Goal: Information Seeking & Learning: Check status

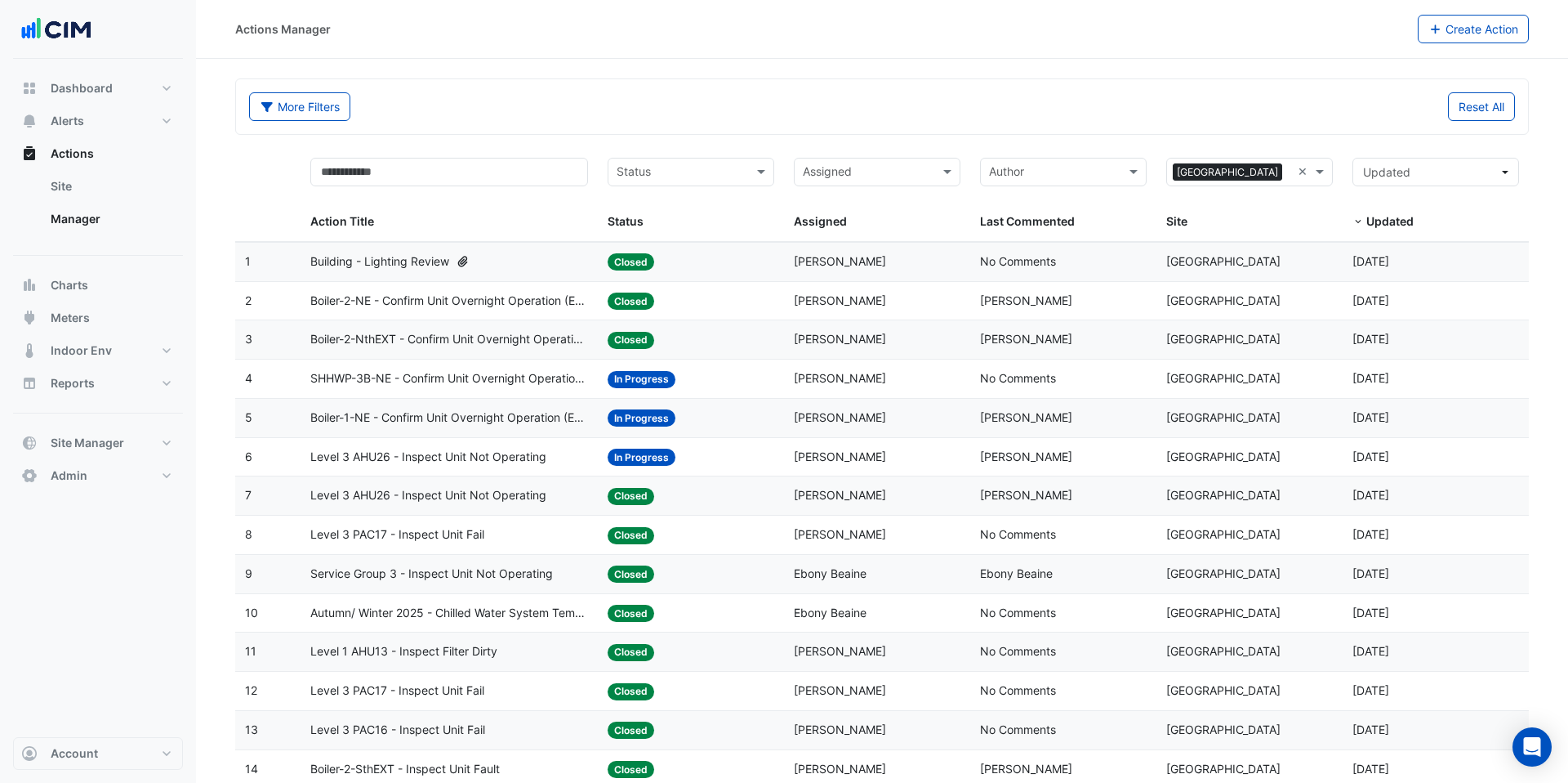
select select "***"
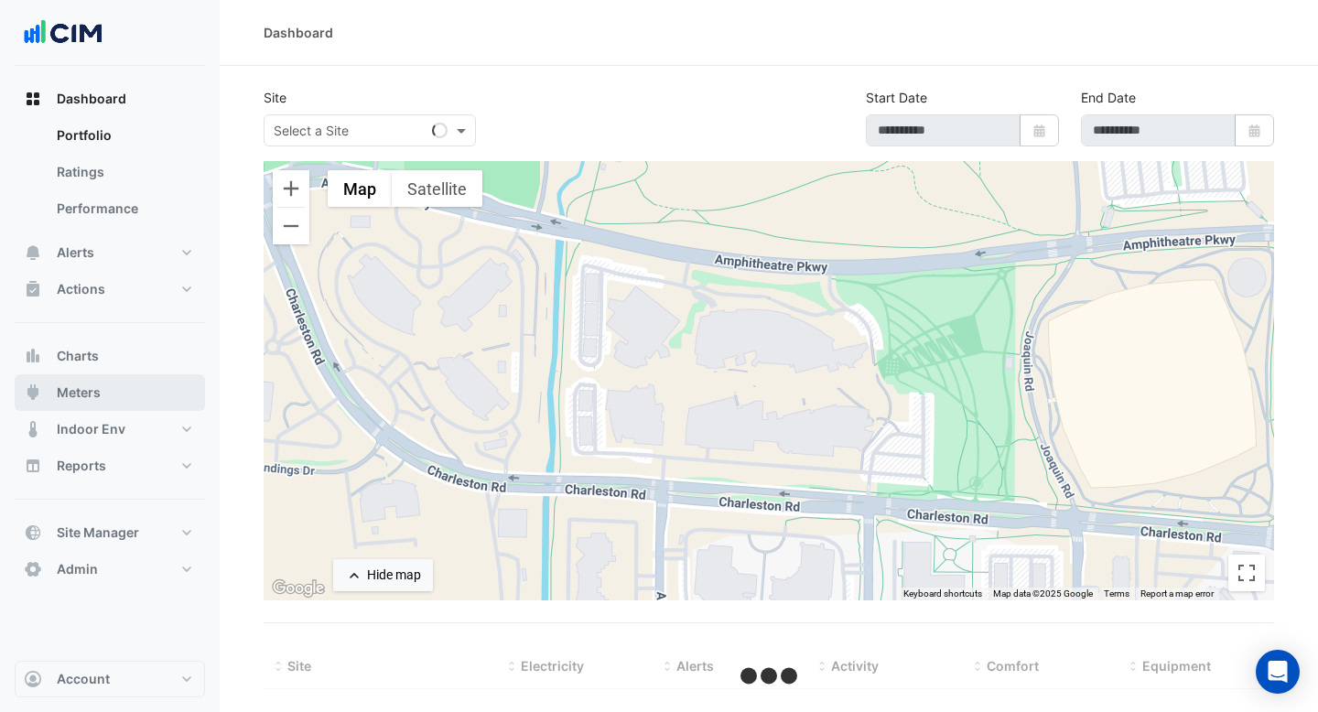
click at [119, 375] on button "Meters" at bounding box center [110, 392] width 190 height 37
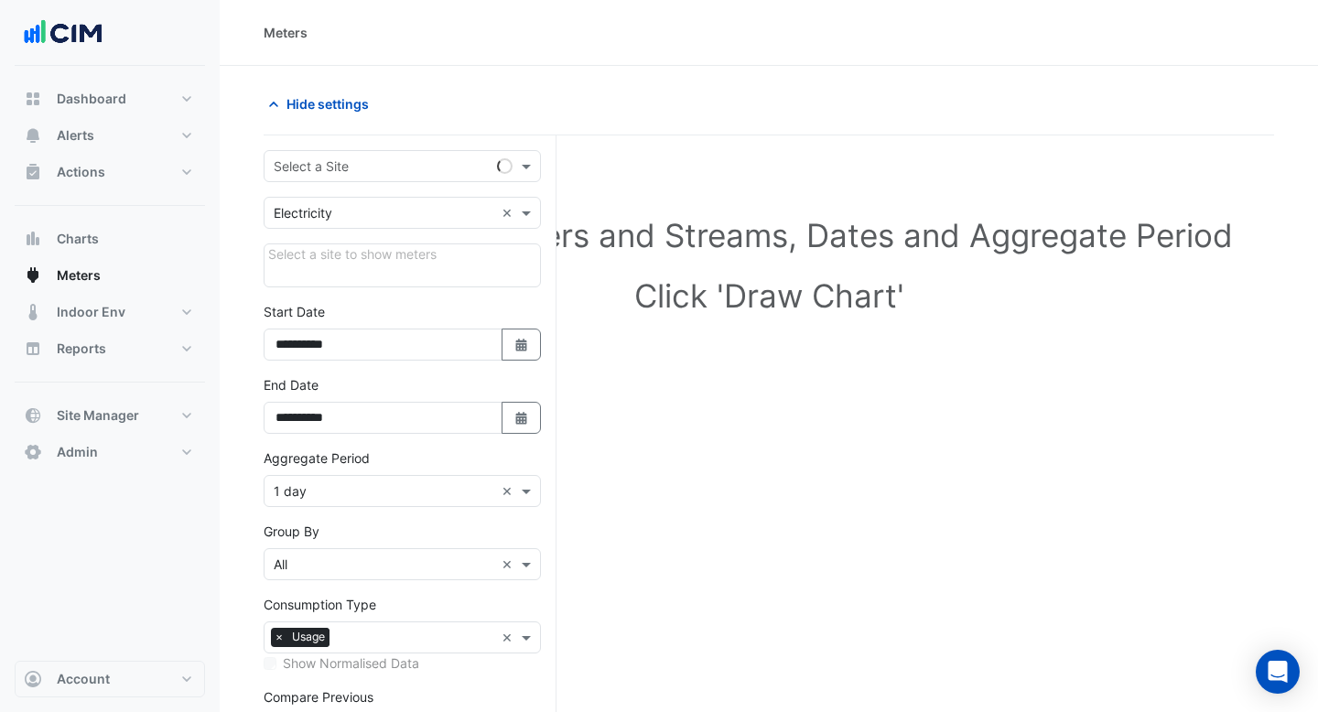
click at [358, 168] on input "text" at bounding box center [384, 166] width 221 height 19
type input "***"
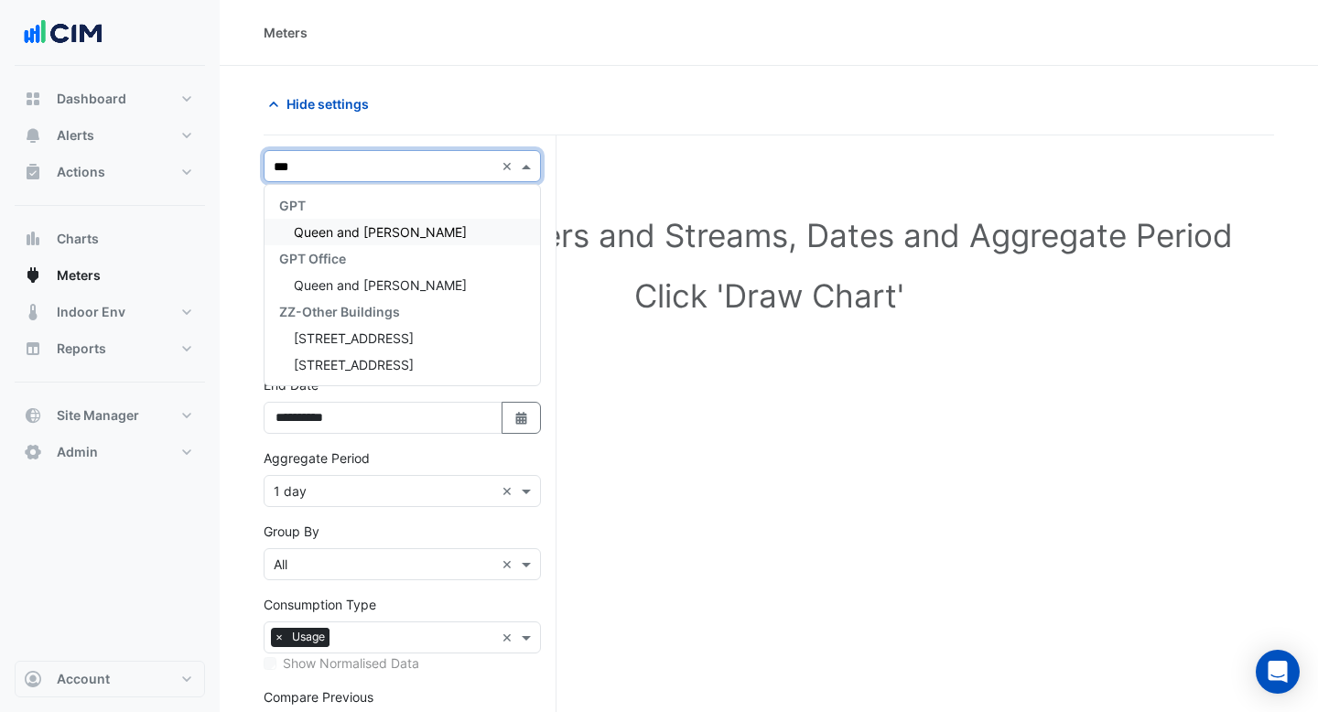
click at [378, 219] on div "Queen and [PERSON_NAME]" at bounding box center [401, 232] width 275 height 27
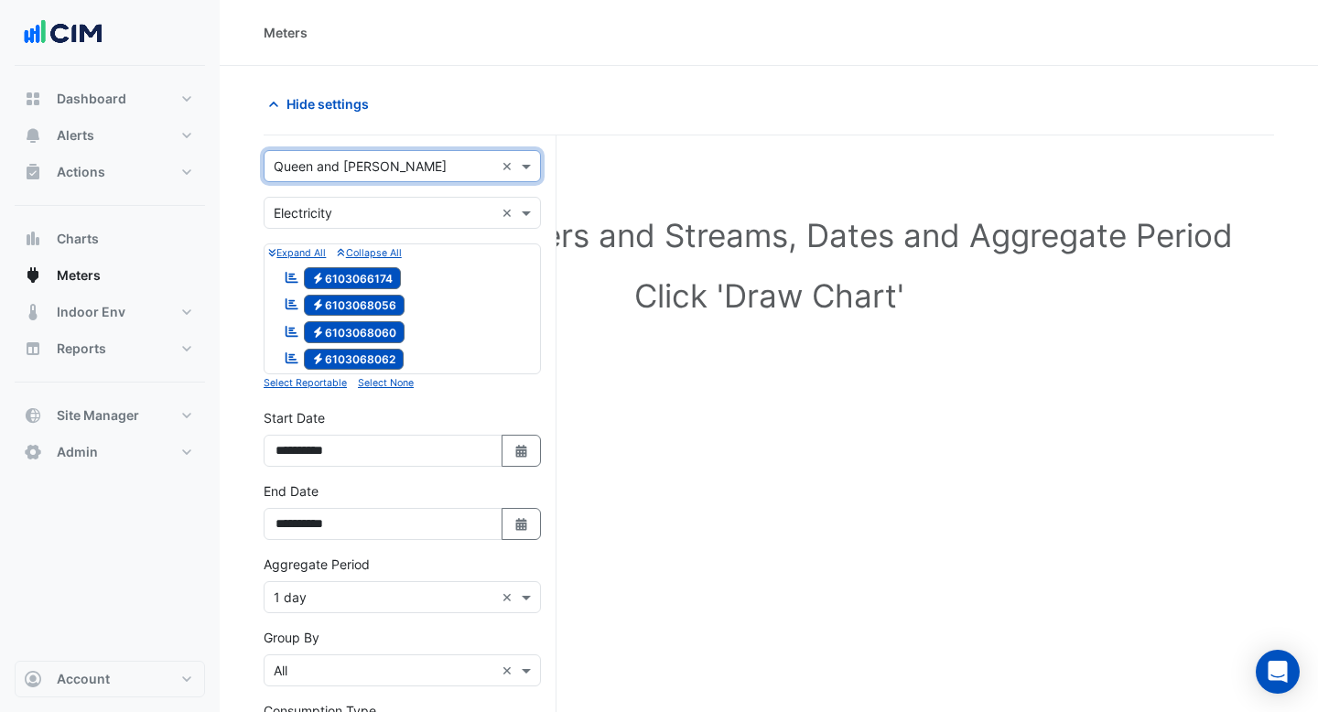
click at [420, 217] on input "text" at bounding box center [384, 213] width 221 height 19
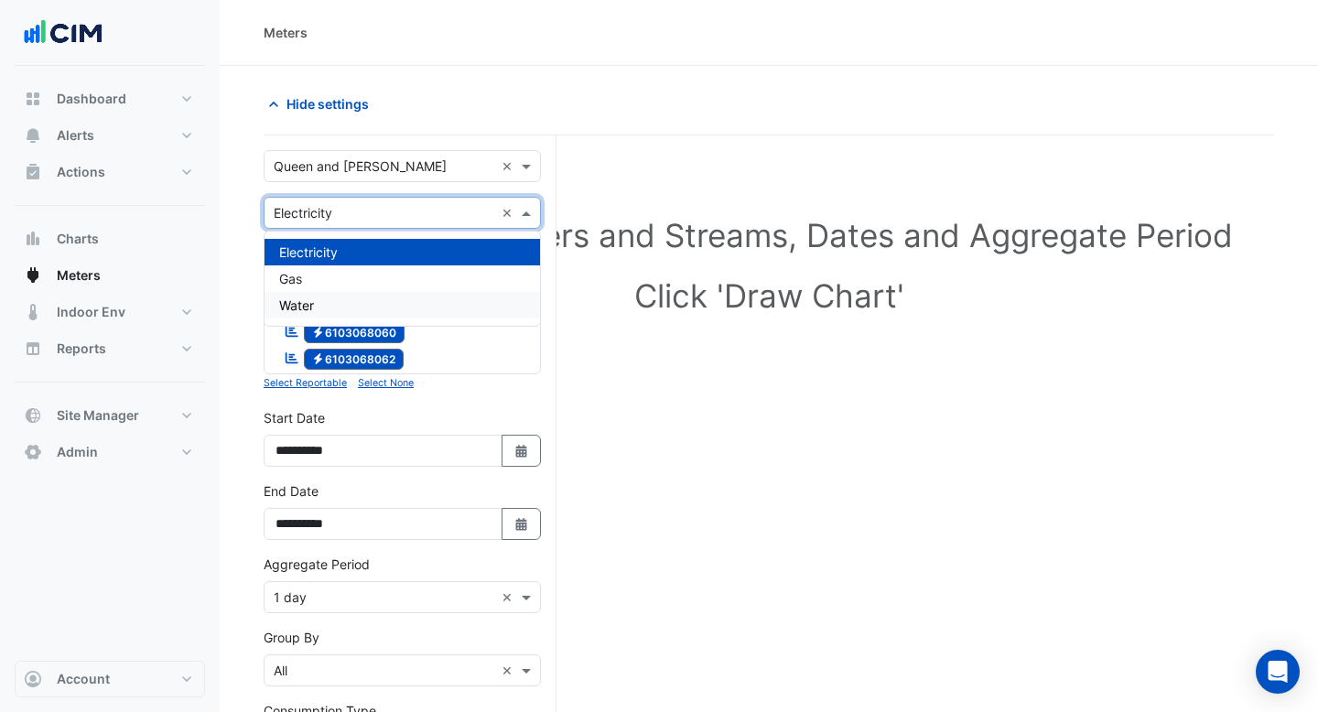
click at [362, 313] on div "Water" at bounding box center [401, 305] width 275 height 27
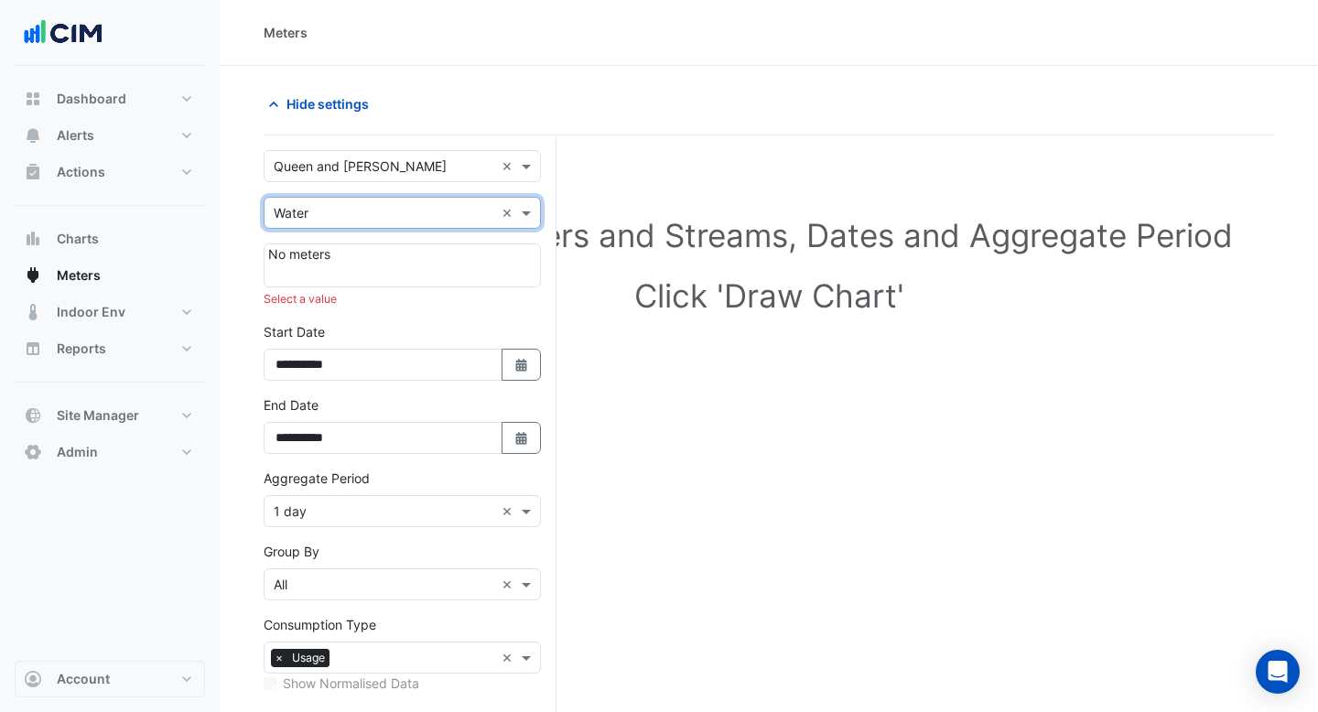
click at [396, 262] on div "No meters" at bounding box center [402, 265] width 277 height 44
click at [404, 170] on input "text" at bounding box center [384, 166] width 221 height 19
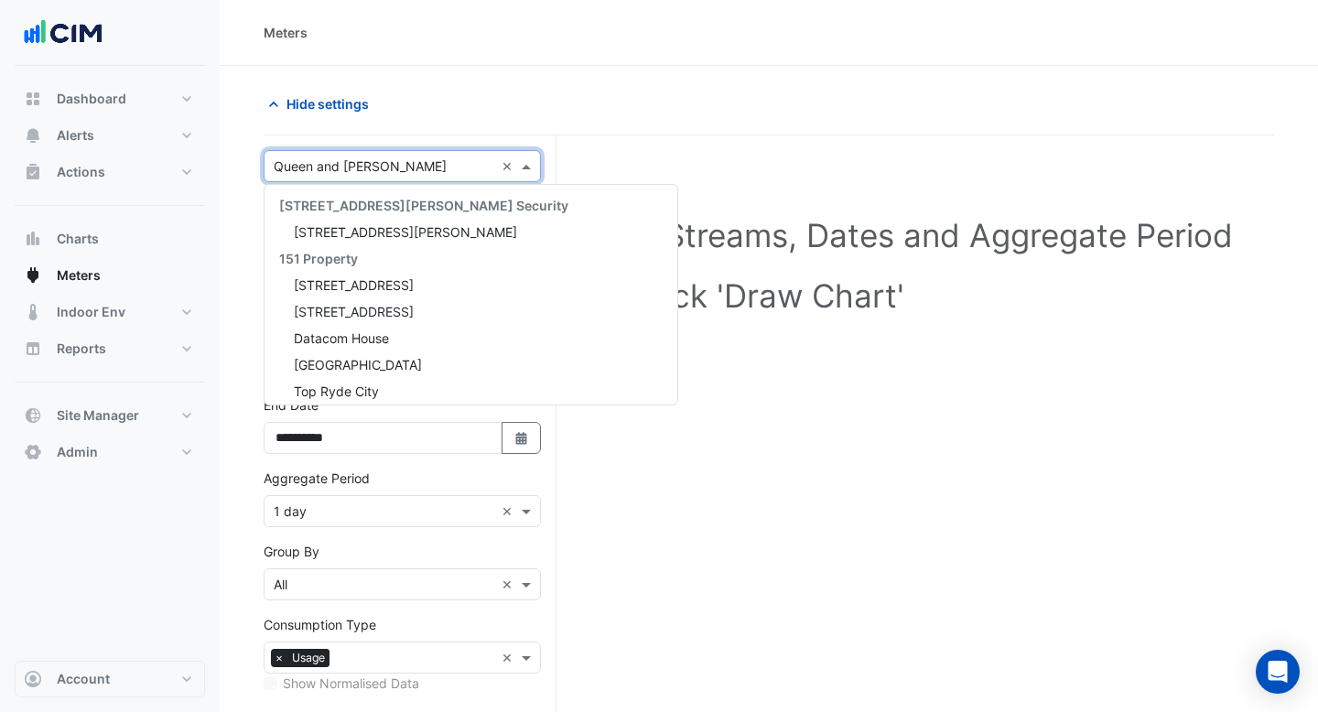
scroll to position [13539, 0]
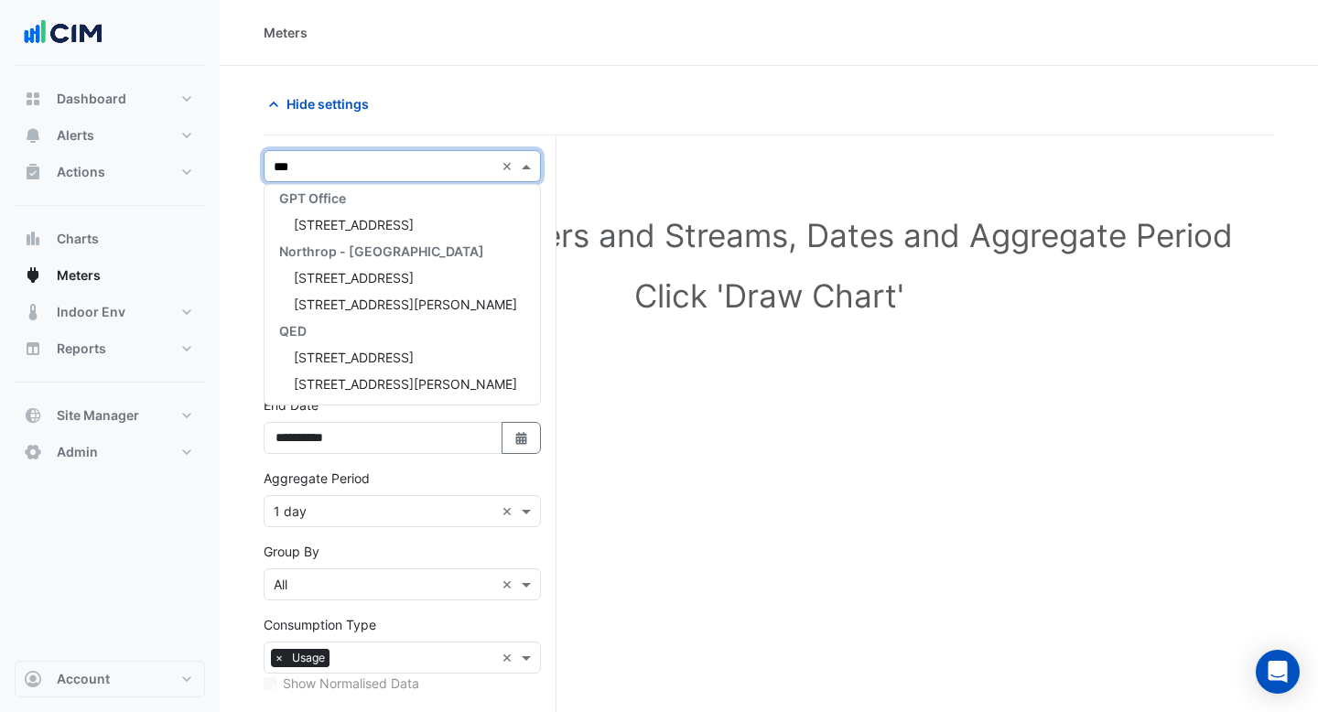
type input "****"
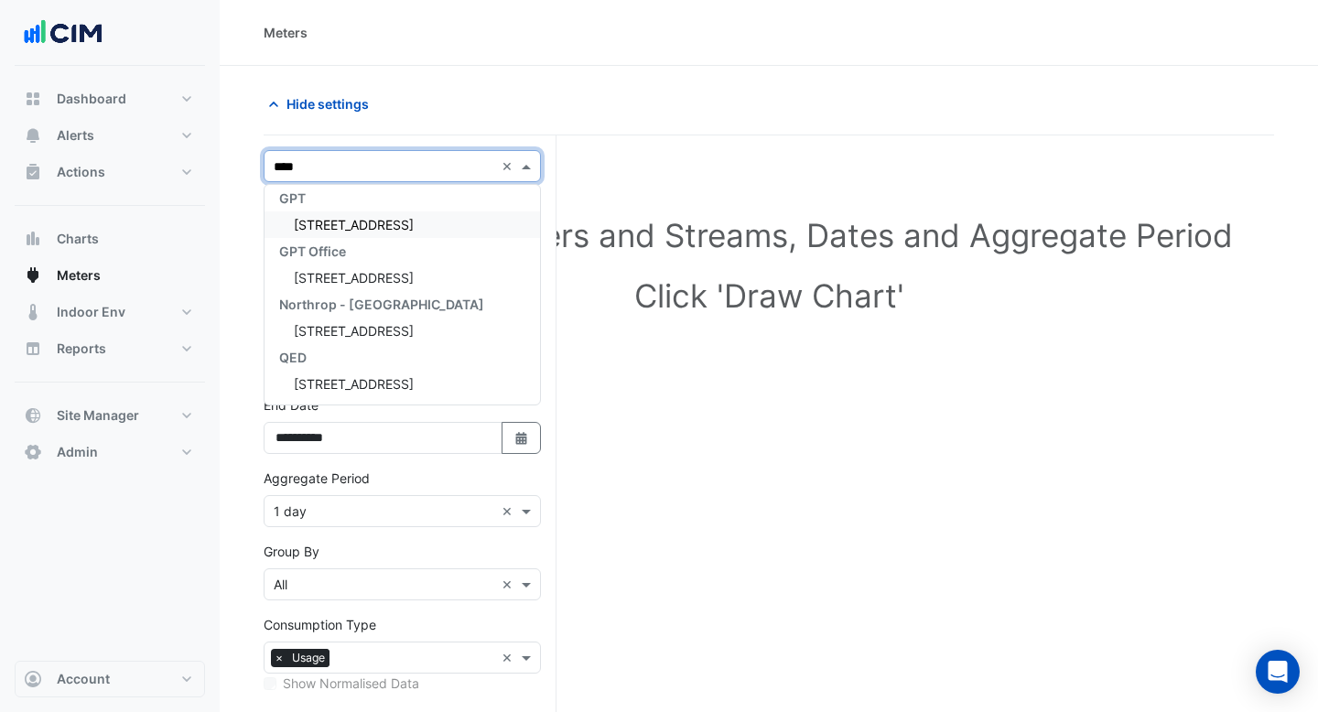
click at [403, 221] on span "7 Macquarie Place" at bounding box center [354, 225] width 120 height 16
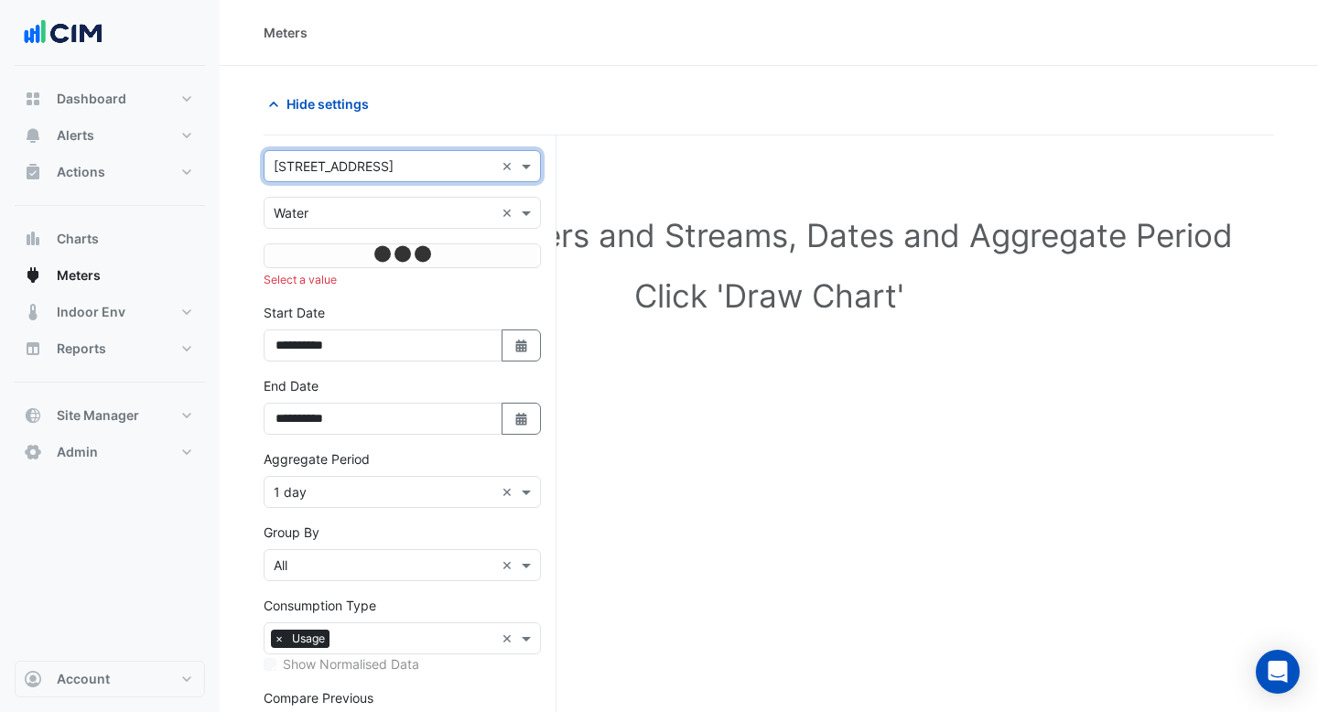
click at [403, 219] on input "text" at bounding box center [384, 213] width 221 height 19
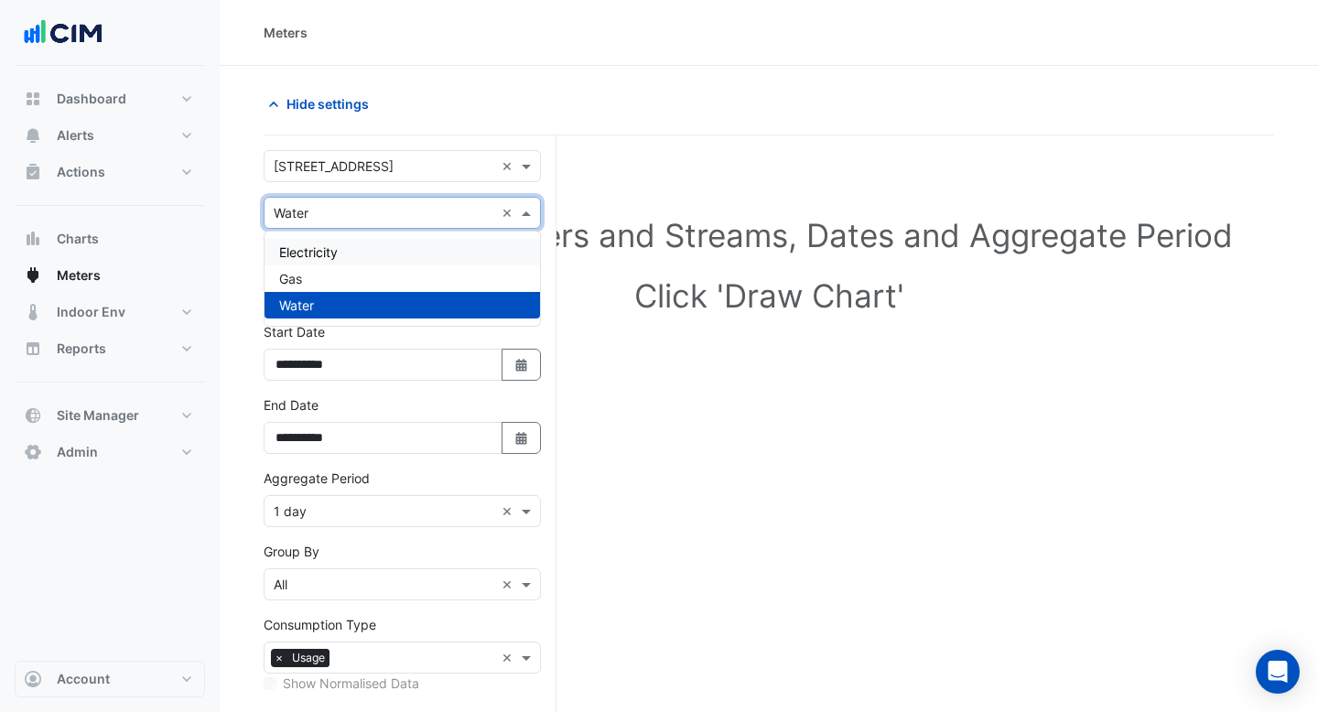
click at [380, 250] on div "Electricity" at bounding box center [401, 252] width 275 height 27
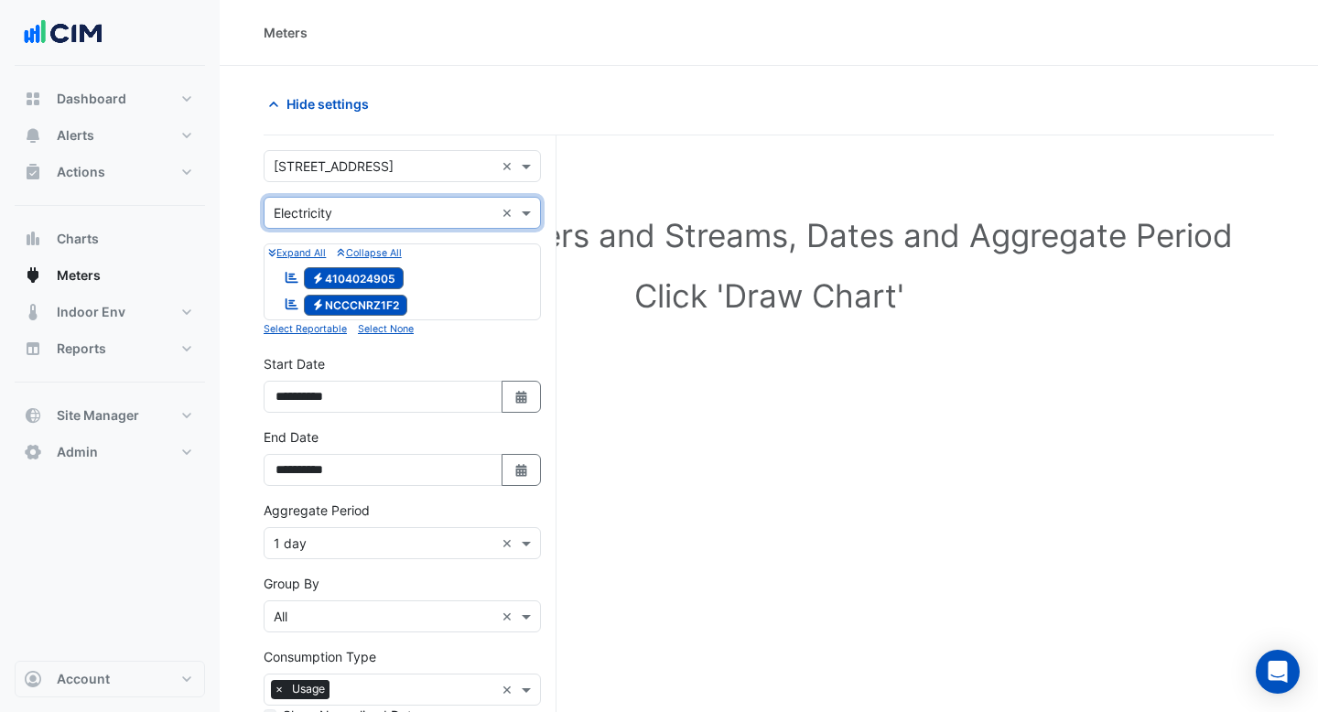
click at [386, 223] on div "Utility Type × Electricity ×" at bounding box center [402, 213] width 277 height 32
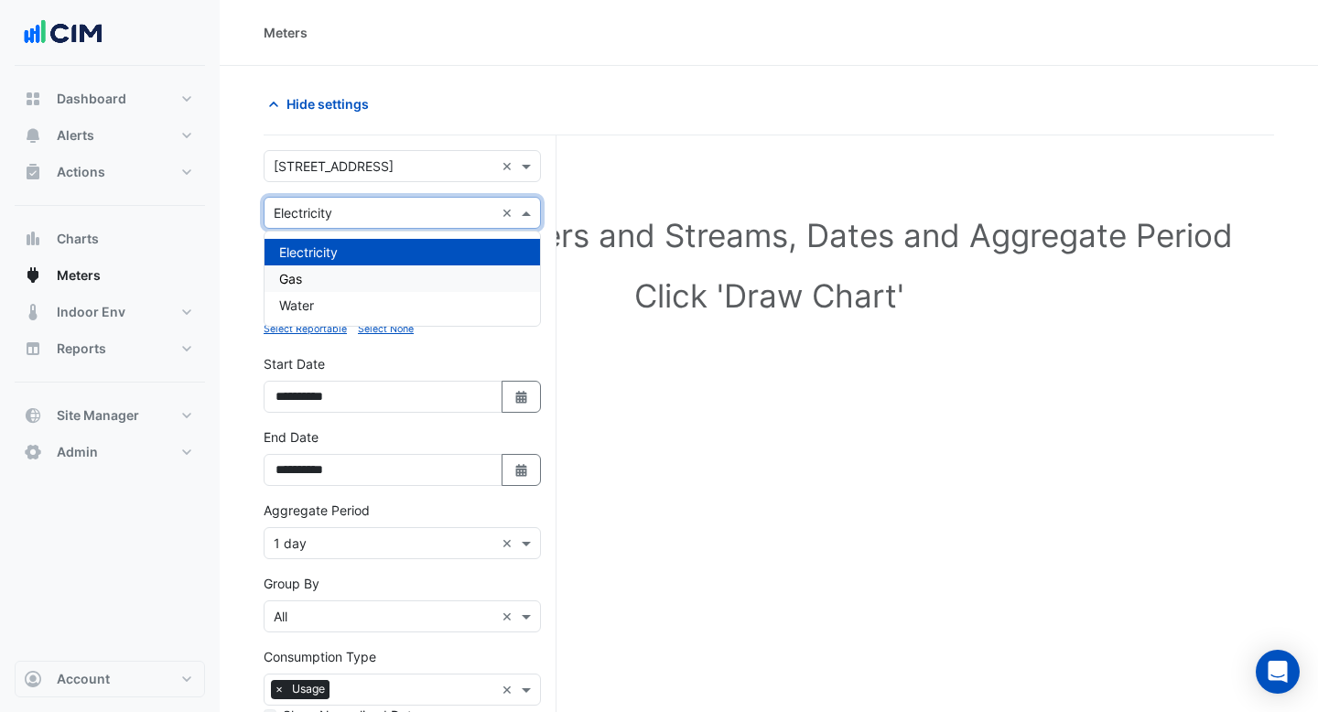
click at [368, 265] on div "Gas" at bounding box center [401, 278] width 275 height 27
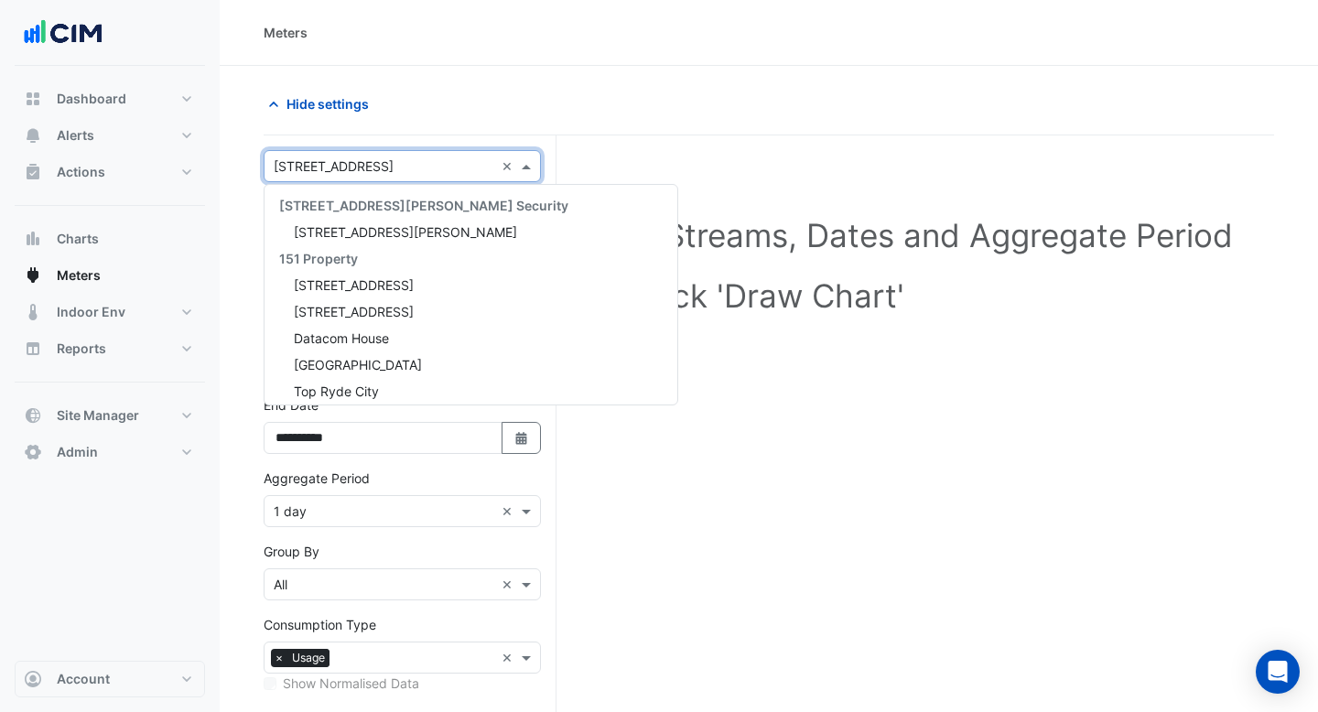
click at [435, 171] on input "text" at bounding box center [384, 166] width 221 height 19
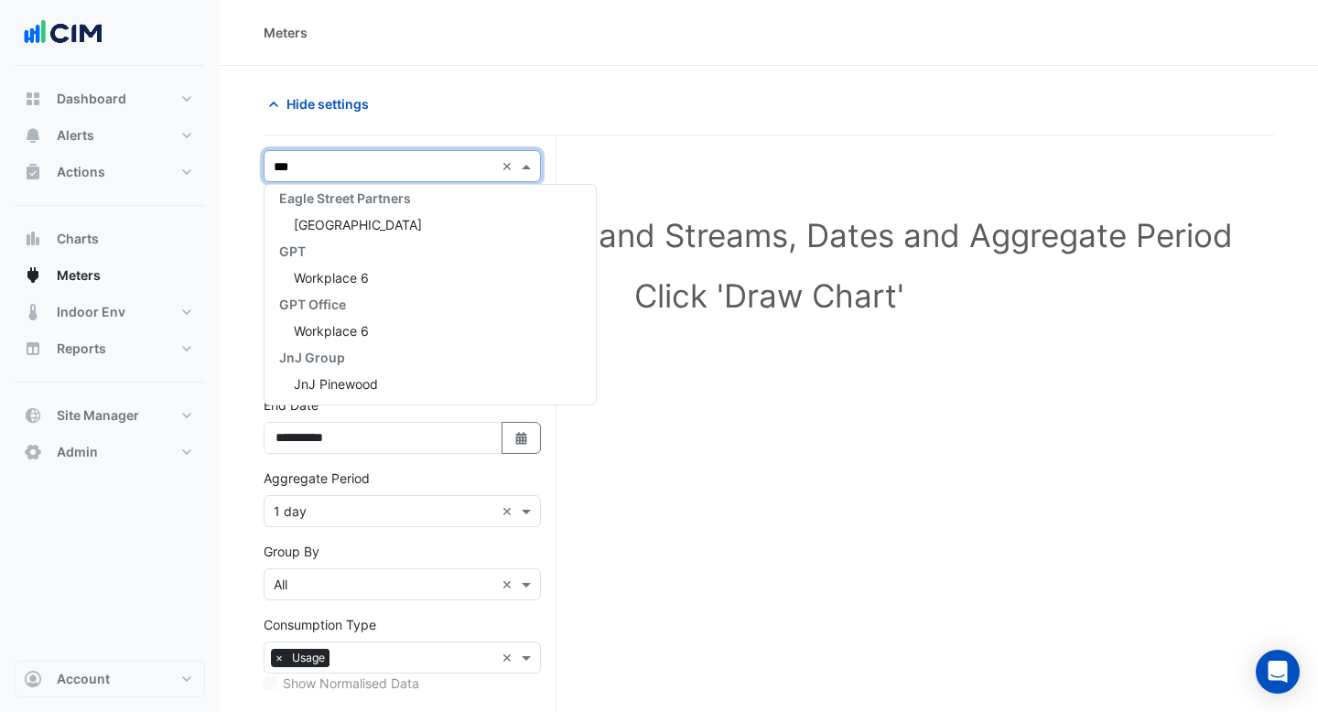
type input "****"
click at [410, 275] on div "Workplace 6" at bounding box center [401, 277] width 275 height 27
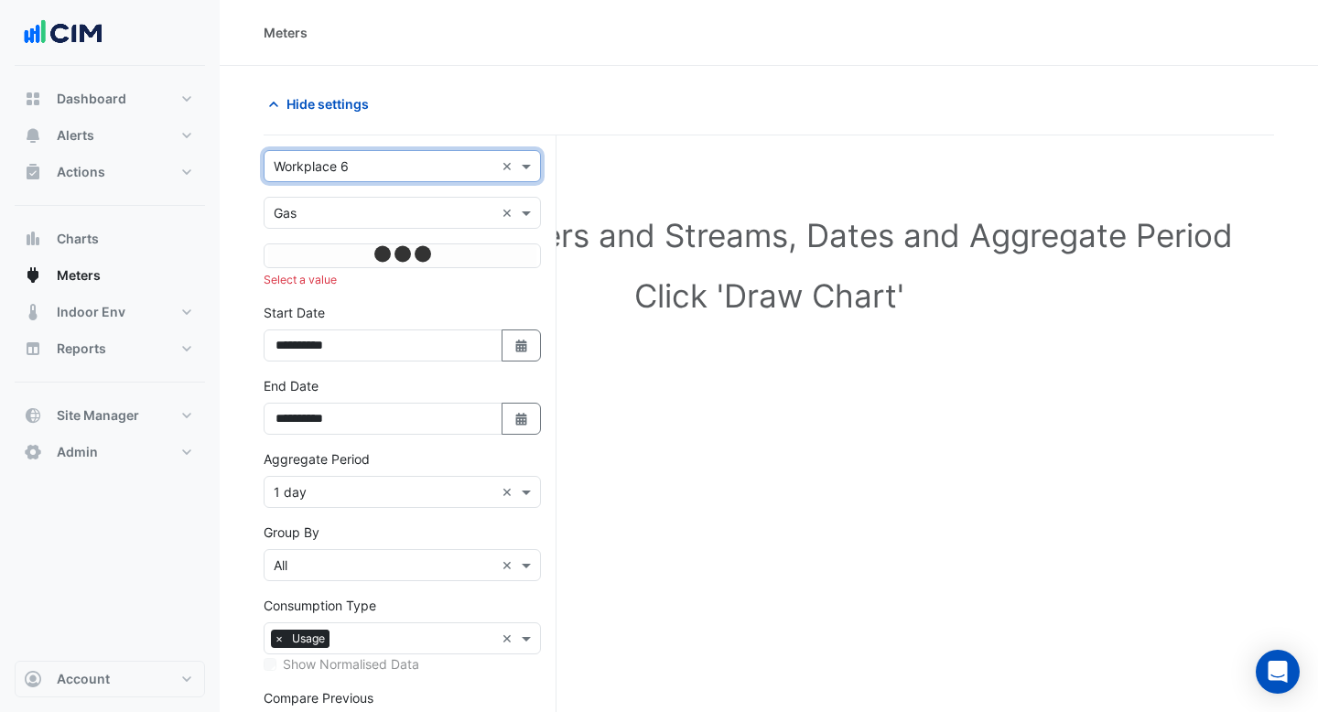
click at [410, 214] on input "text" at bounding box center [384, 213] width 221 height 19
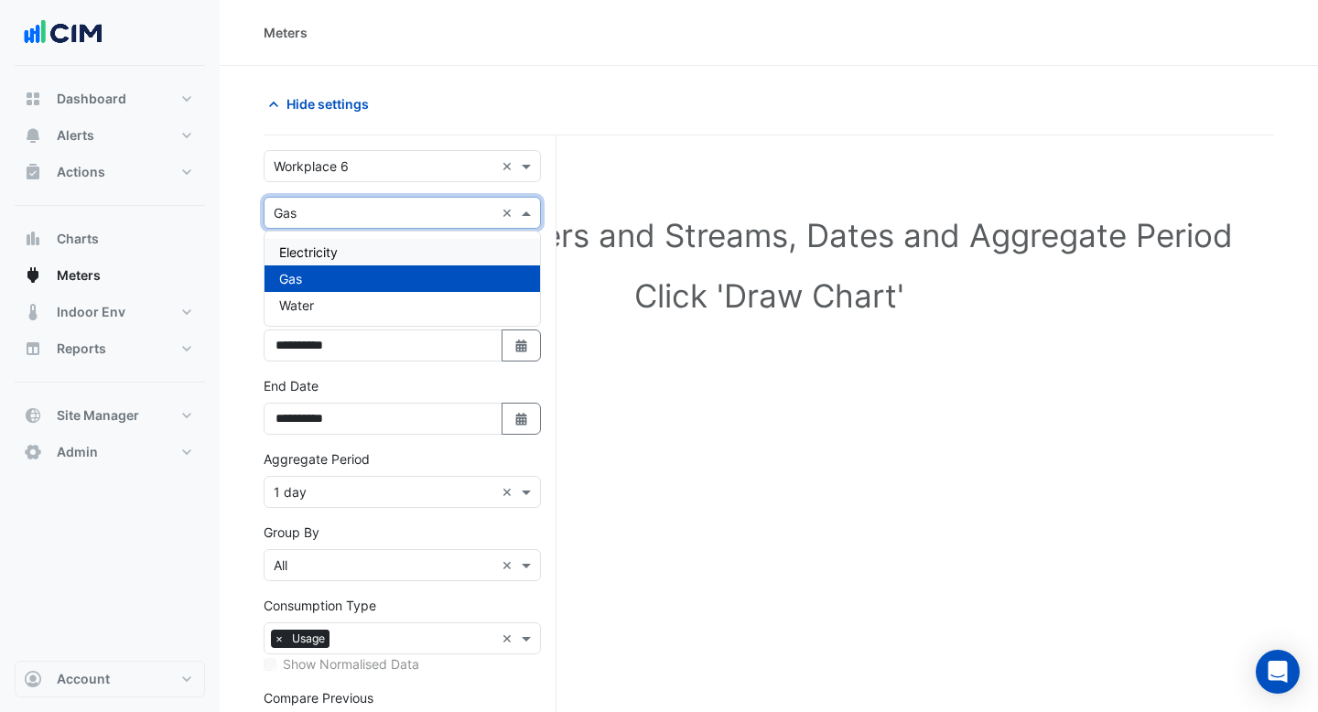
click at [391, 249] on div "Electricity" at bounding box center [401, 252] width 275 height 27
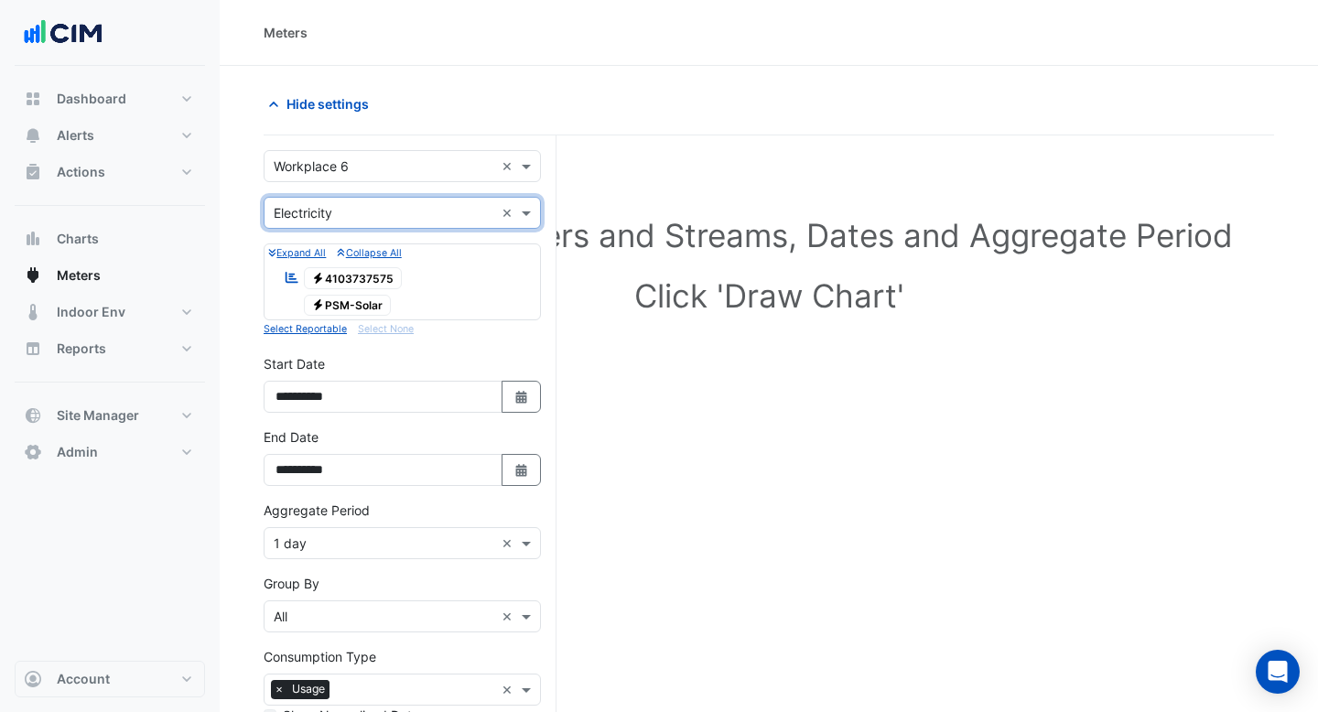
click at [353, 310] on span "Electricity PSM-Solar" at bounding box center [348, 306] width 88 height 22
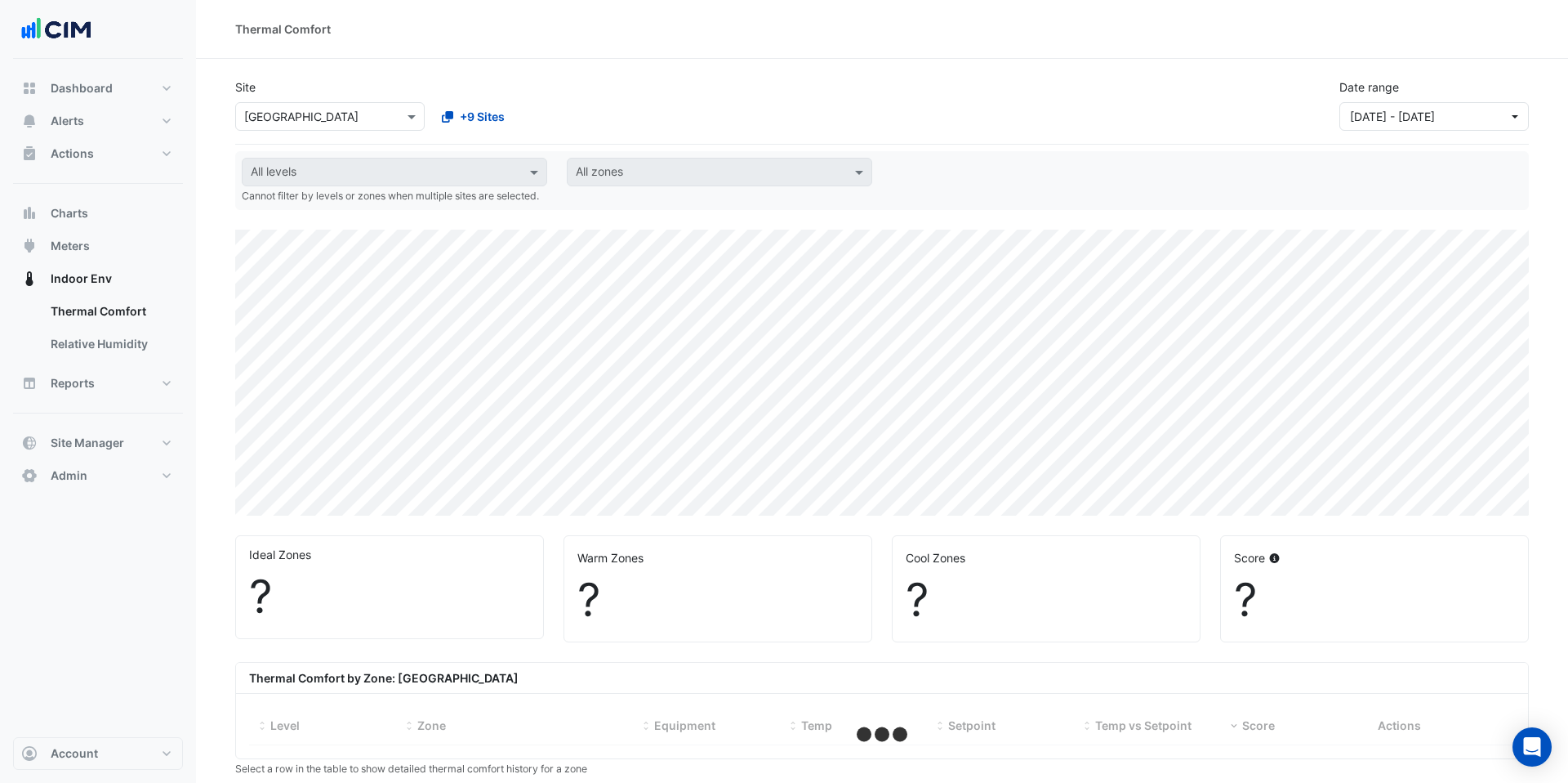
select select "***"
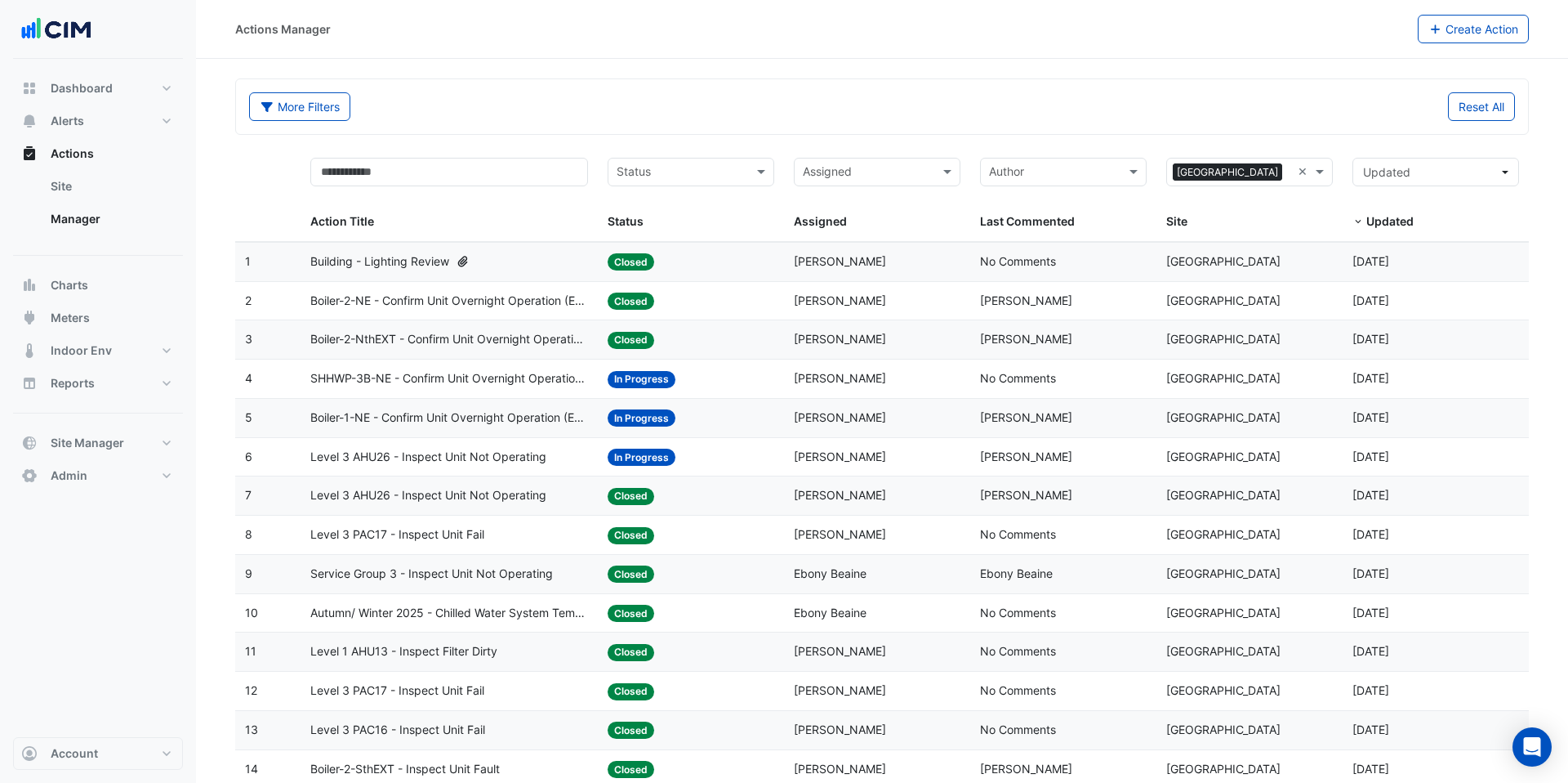
select select "***"
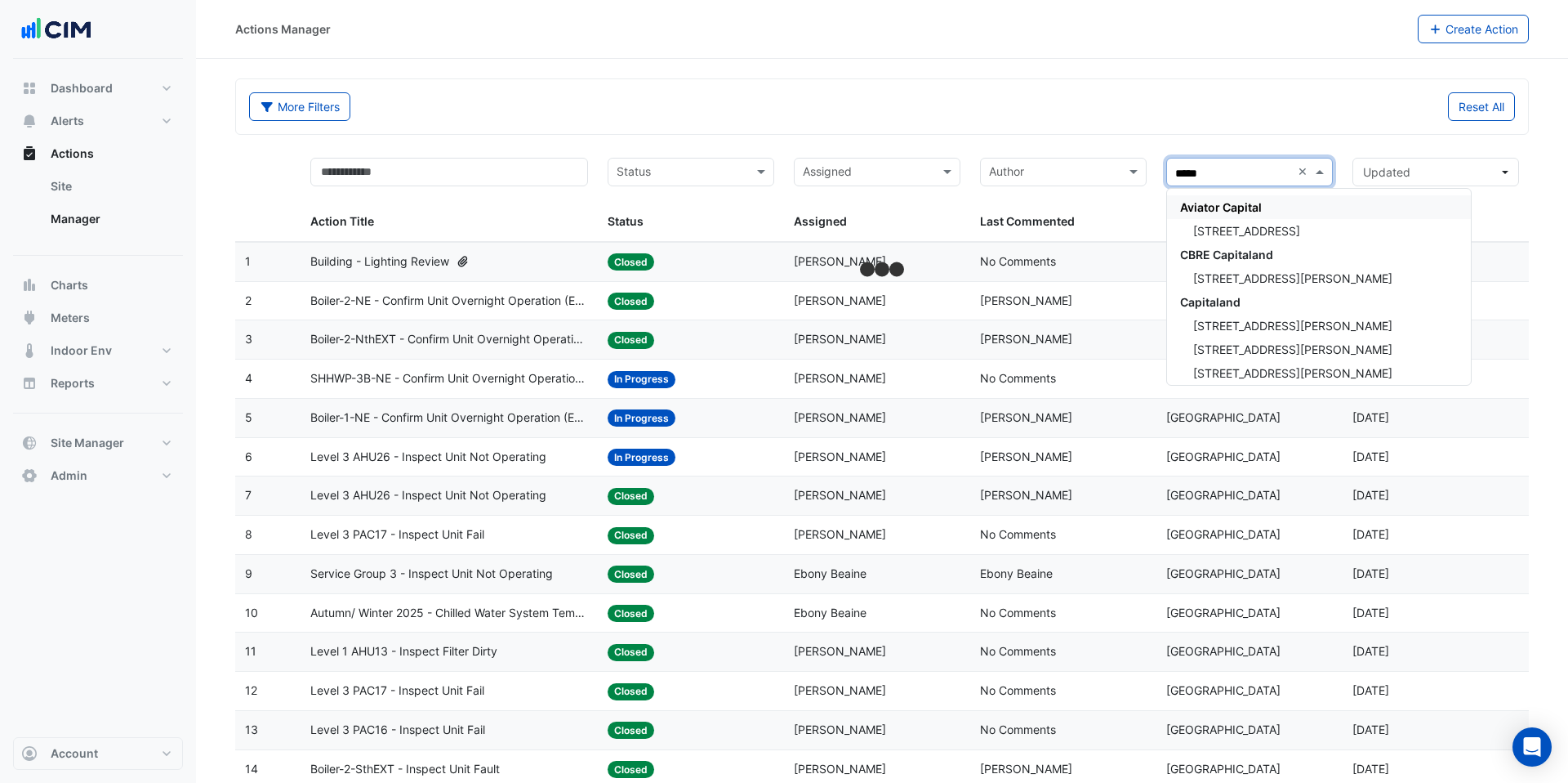
type input "******"
click at [1274, 293] on div "Capitaland" at bounding box center [1285, 302] width 238 height 24
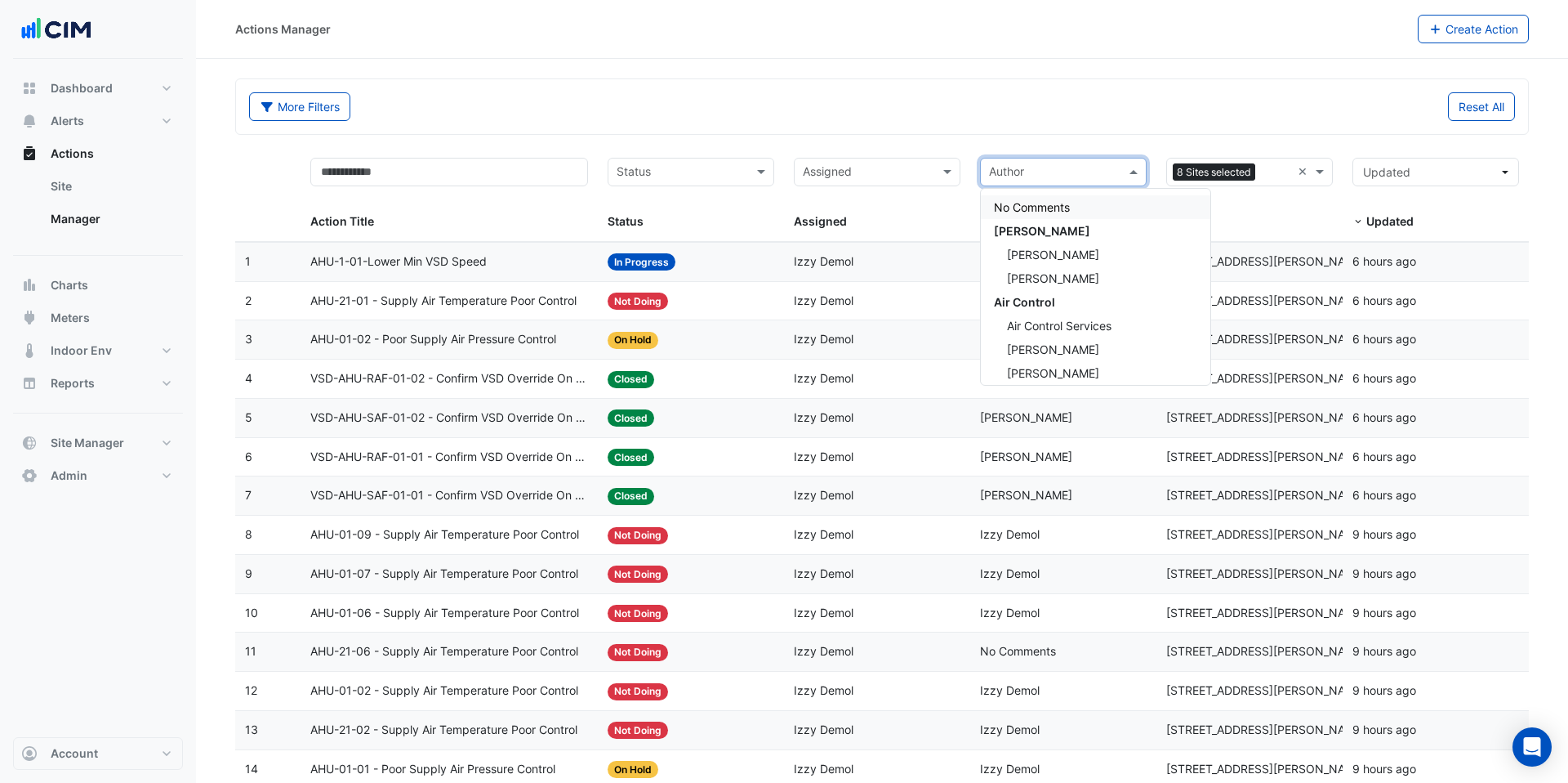
click at [981, 169] on div "Author" at bounding box center [1049, 171] width 138 height 26
type input "*"
type input "***"
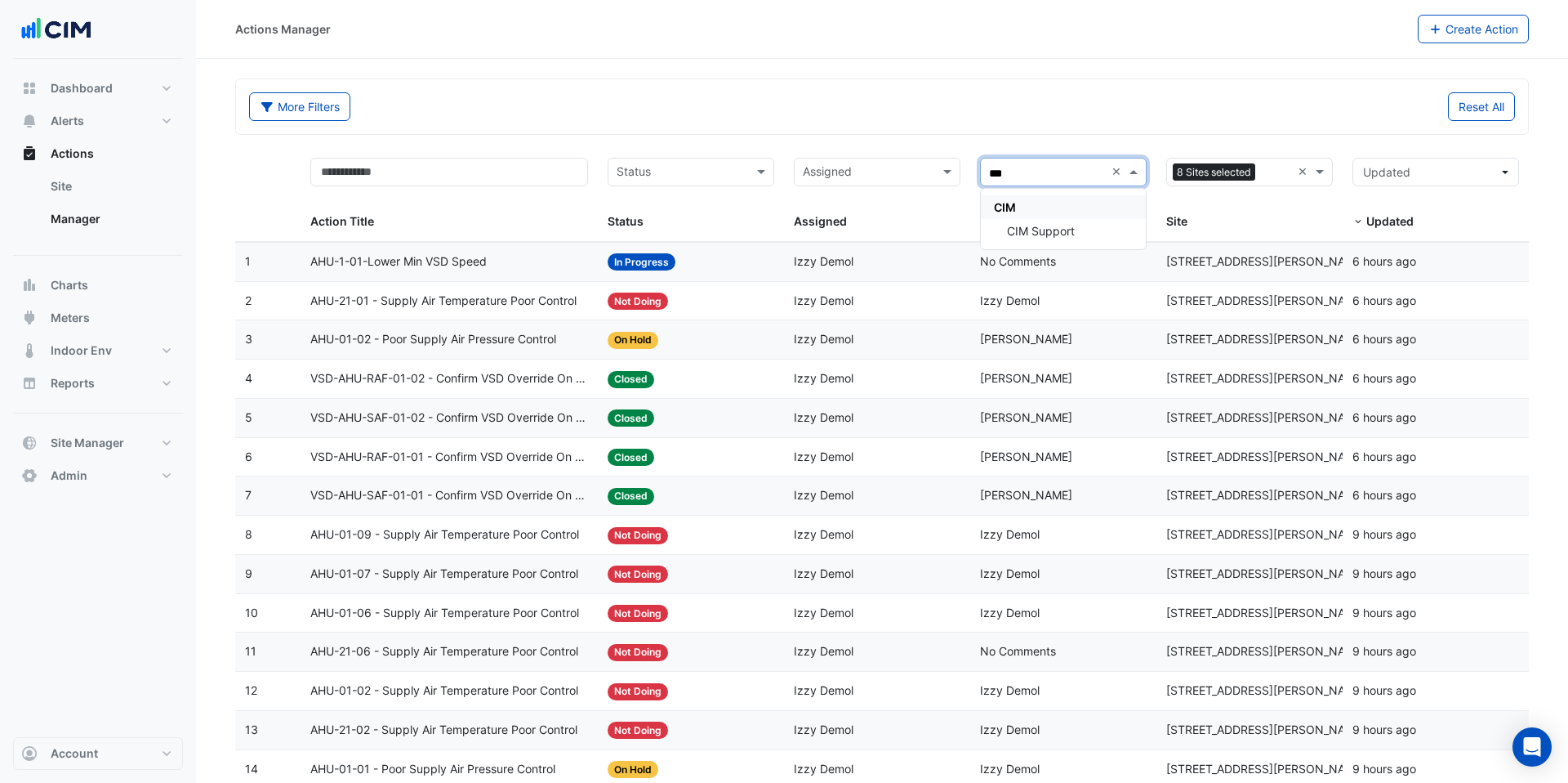
click at [1042, 207] on div "CIM" at bounding box center [1063, 207] width 165 height 24
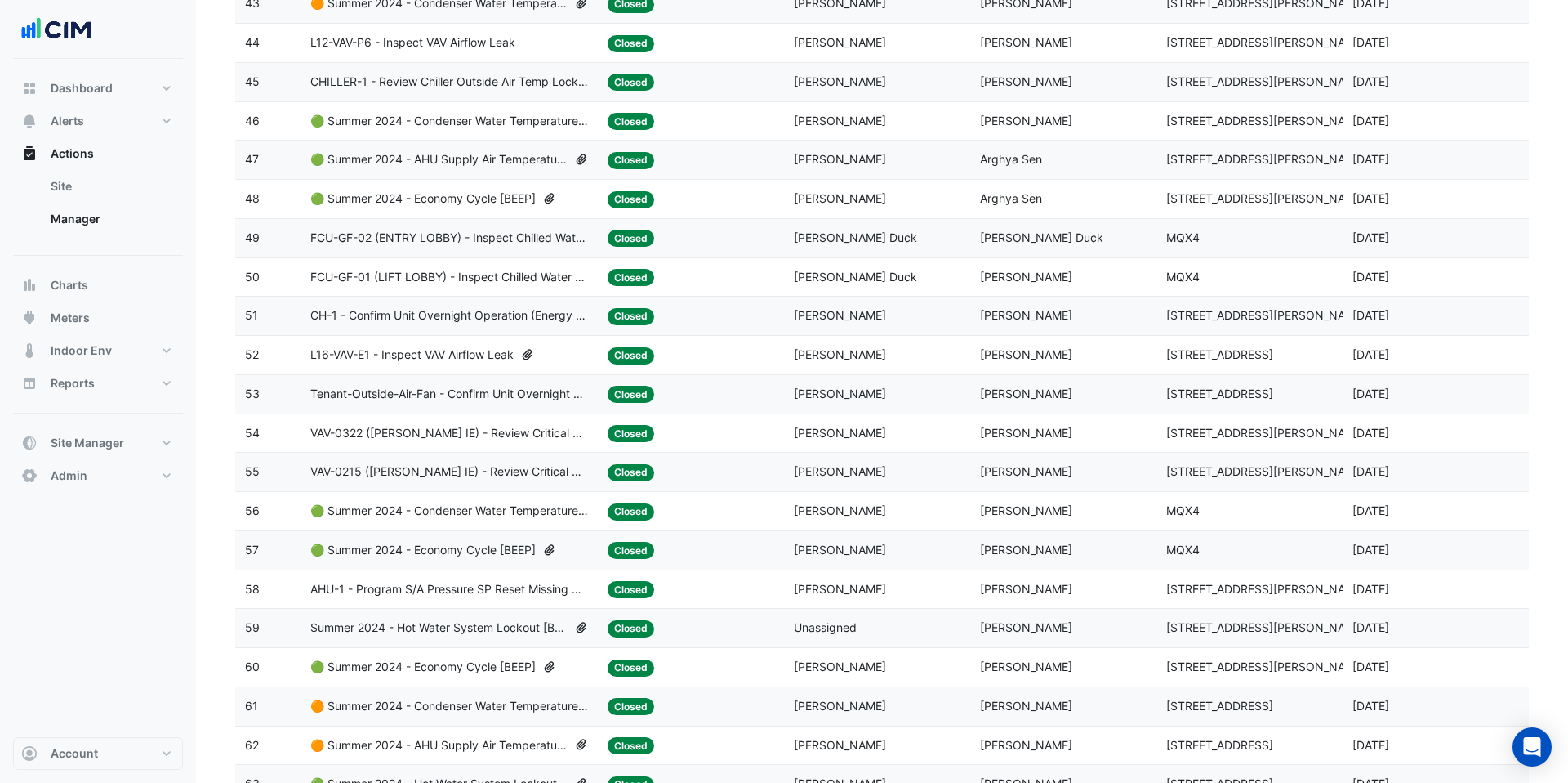
scroll to position [2233, 0]
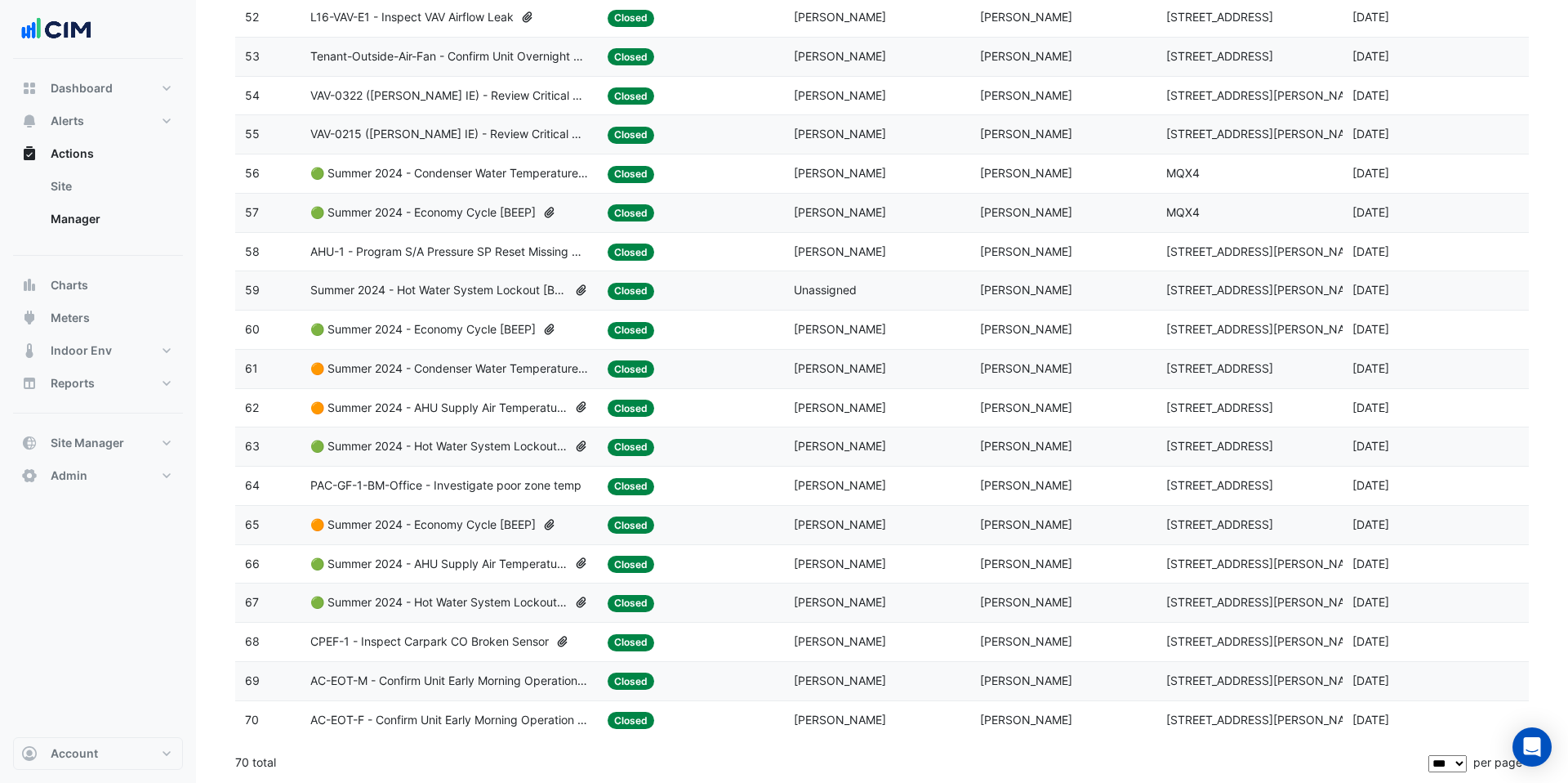
drag, startPoint x: 274, startPoint y: 767, endPoint x: 195, endPoint y: 767, distance: 79.0
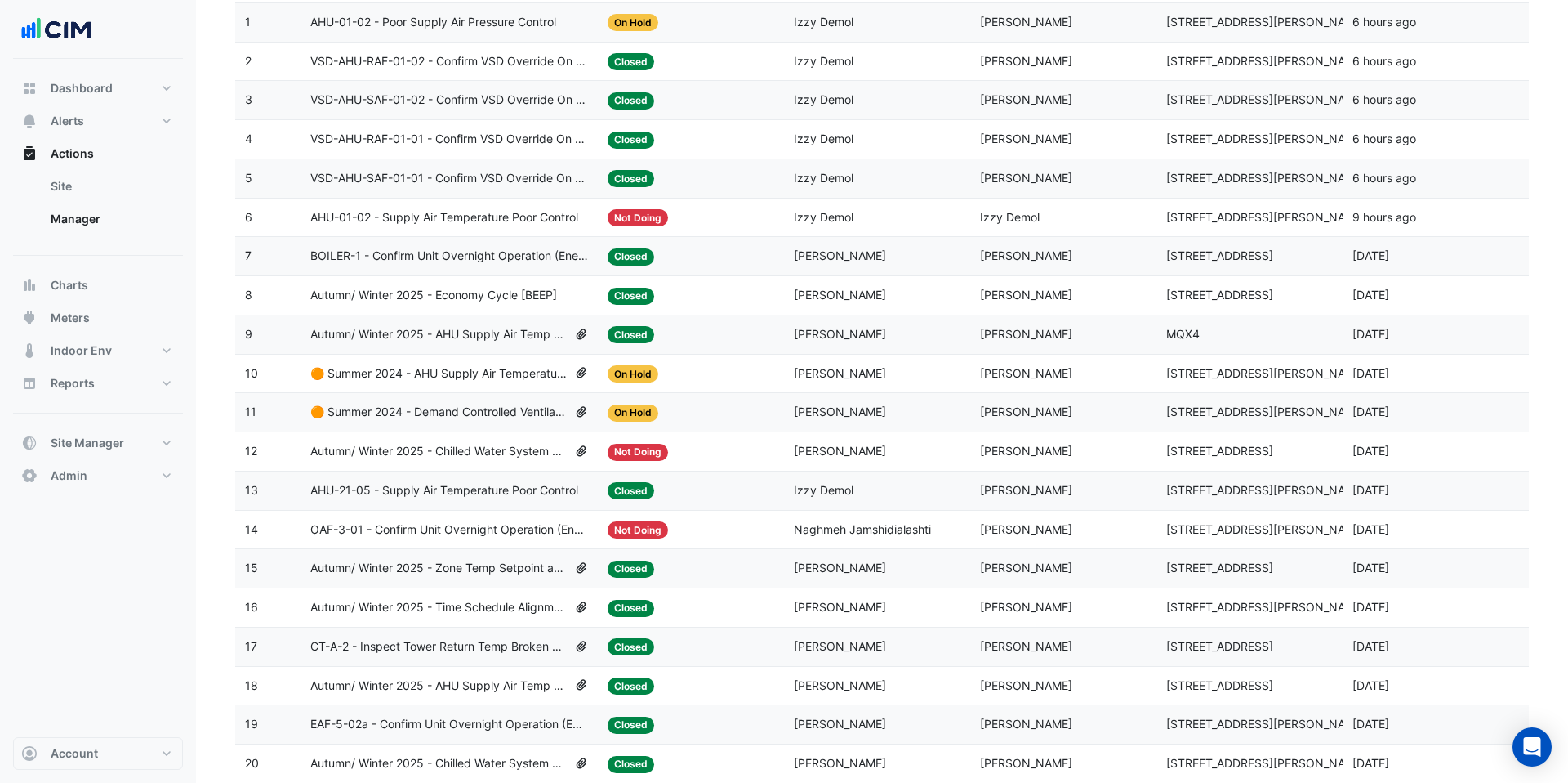
scroll to position [0, 0]
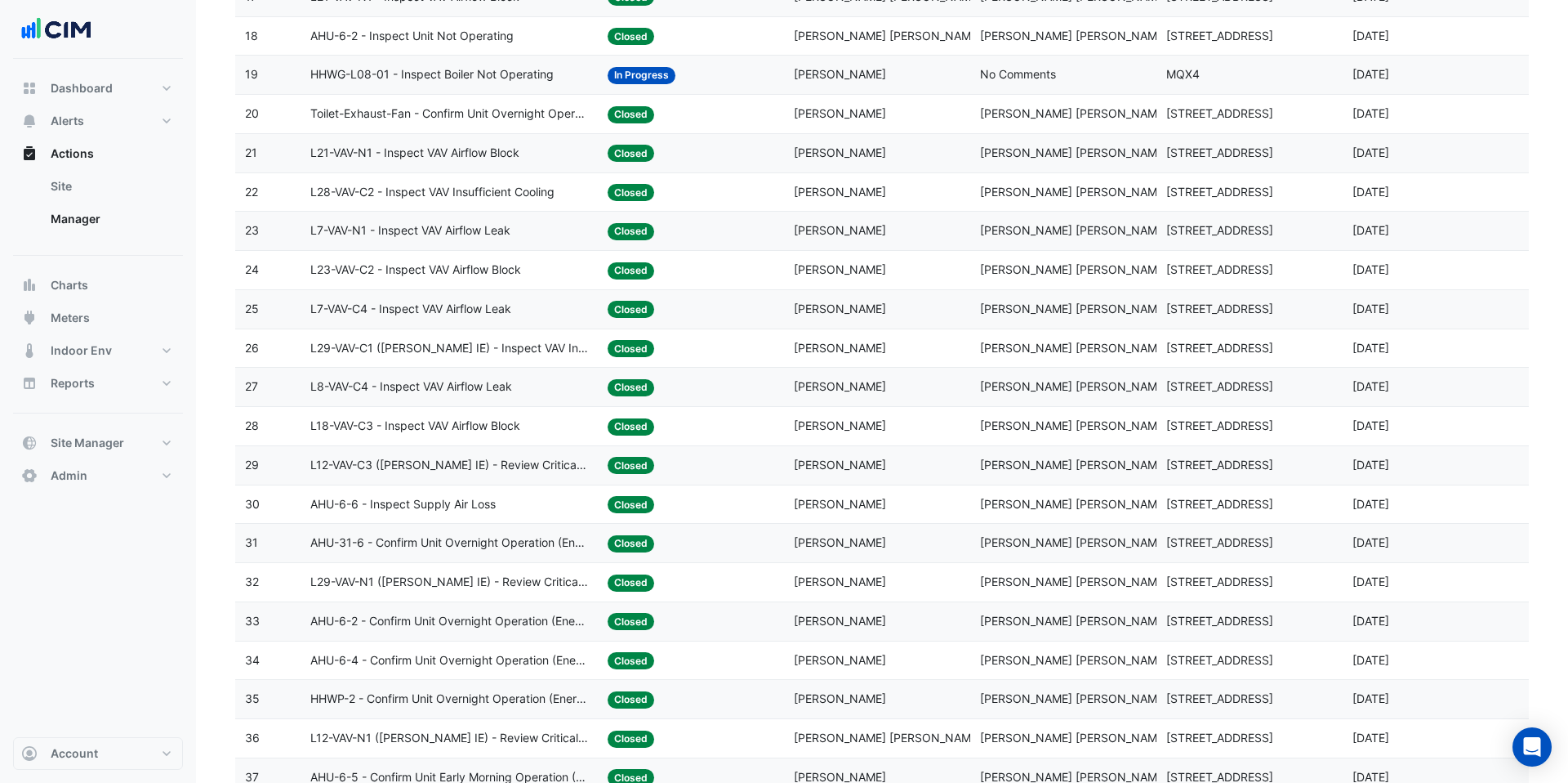
scroll to position [970, 0]
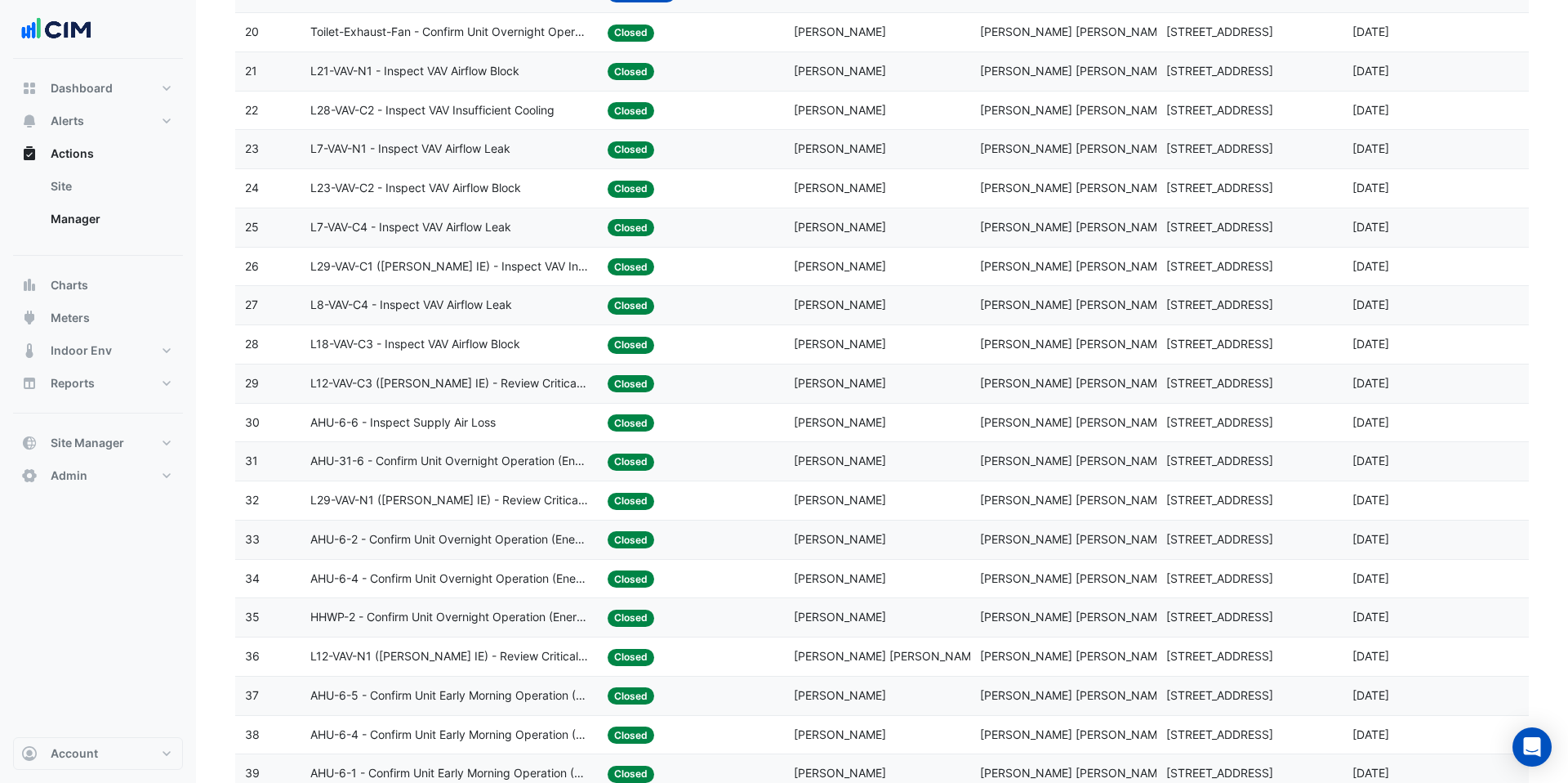
click at [494, 314] on datatable-body-cell "Action Title: L8-VAV-C4 - Inspect VAV Airflow Leak" at bounding box center [450, 304] width 298 height 38
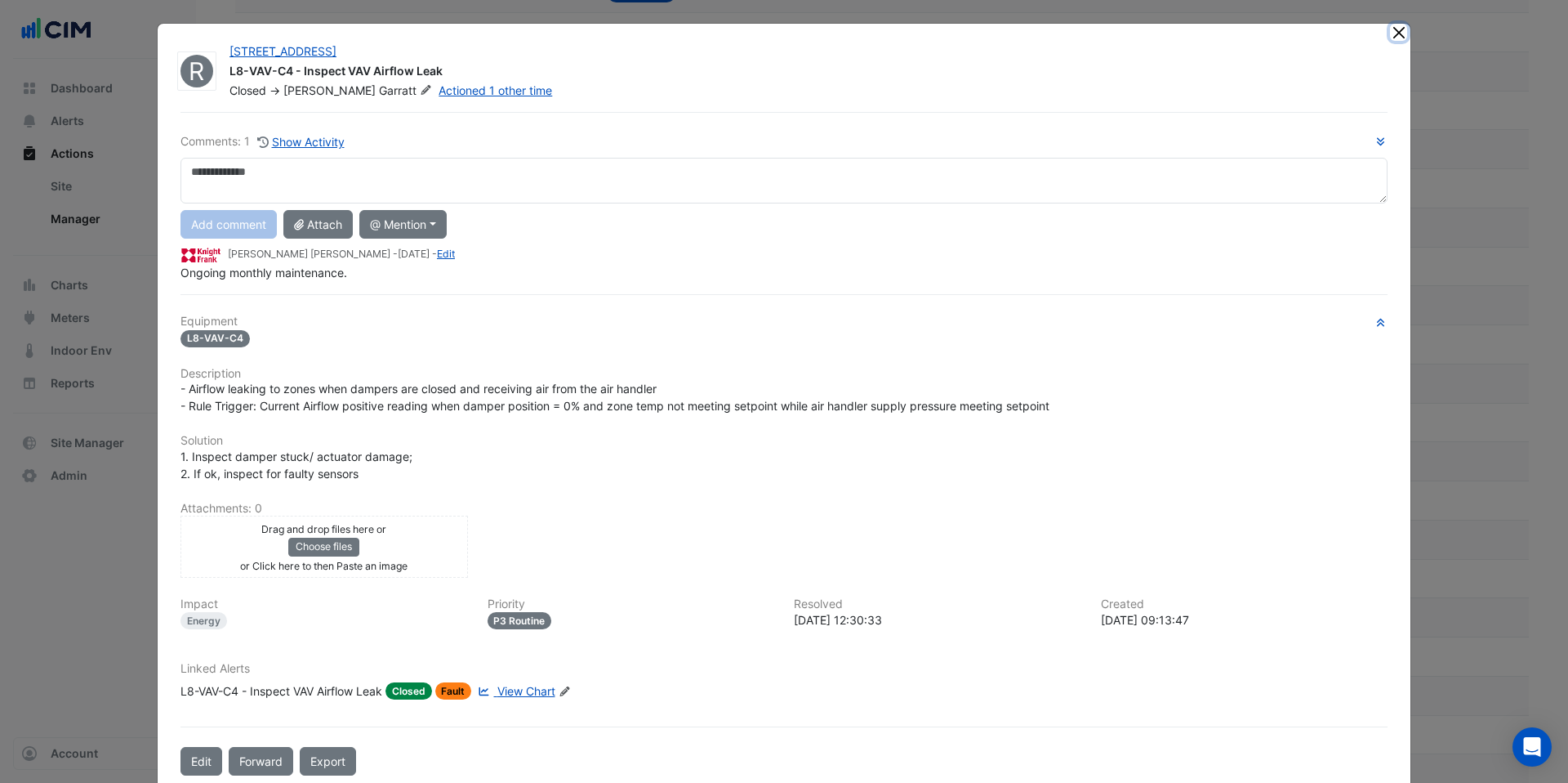
click at [1397, 38] on button "Close" at bounding box center [1398, 32] width 17 height 17
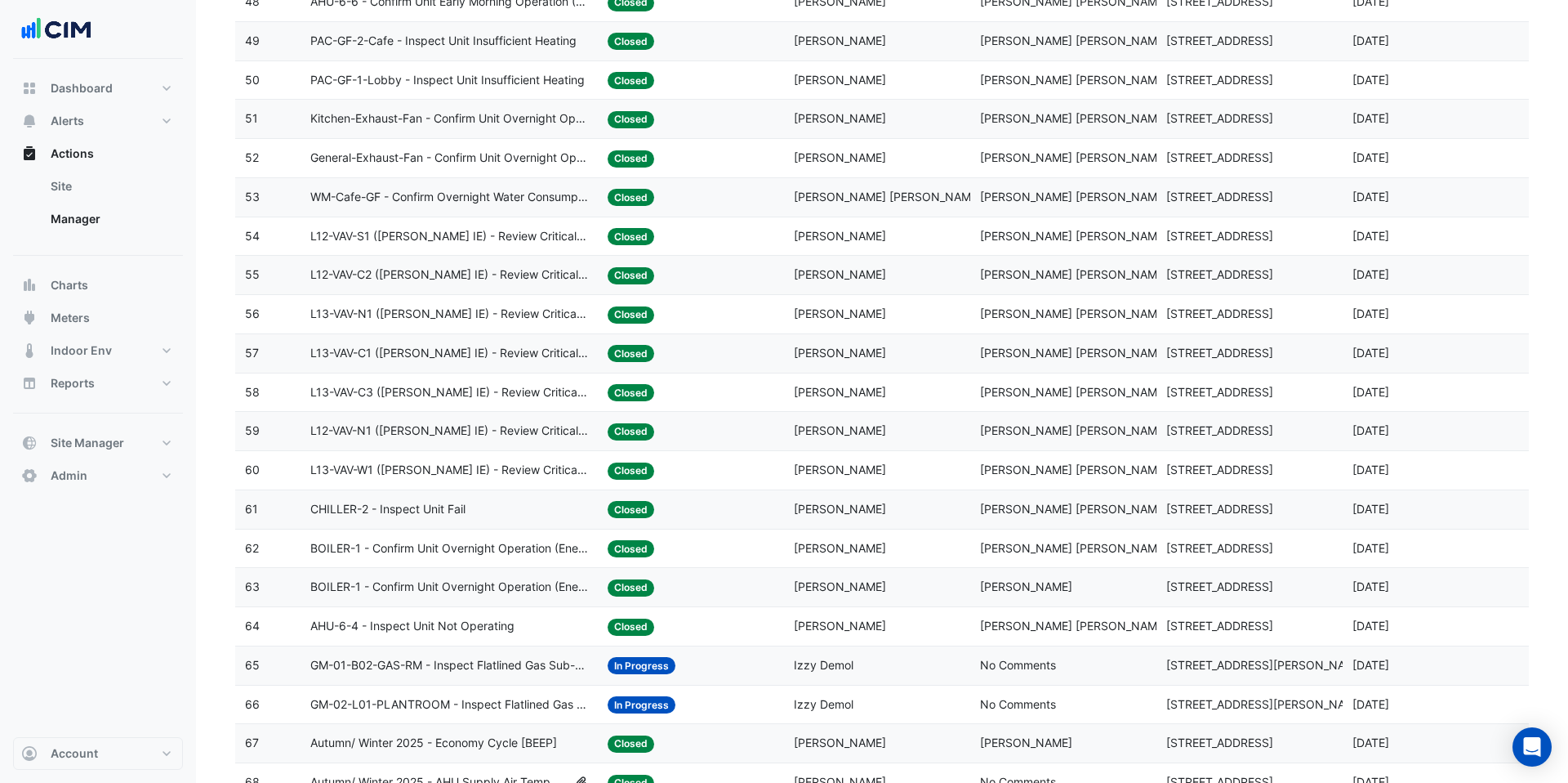
scroll to position [2203, 0]
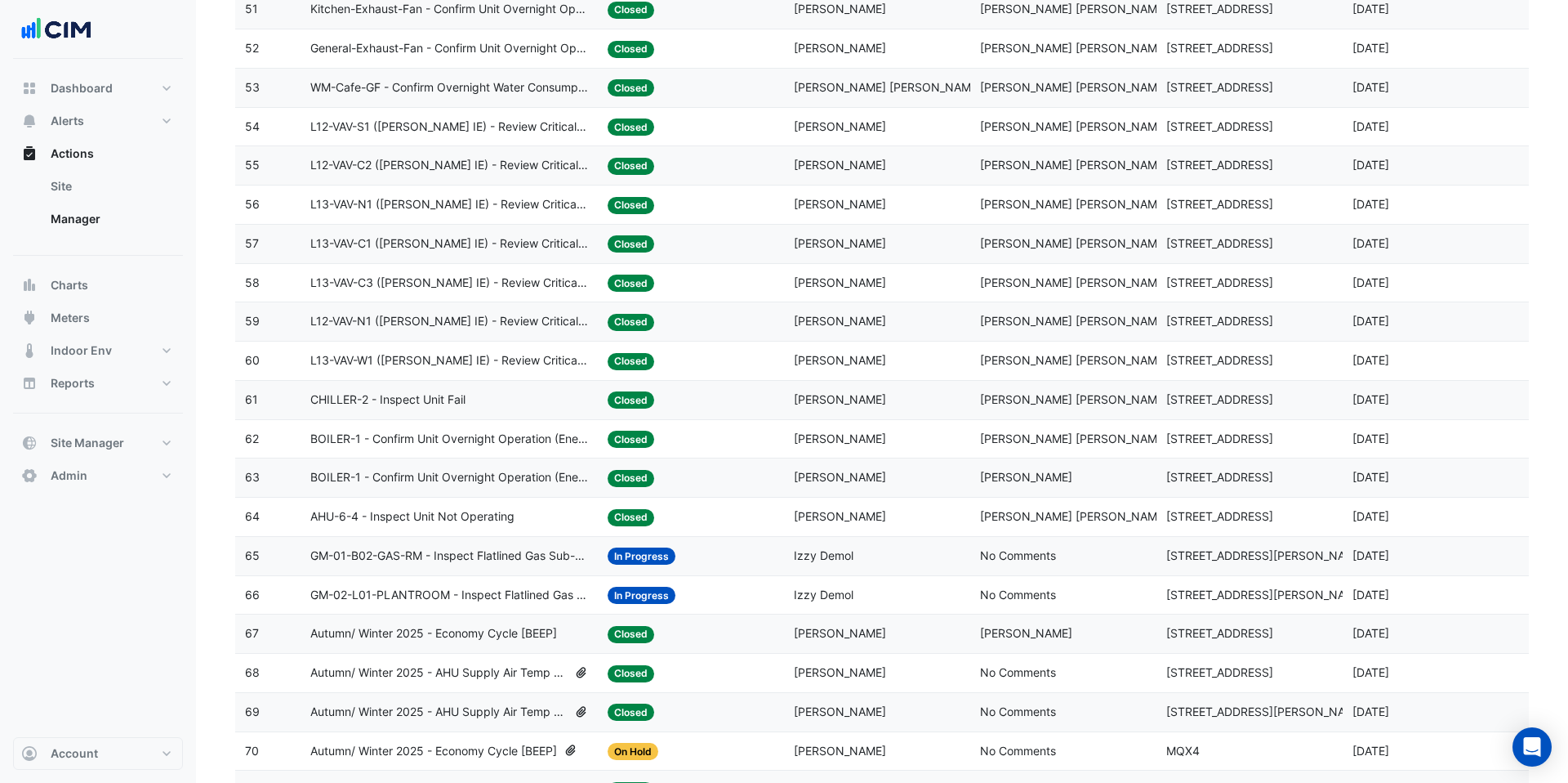
click at [502, 319] on span "L12-VAV-N1 (NABERS IE) - Review Critical Sensor Outside Range" at bounding box center [450, 321] width 278 height 19
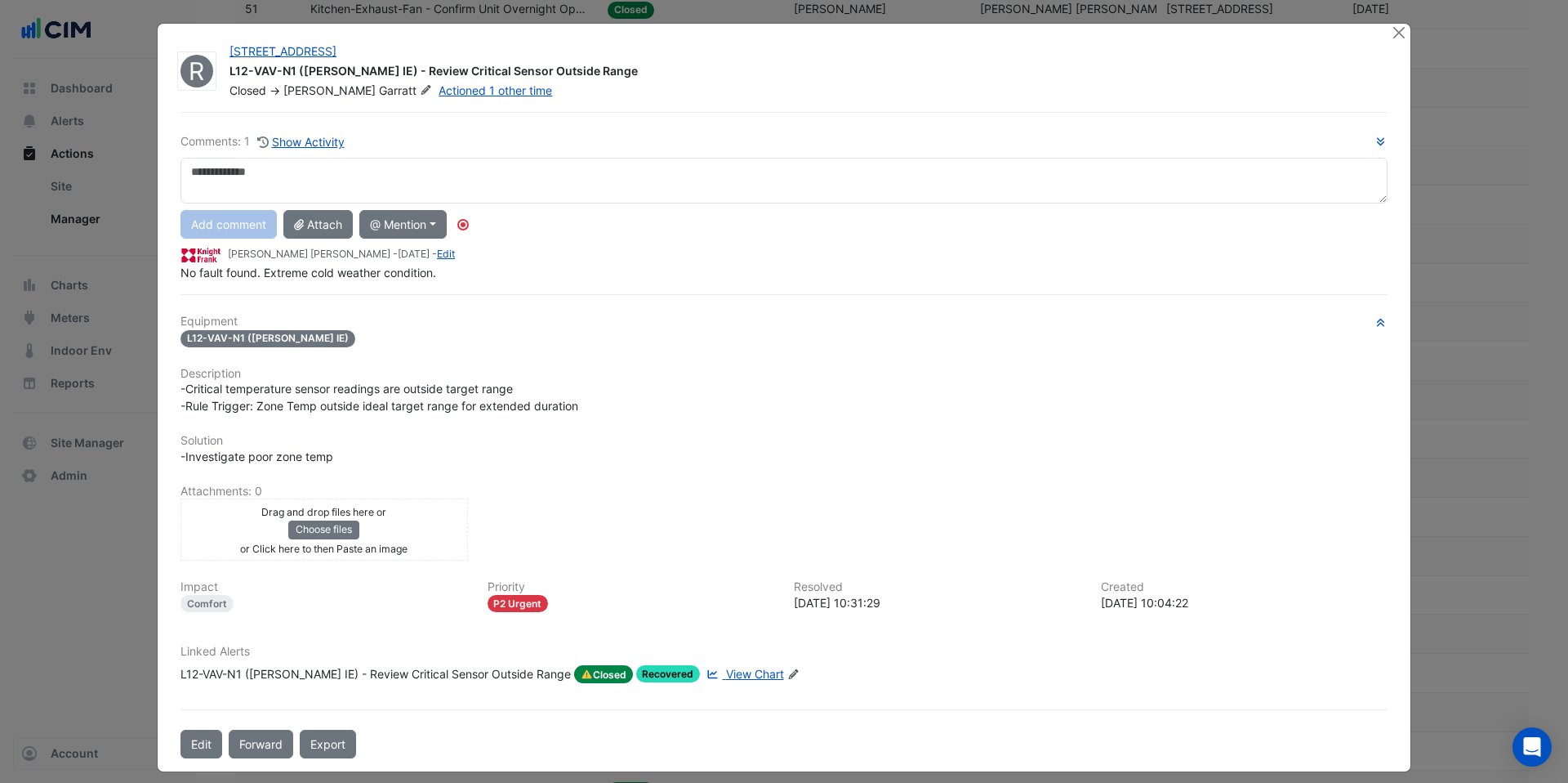
click at [1388, 35] on div "R 66 Goulburn Street L12-VAV-N1 (NABERS IE) - Review Critical Sensor Outside Ra…" at bounding box center [784, 397] width 1253 height 747
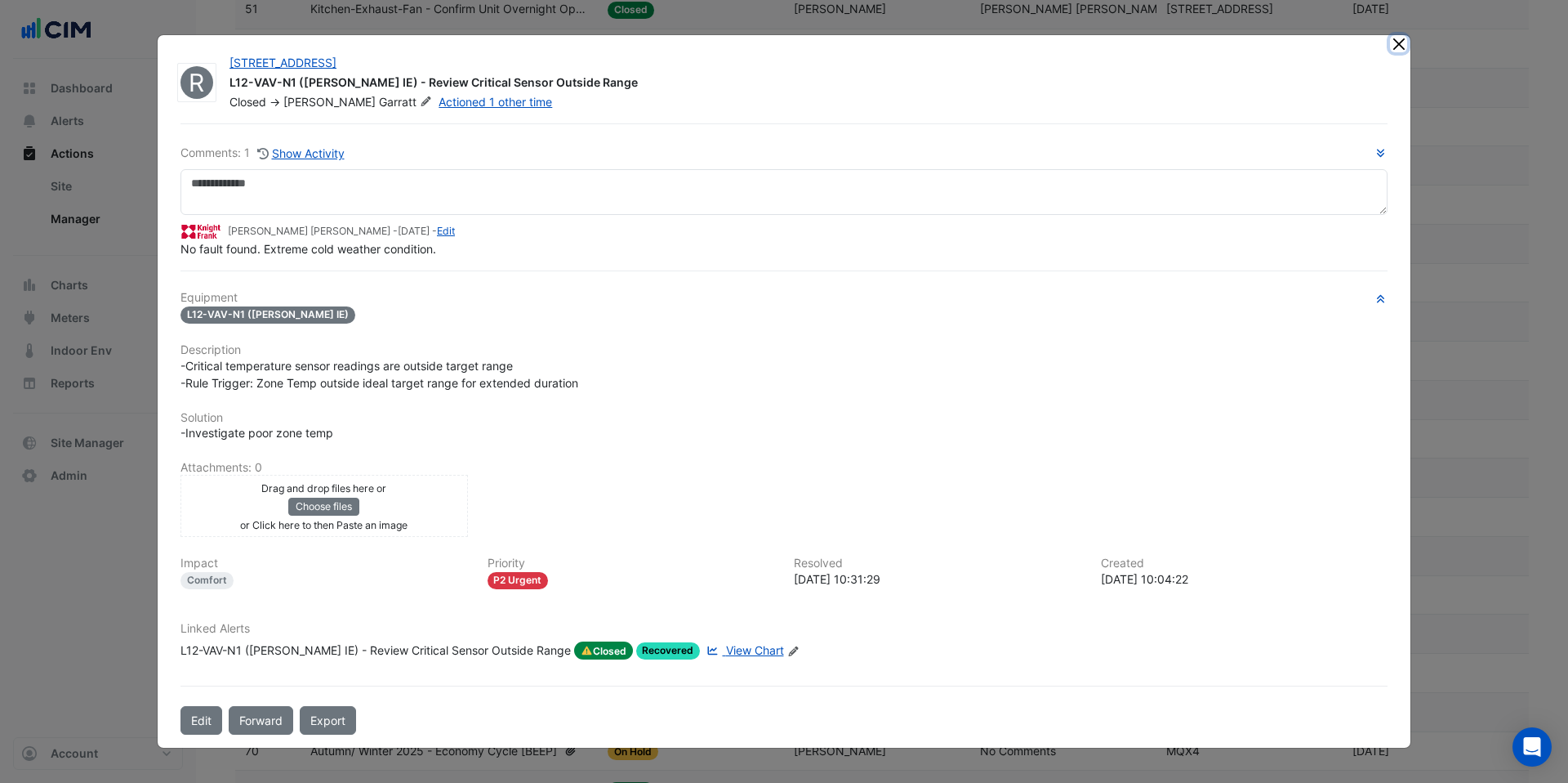
click at [1397, 40] on button "Close" at bounding box center [1398, 43] width 17 height 17
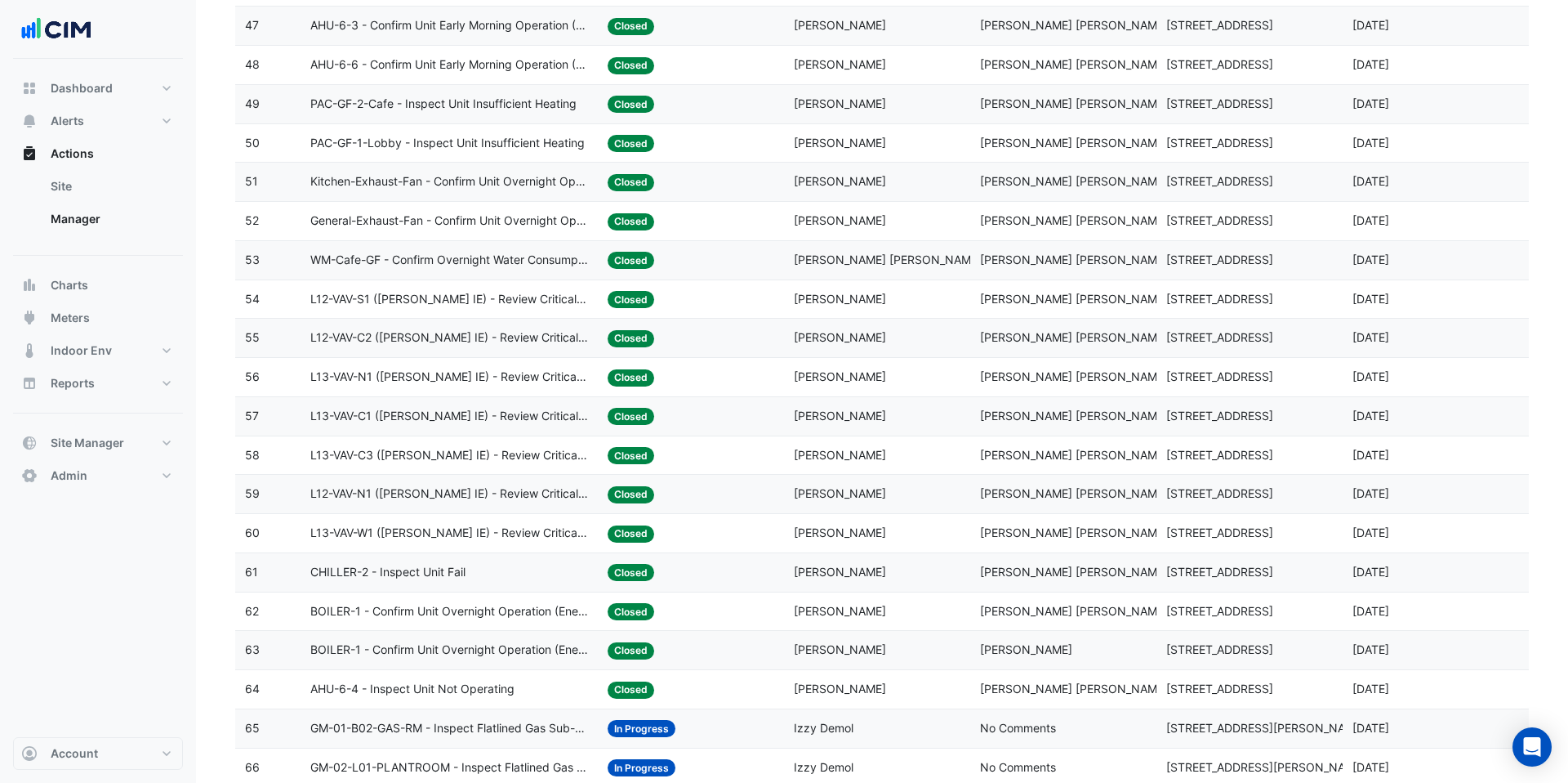
scroll to position [2025, 0]
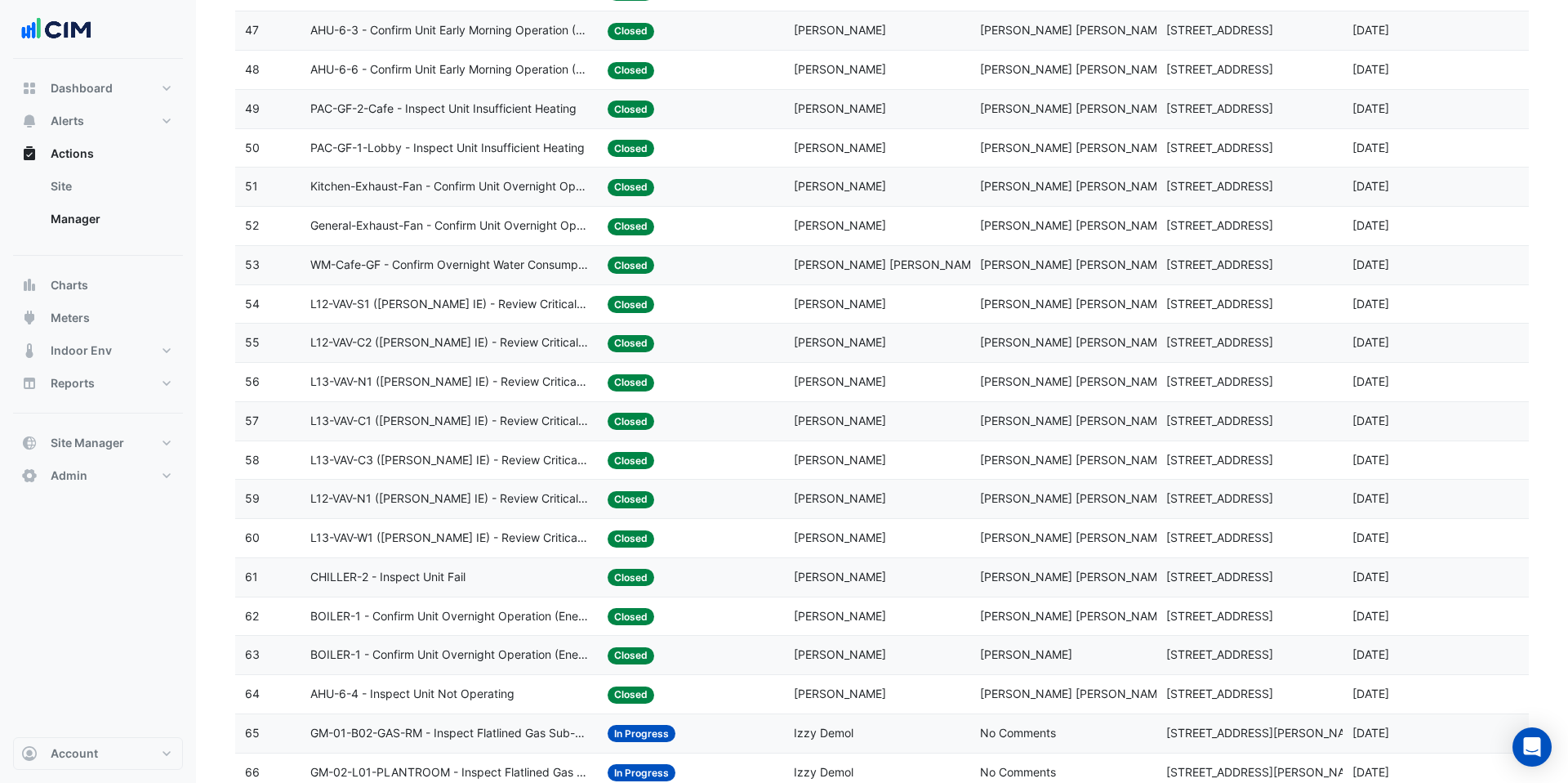
click at [503, 182] on span "Kitchen-Exhaust-Fan - Confirm Unit Overnight Operation (Energy Waste)" at bounding box center [450, 187] width 278 height 19
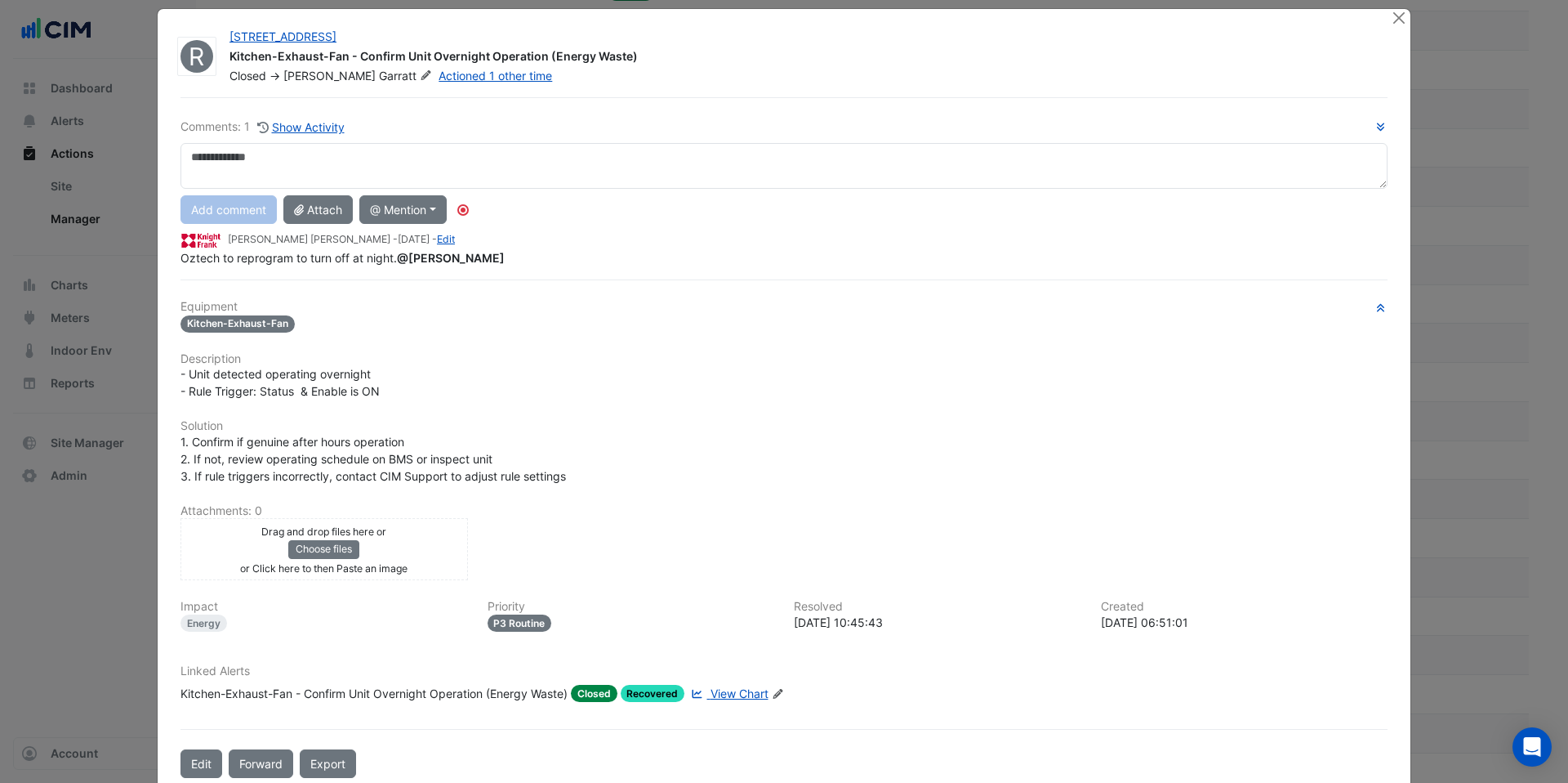
scroll to position [0, 0]
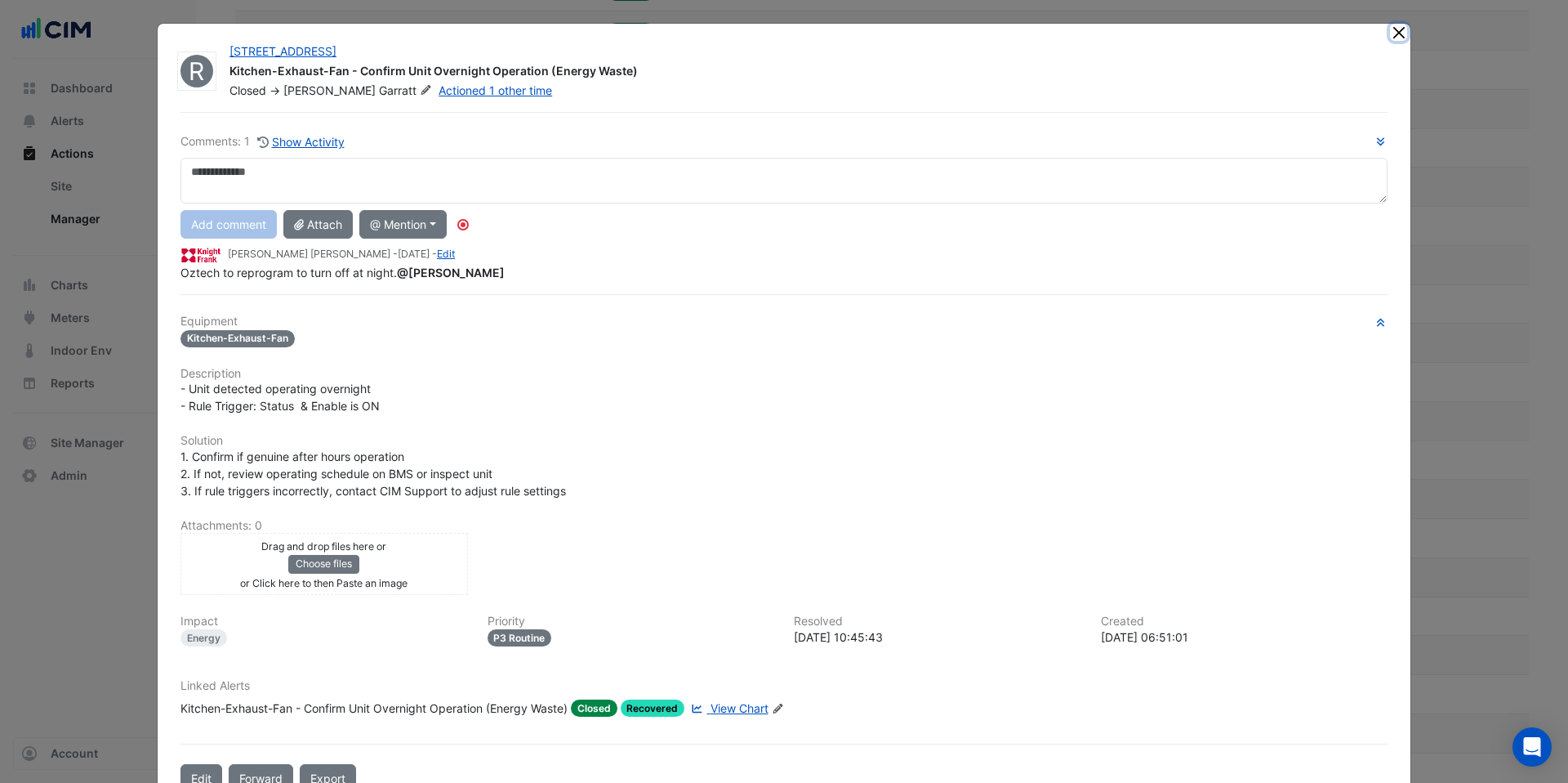
click at [1406, 30] on button "Close" at bounding box center [1398, 32] width 17 height 17
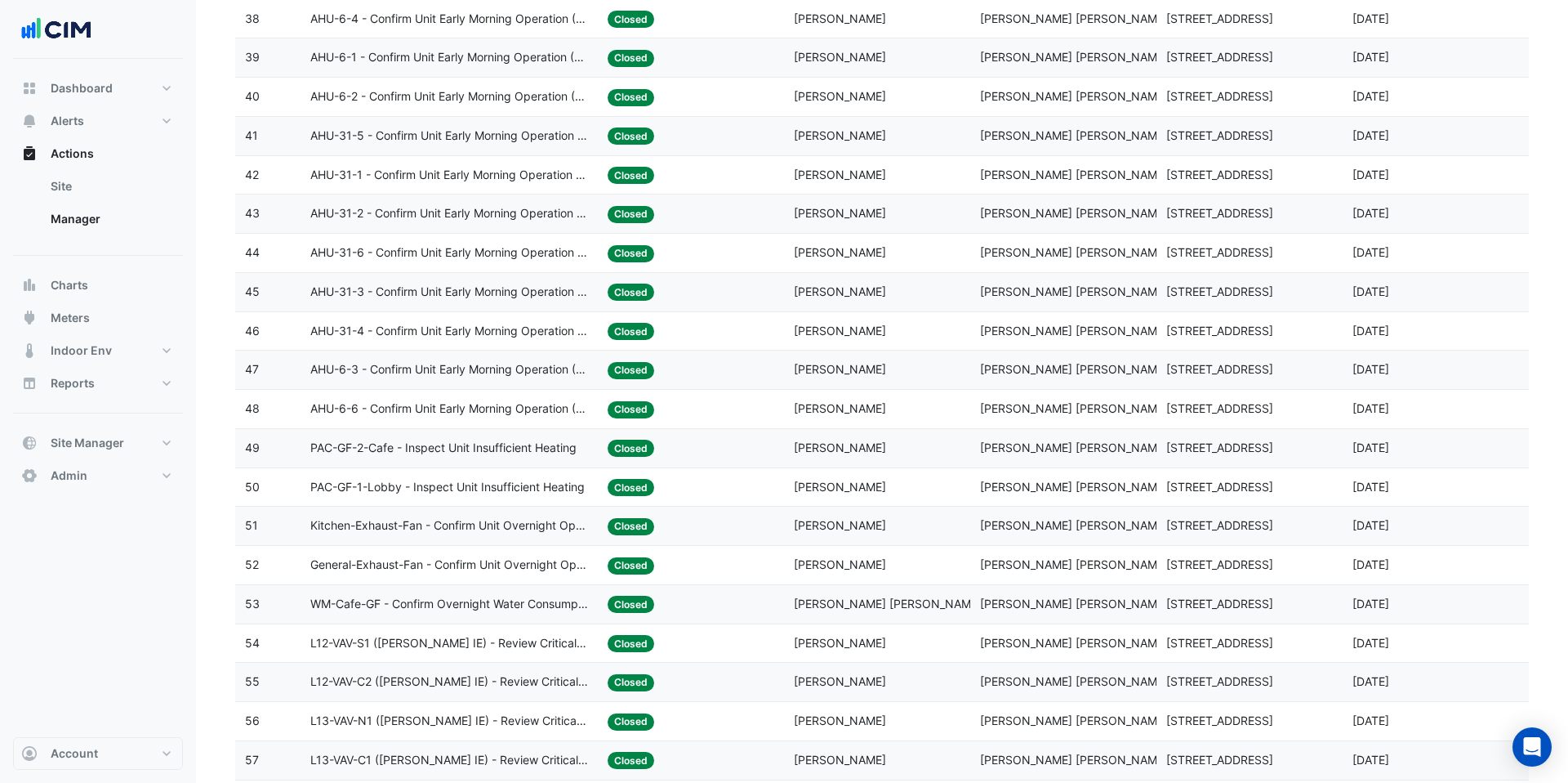
scroll to position [1484, 0]
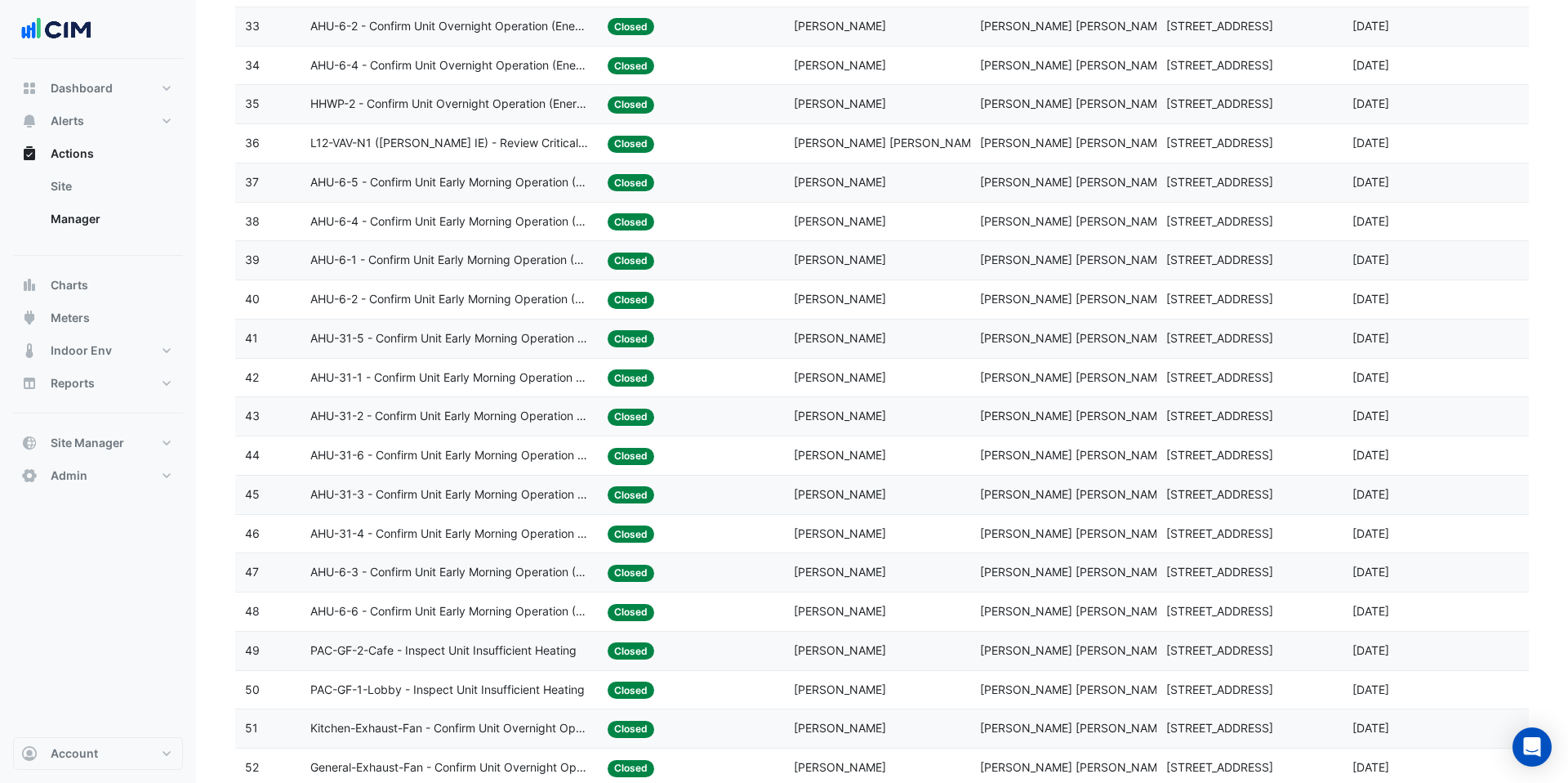
click at [543, 337] on span "AHU-31-5 - Confirm Unit Early Morning Operation (Energy Saving)" at bounding box center [450, 338] width 278 height 19
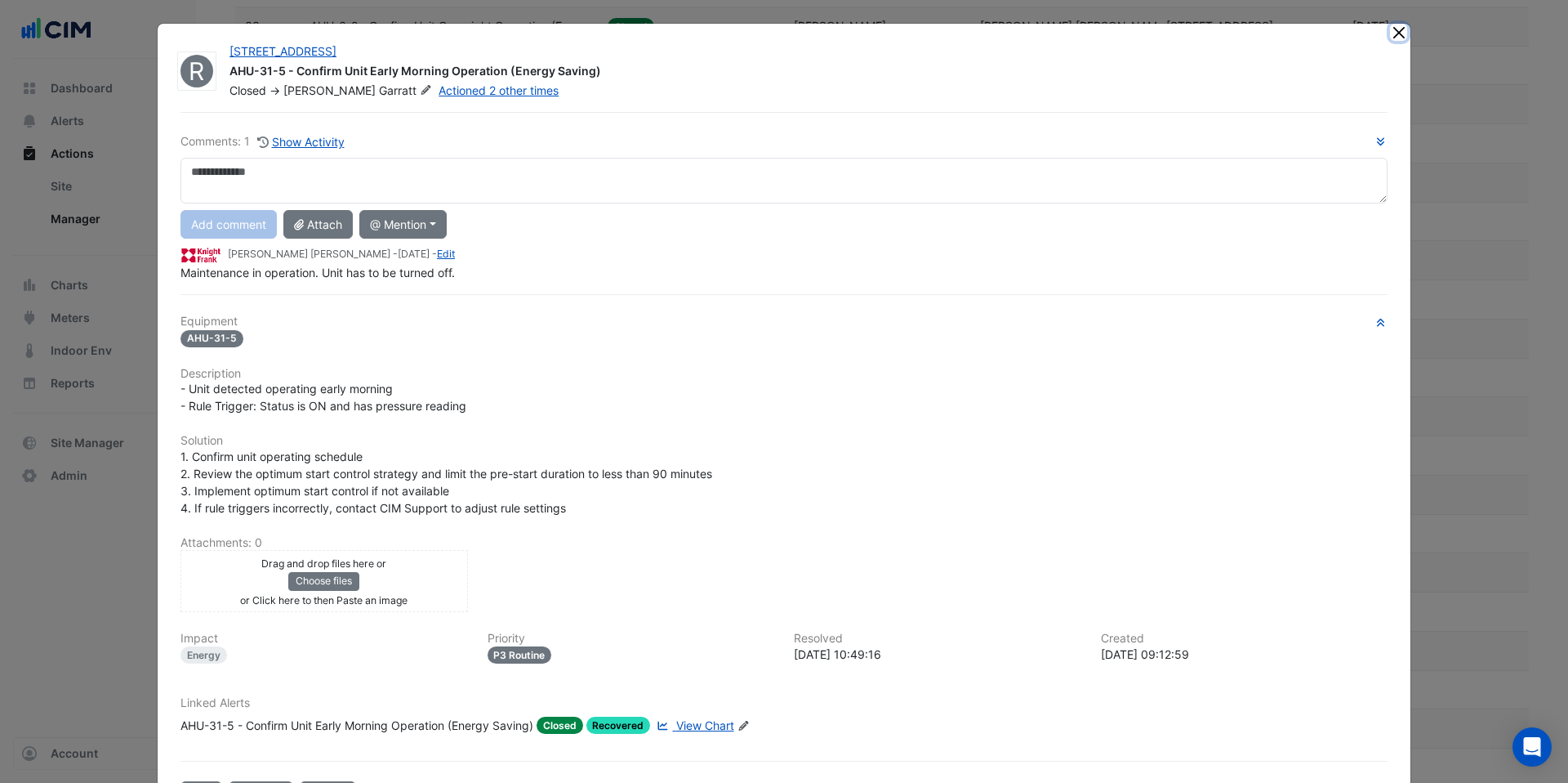
click at [1398, 33] on button "Close" at bounding box center [1398, 32] width 17 height 17
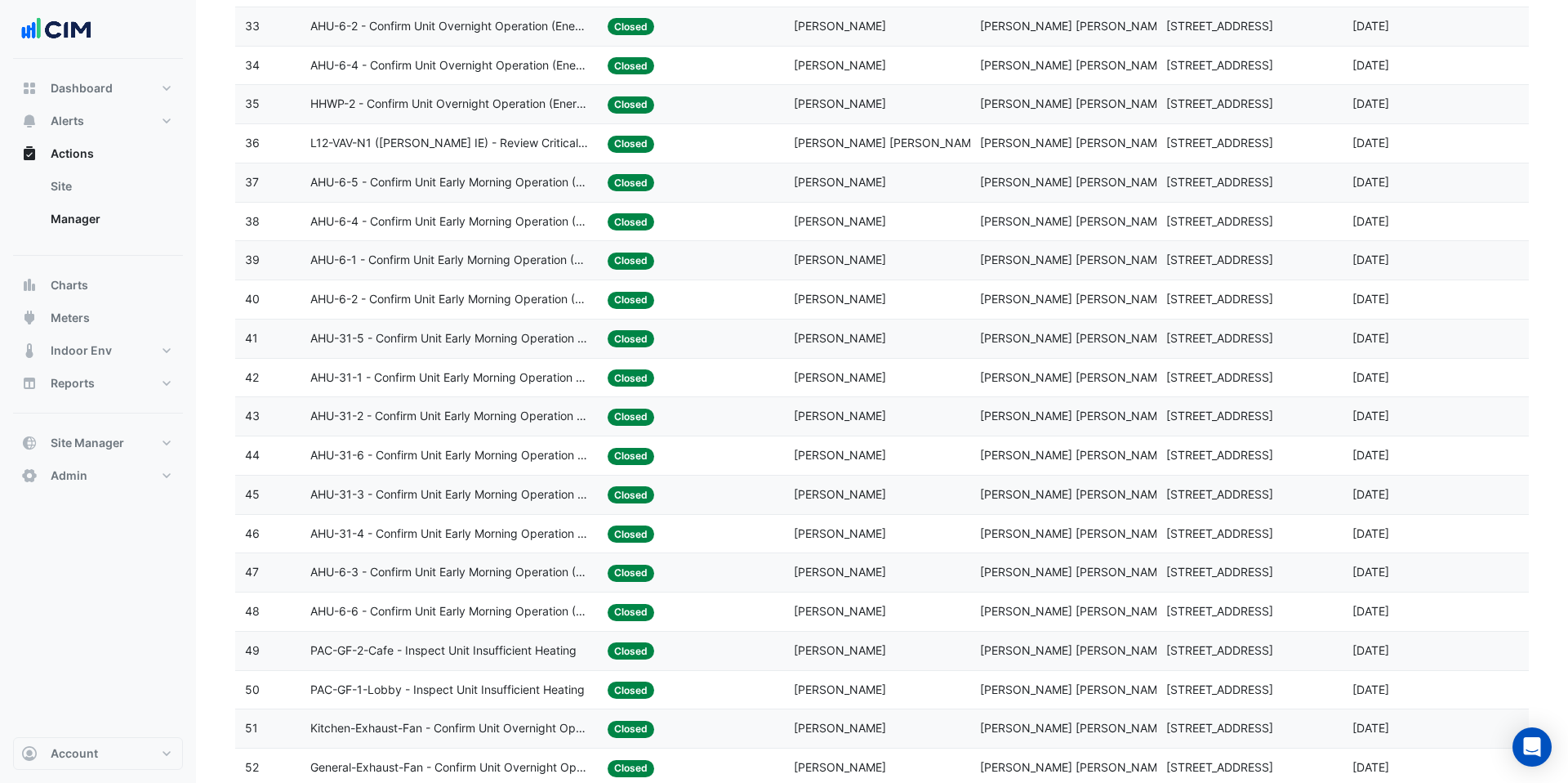
click at [470, 112] on span "HHWP-2 - Confirm Unit Overnight Operation (Energy Waste)" at bounding box center [450, 104] width 278 height 19
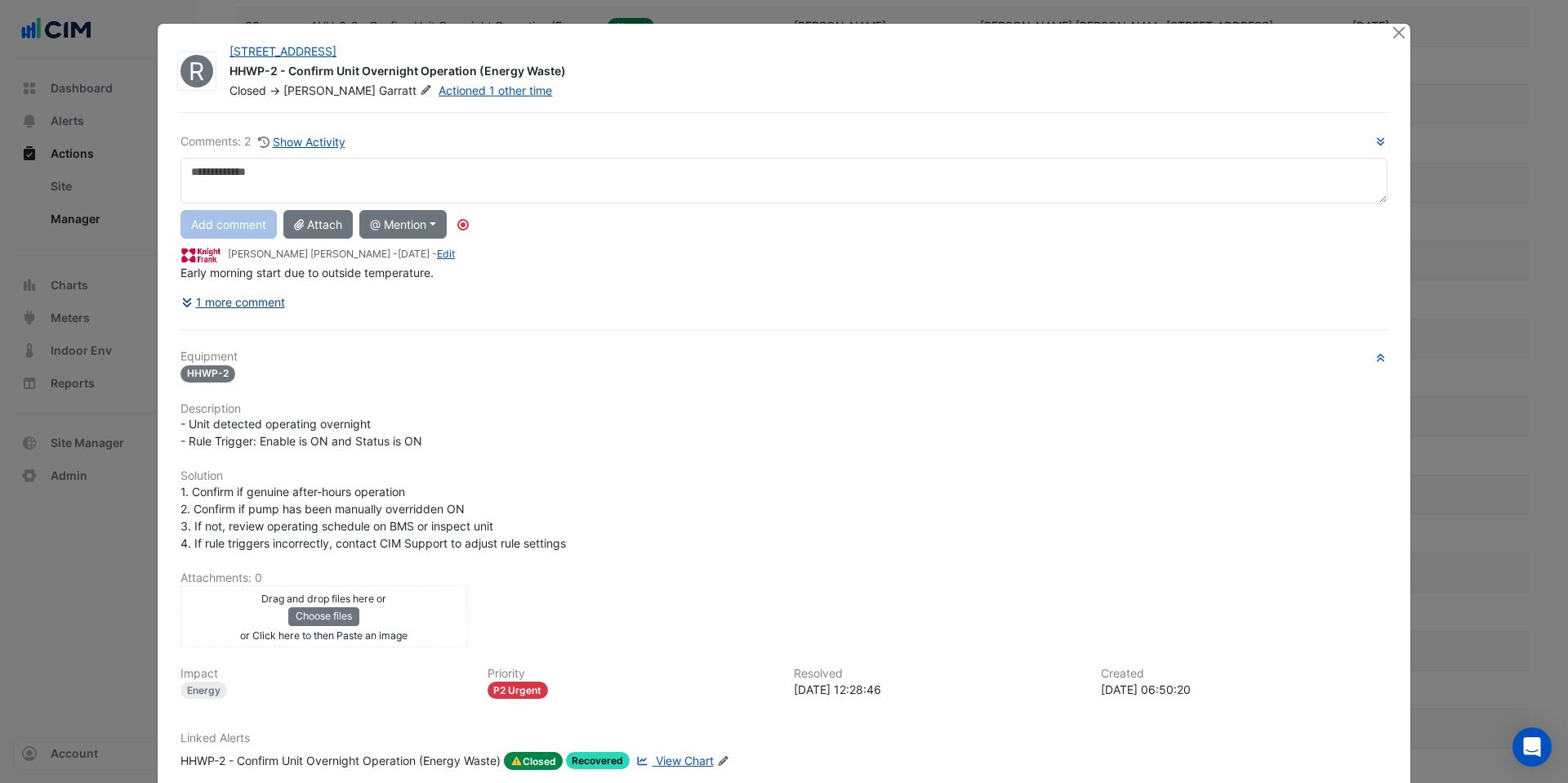
click at [253, 304] on button "1 more comment" at bounding box center [233, 302] width 105 height 29
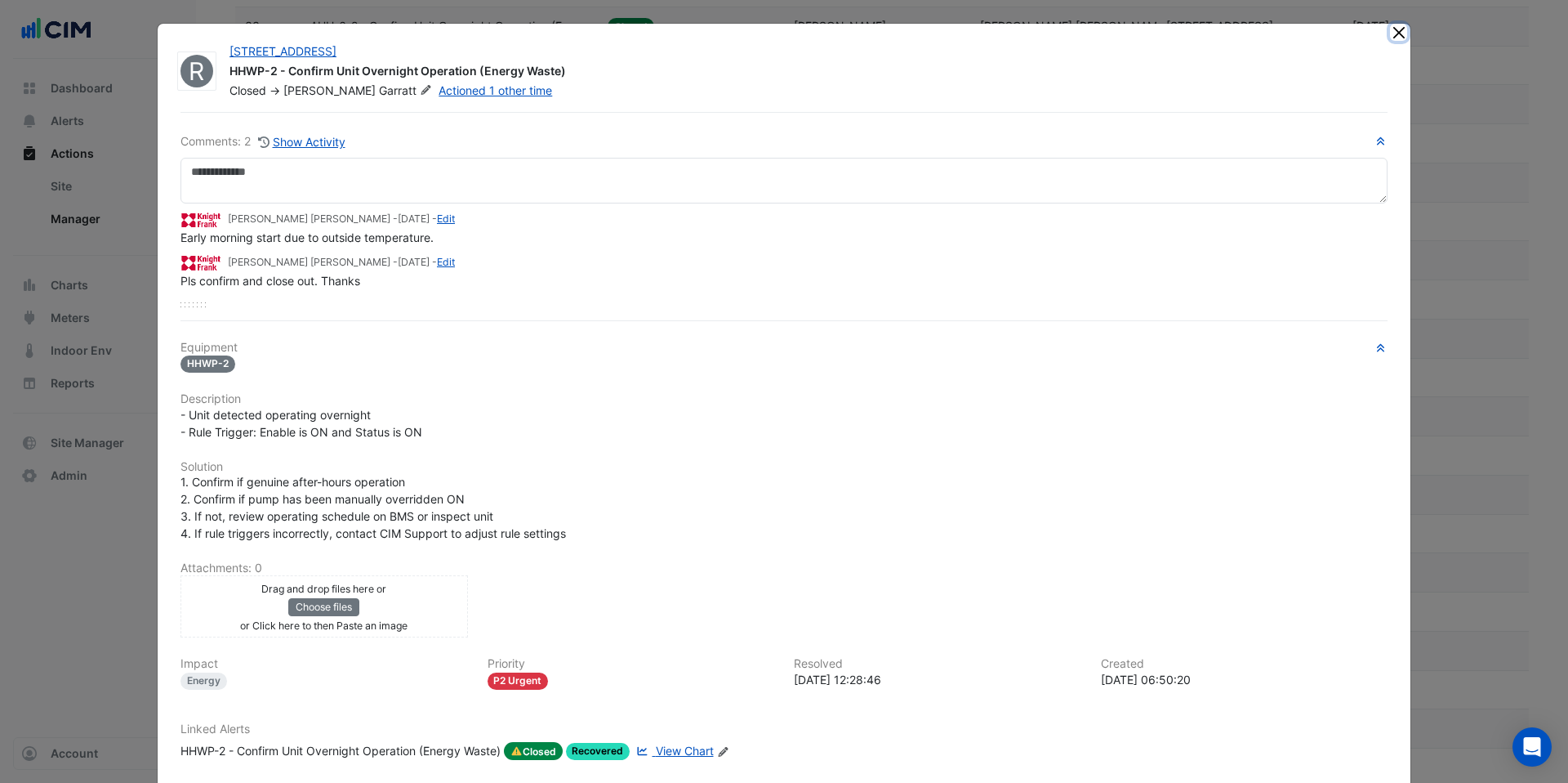
click at [1399, 29] on button "Close" at bounding box center [1398, 32] width 17 height 17
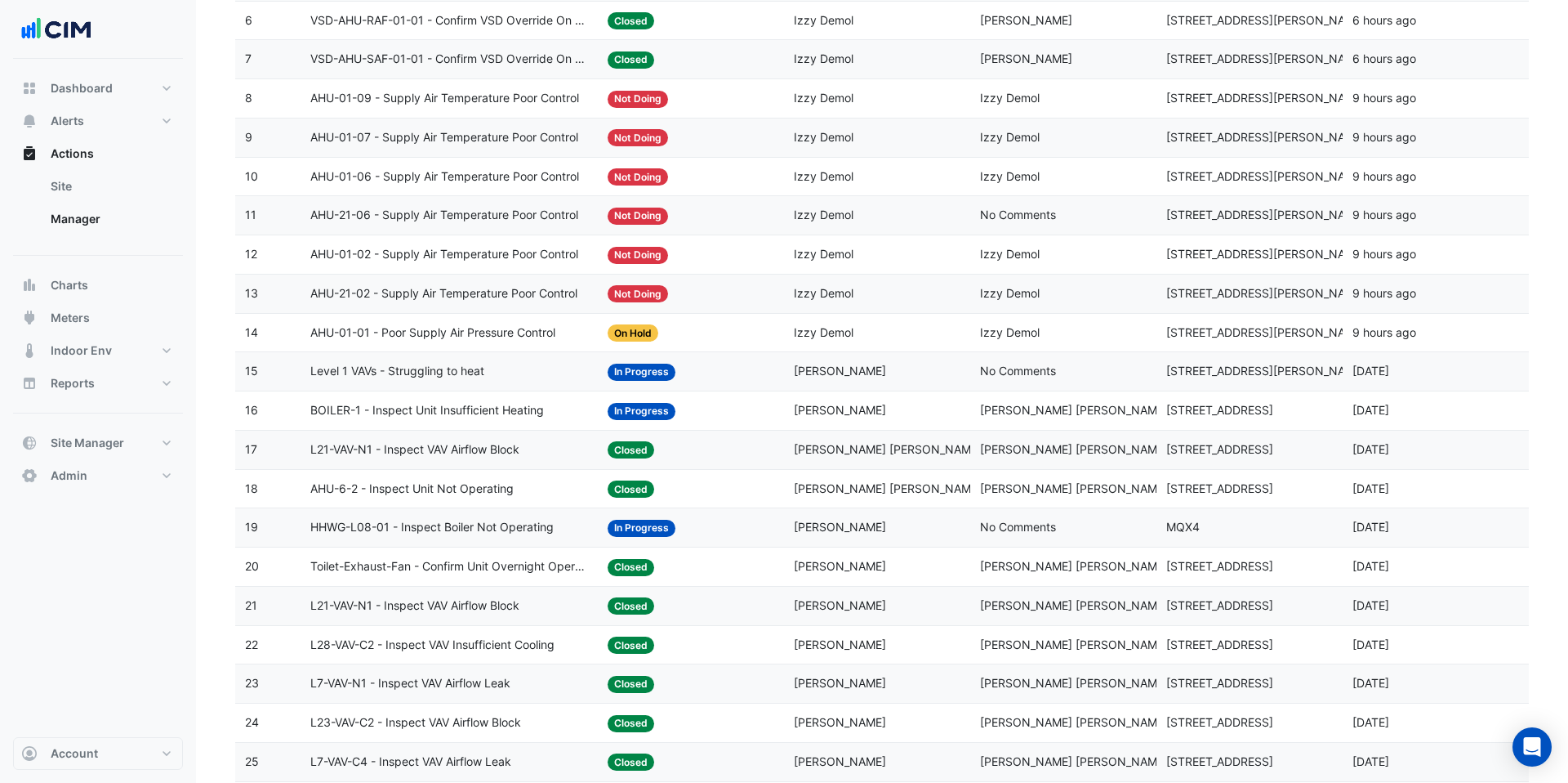
scroll to position [516, 0]
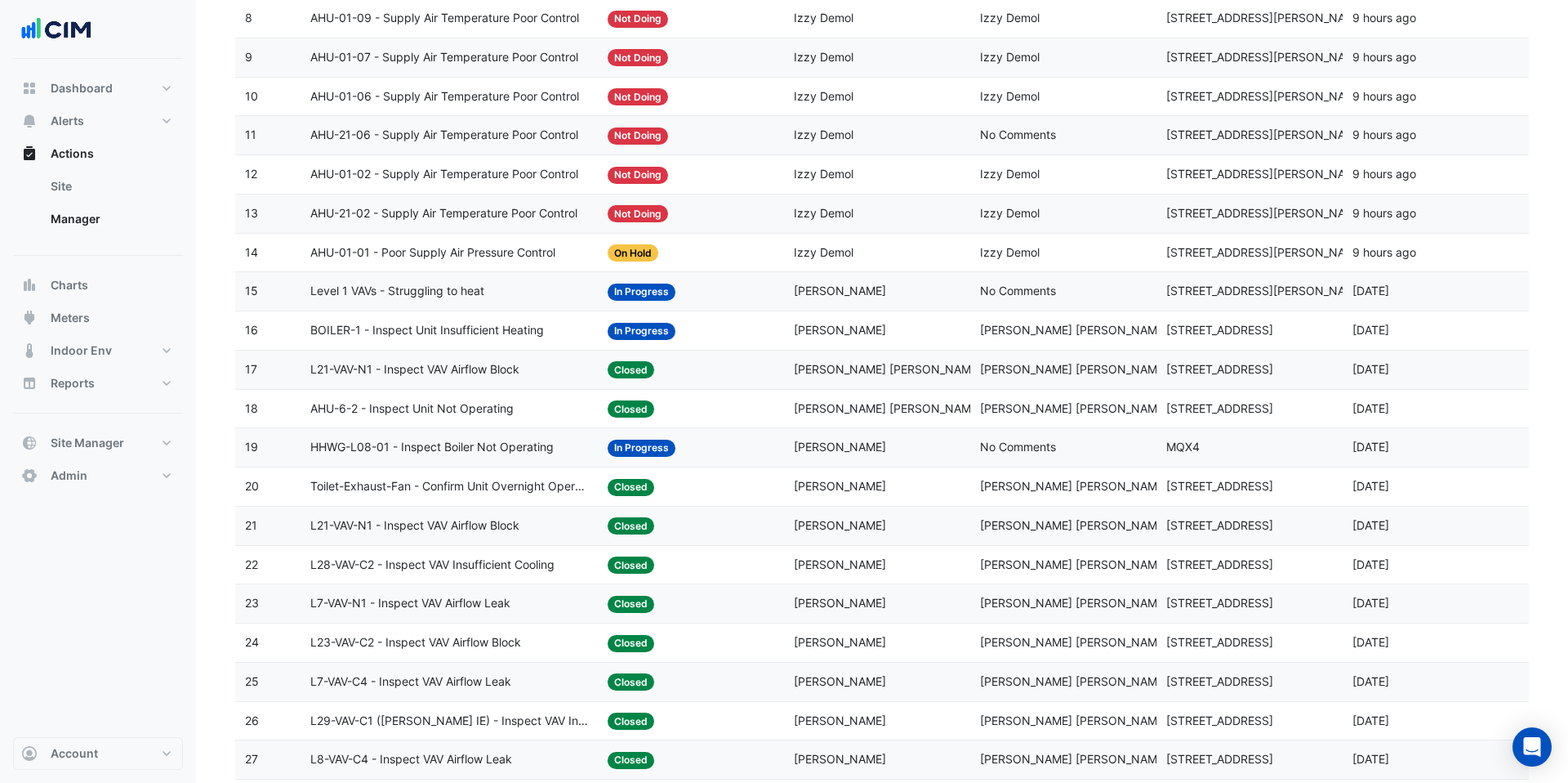
click at [548, 617] on datatable-body-cell "Action Title: L7-VAV-N1 - Inspect VAV Airflow Leak" at bounding box center [450, 603] width 298 height 38
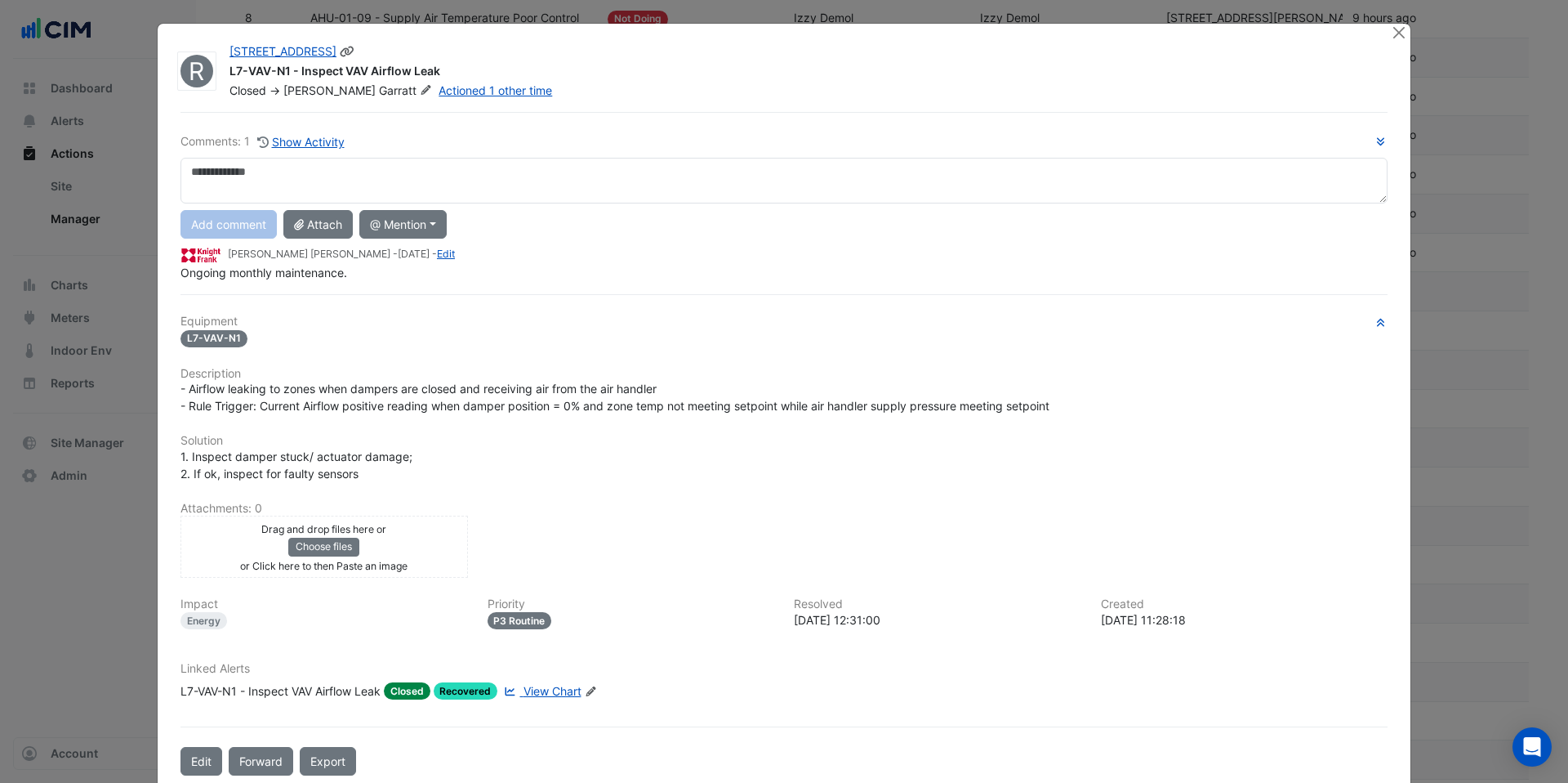
click at [419, 91] on icon at bounding box center [426, 89] width 12 height 10
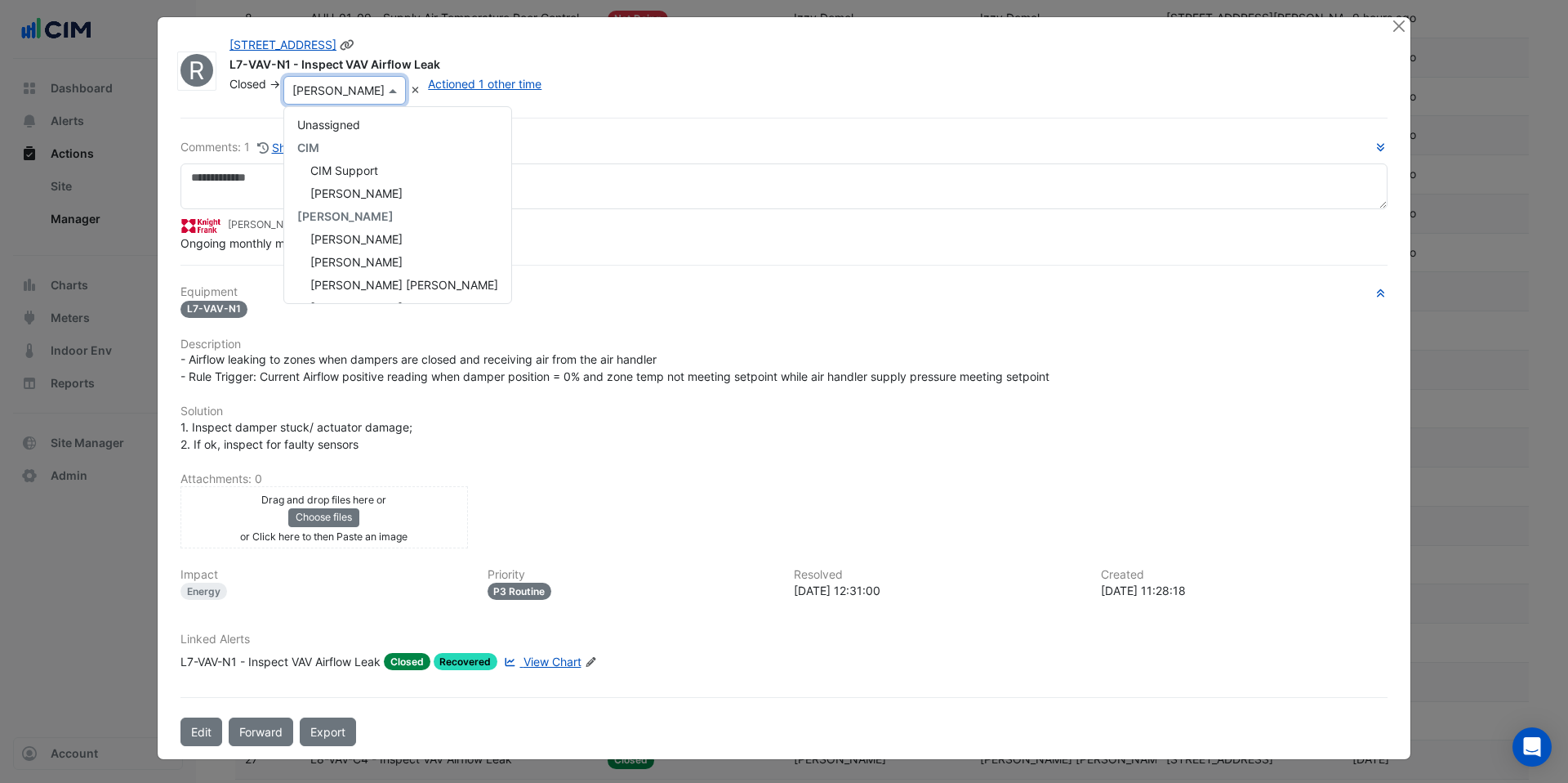
scroll to position [0, 0]
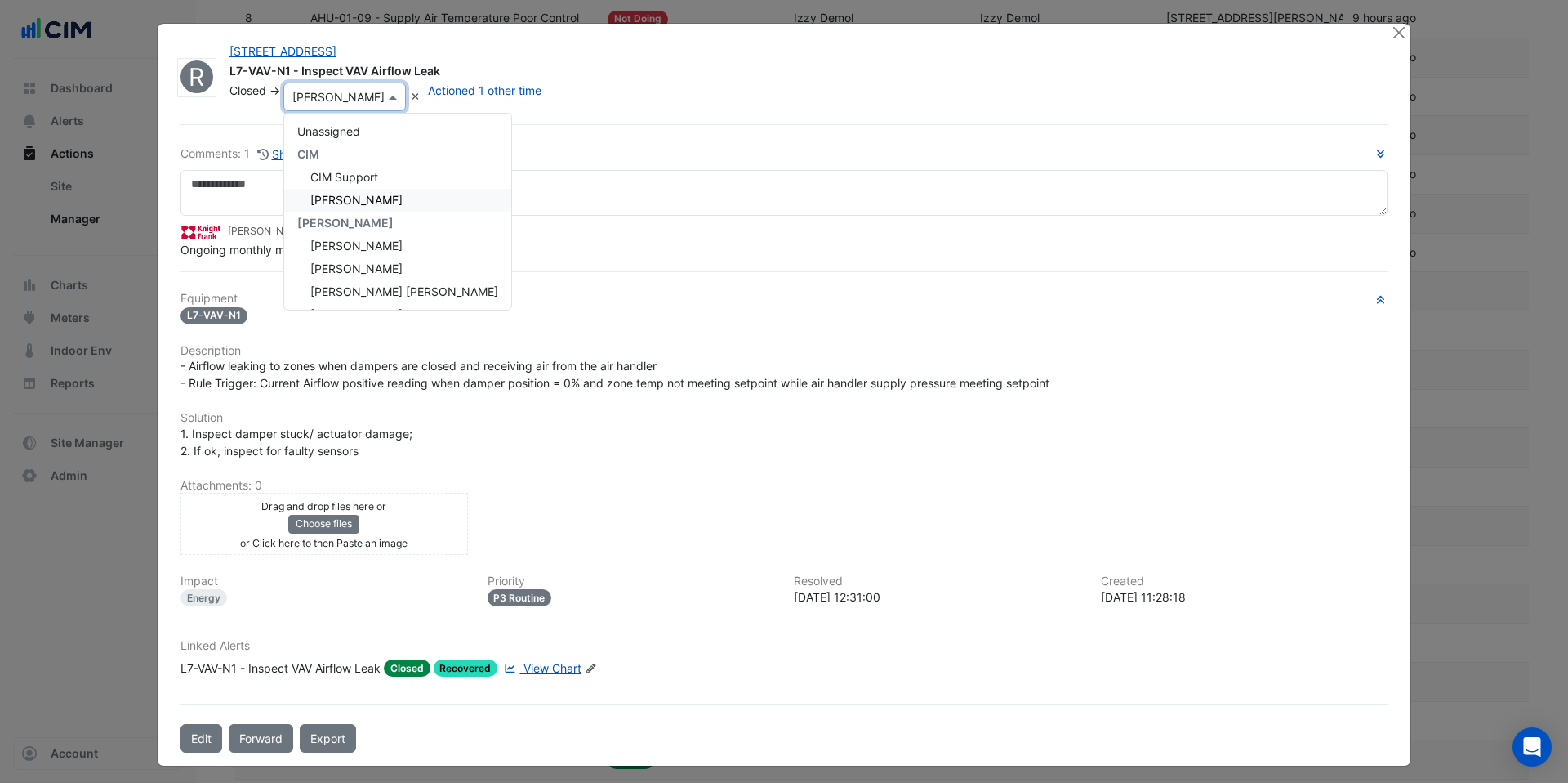
click at [1400, 41] on div at bounding box center [1399, 33] width 21 height 19
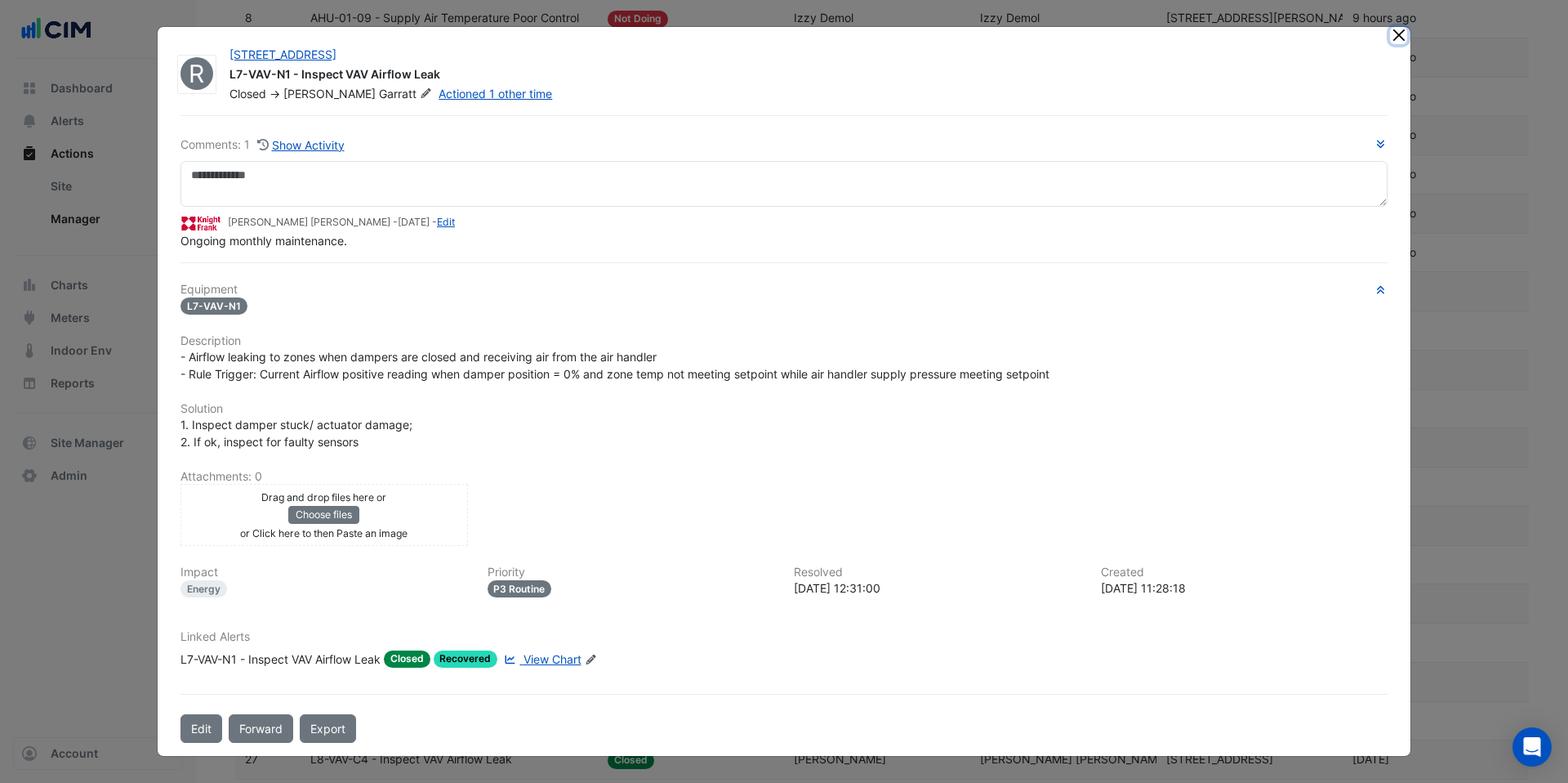
click at [1400, 35] on button "Close" at bounding box center [1398, 35] width 17 height 17
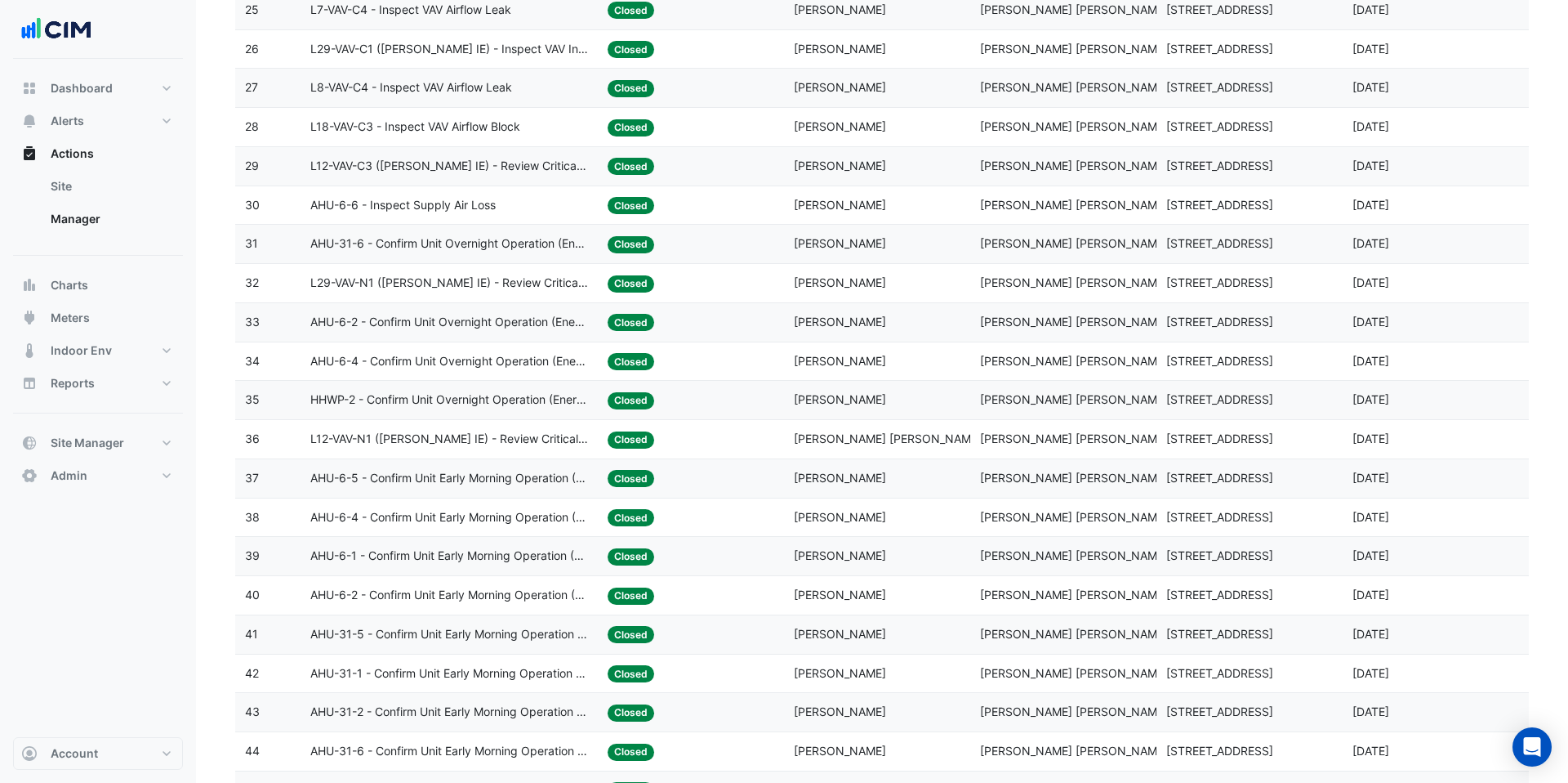
scroll to position [1562, 0]
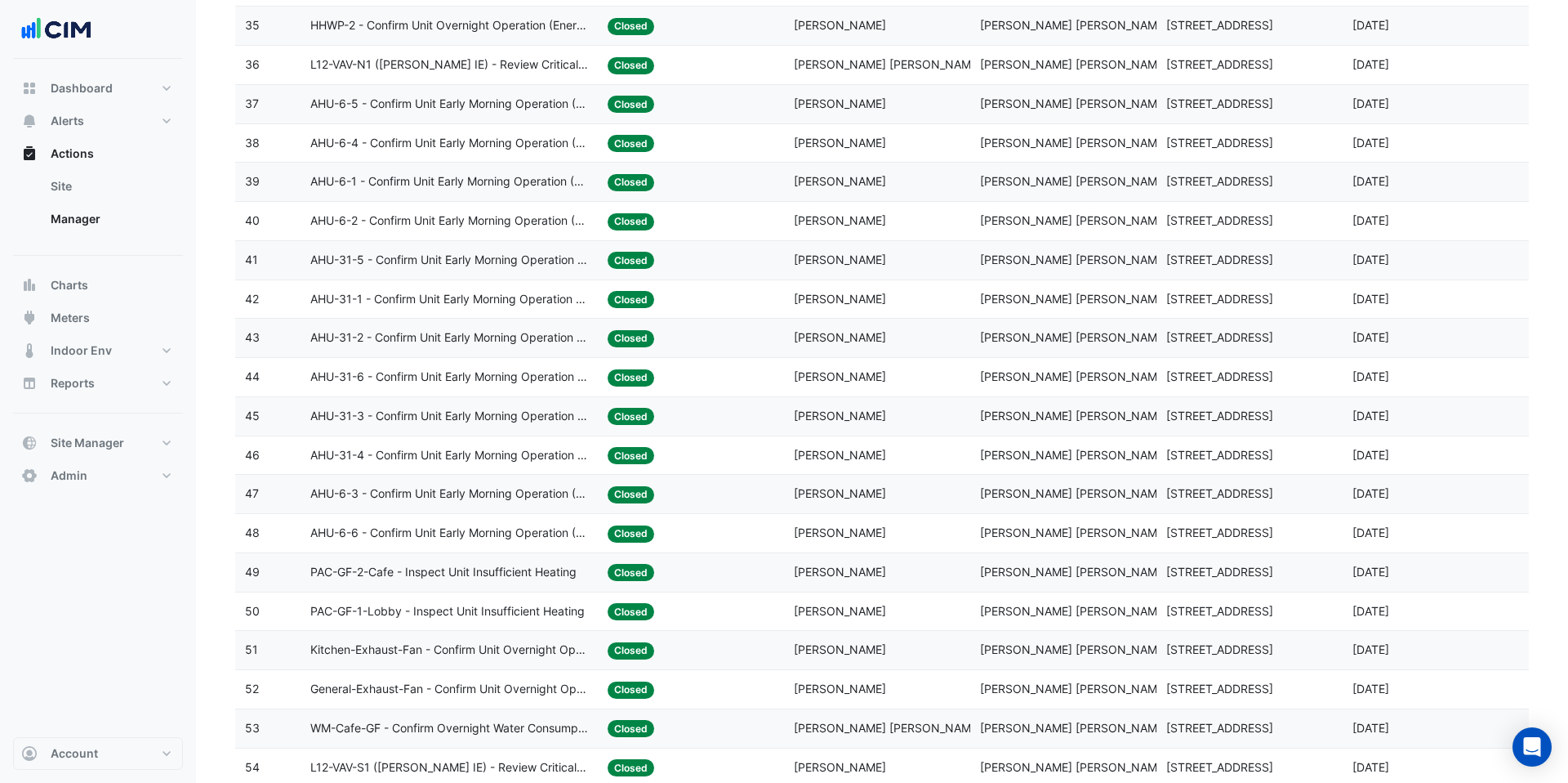
click at [525, 301] on span "AHU-31-1 - Confirm Unit Early Morning Operation (Energy Saving)" at bounding box center [450, 299] width 278 height 19
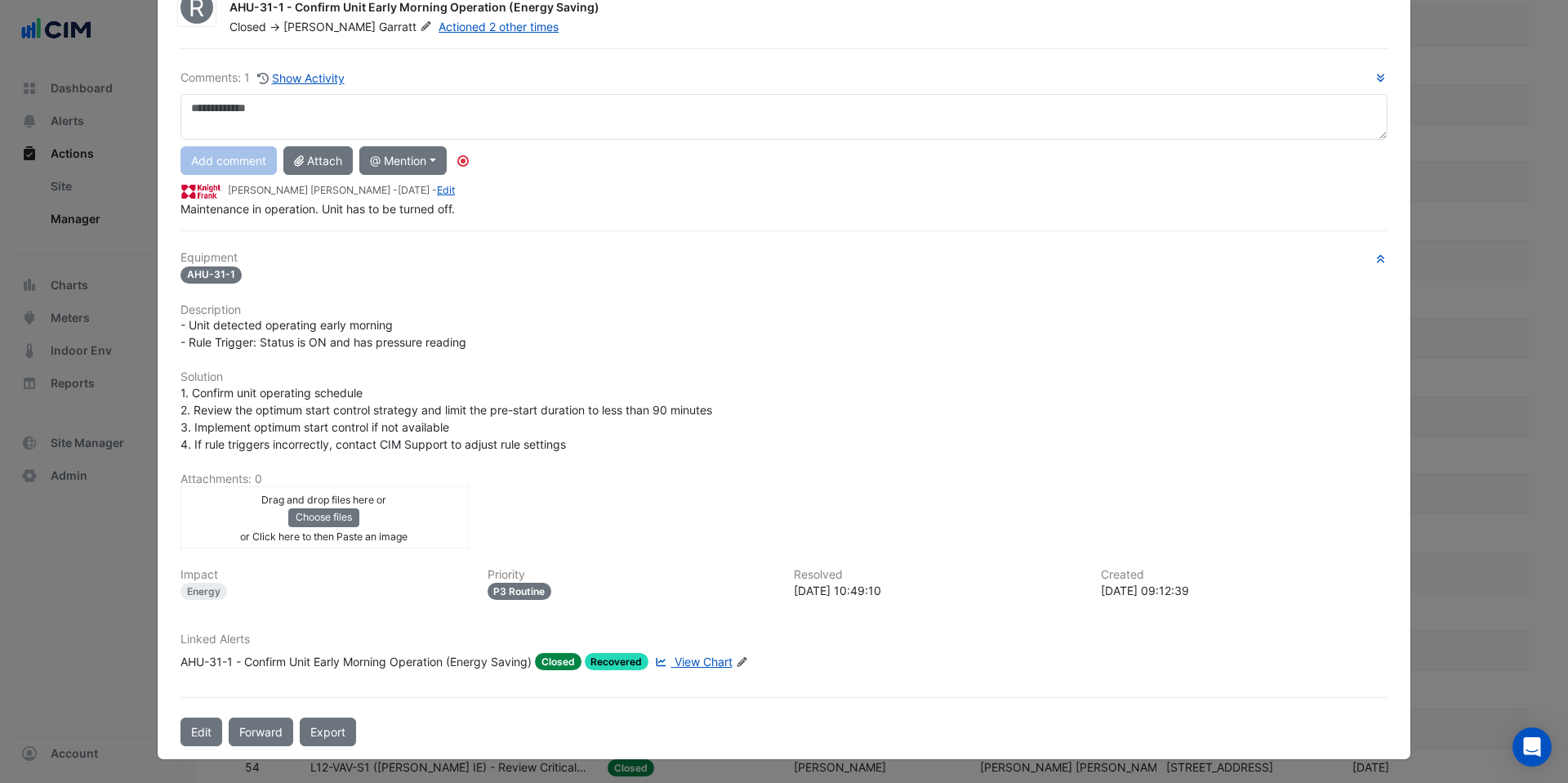
scroll to position [0, 0]
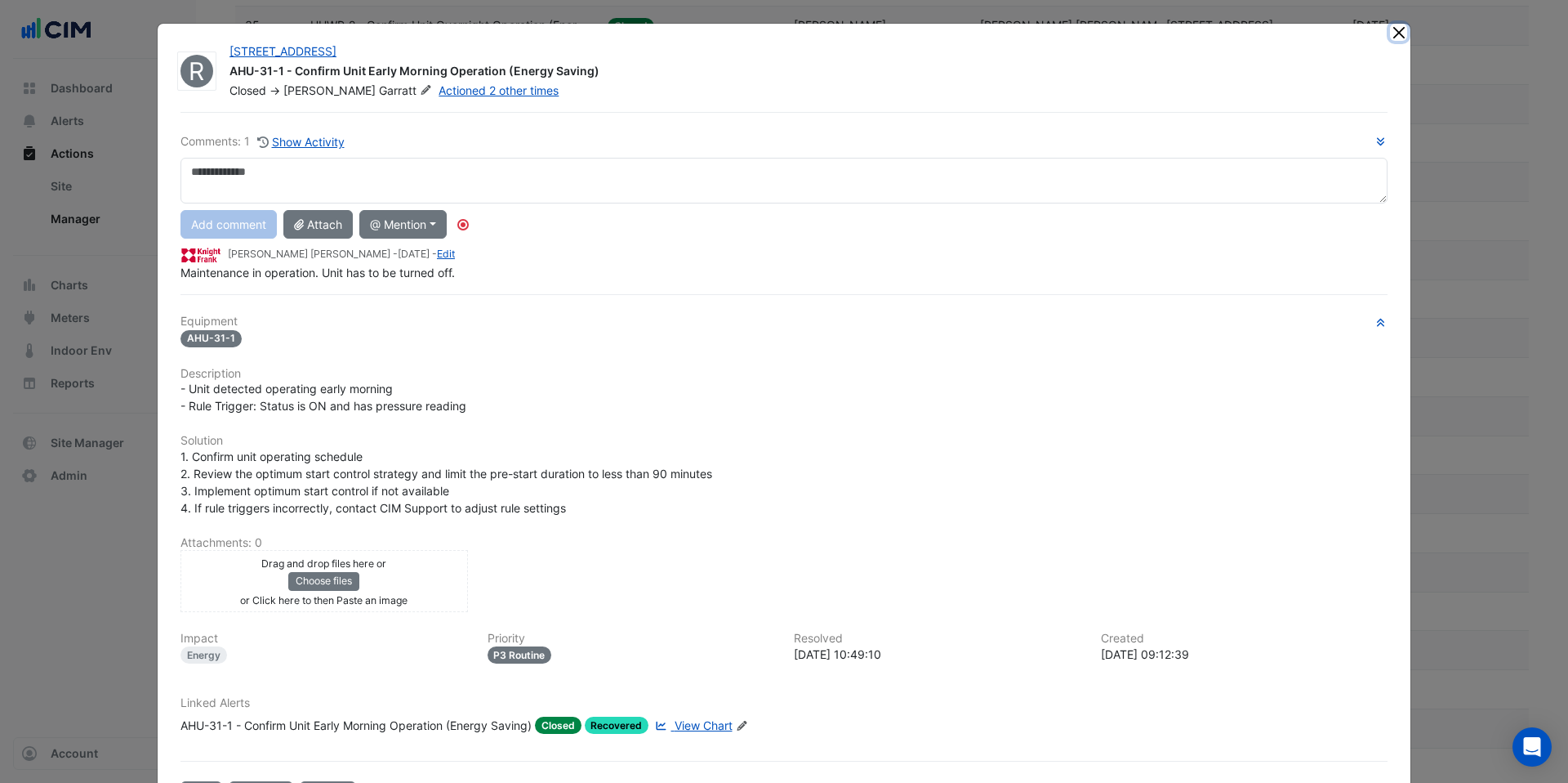
click at [1397, 37] on button "Close" at bounding box center [1398, 32] width 17 height 17
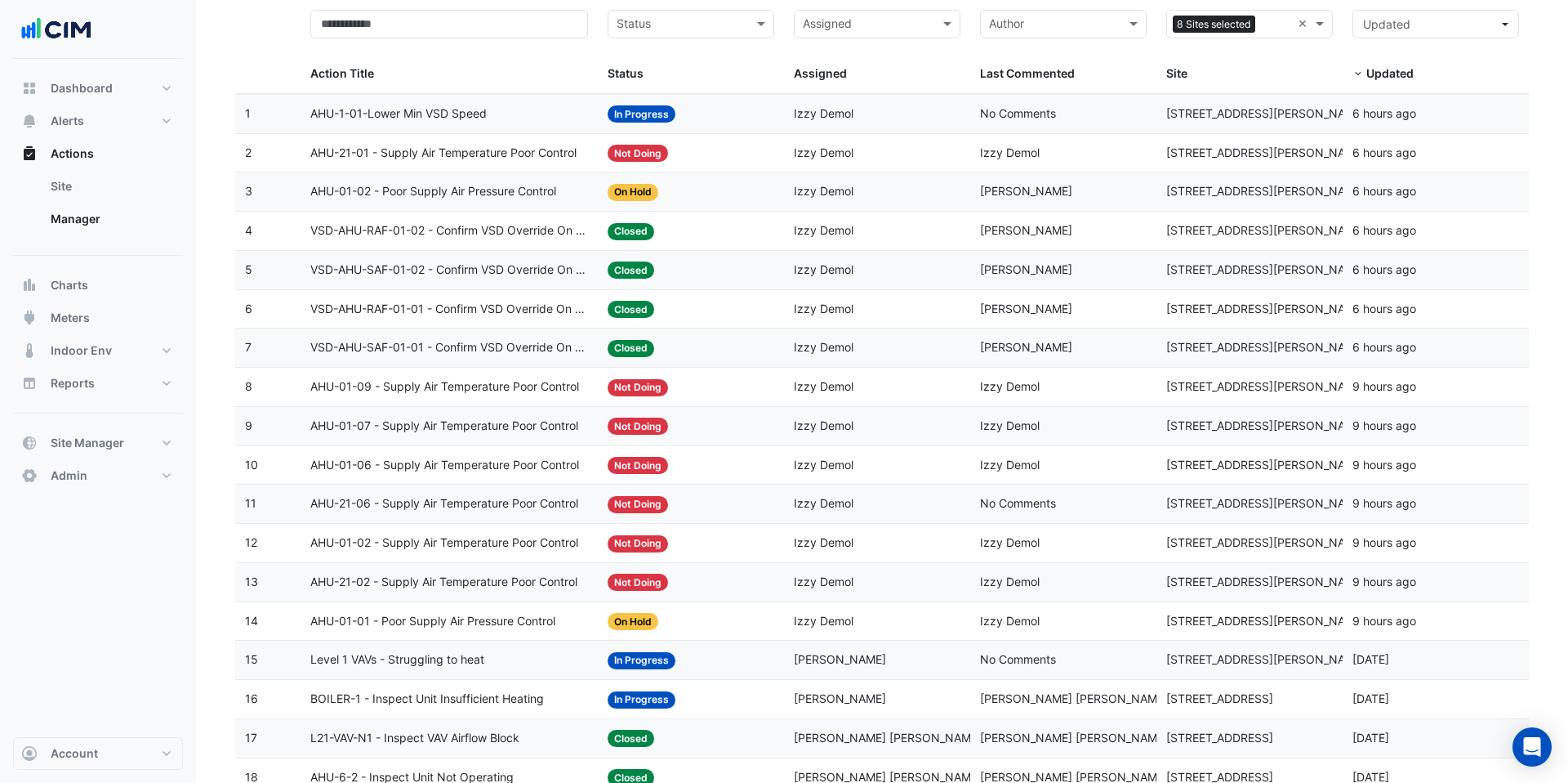
scroll to position [146, 0]
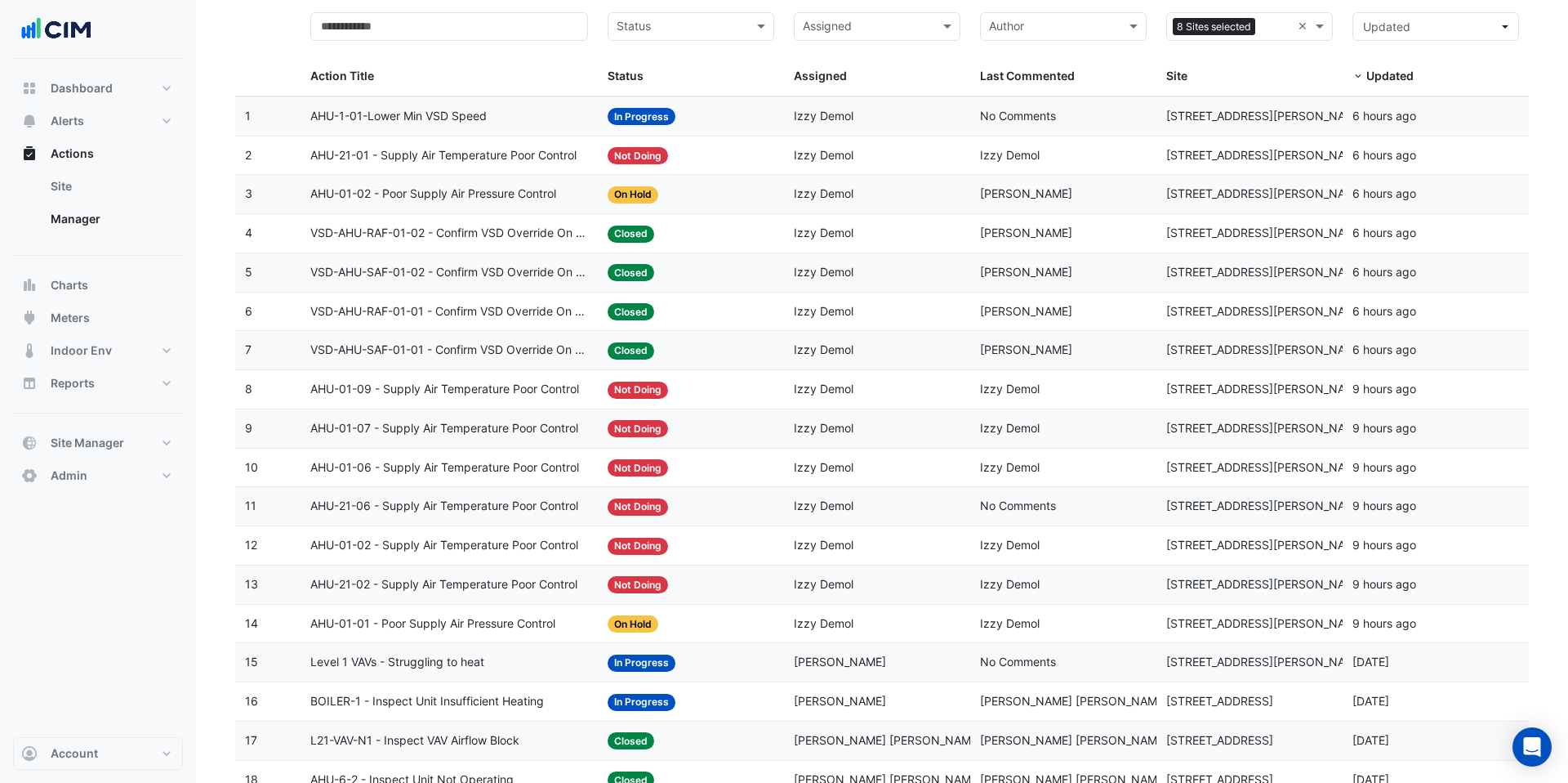
click at [868, 152] on div "Assigned: Izzy Demol" at bounding box center [876, 155] width 167 height 19
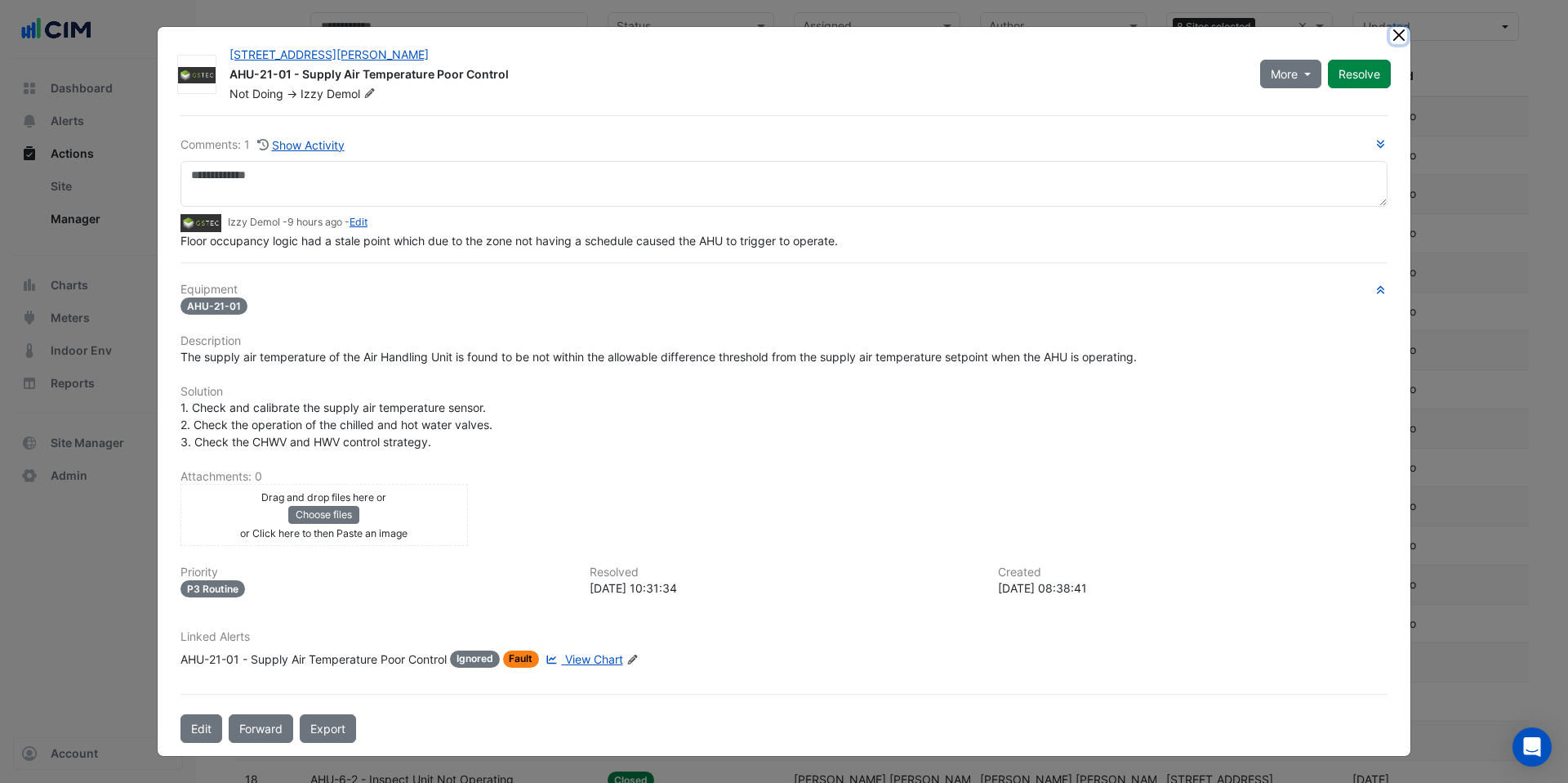
click at [1399, 35] on button "Close" at bounding box center [1398, 35] width 17 height 17
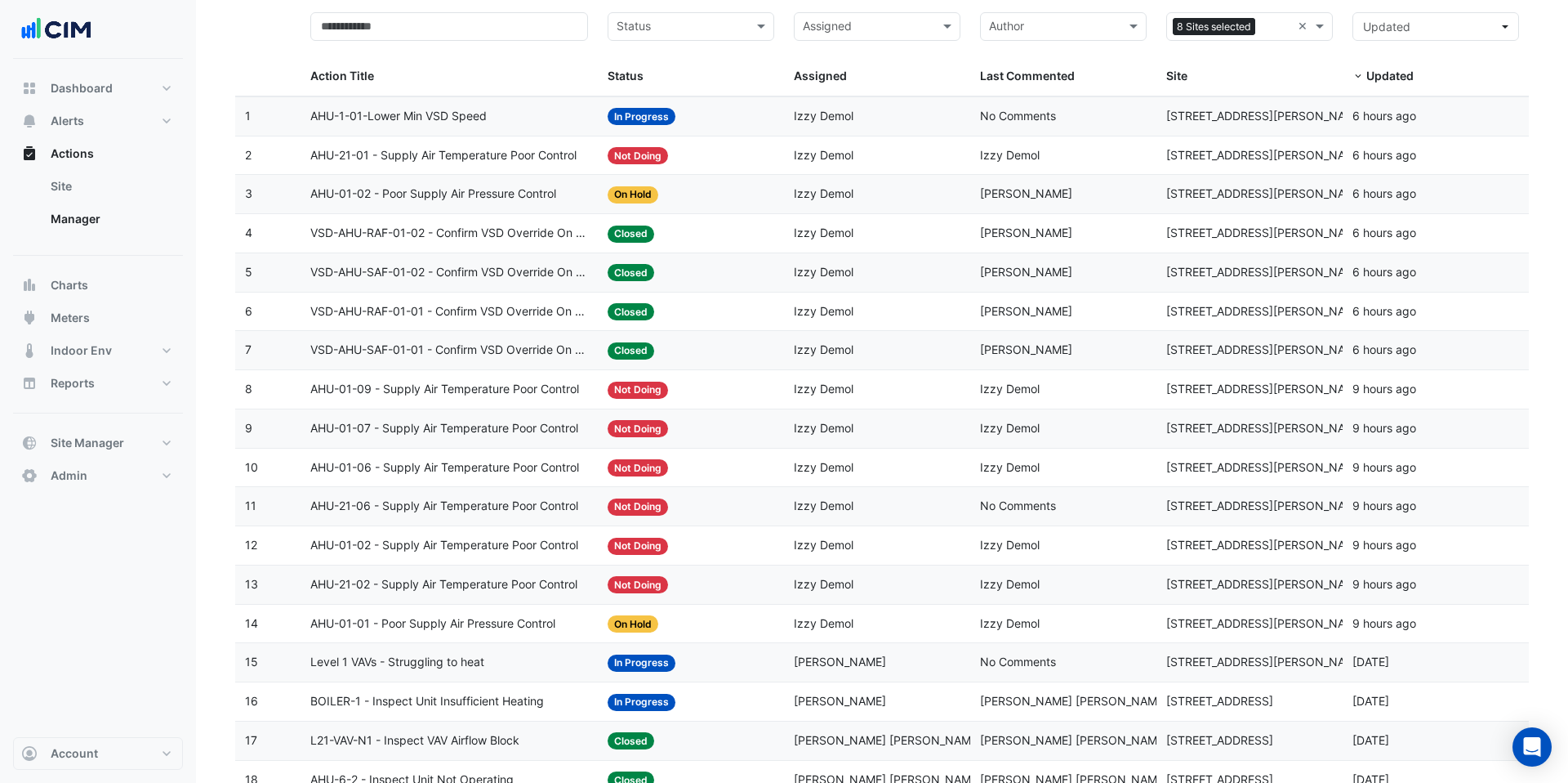
click at [569, 238] on span "VSD-AHU-RAF-01-02 - Confirm VSD Override On (Energy Waste)" at bounding box center [450, 233] width 278 height 19
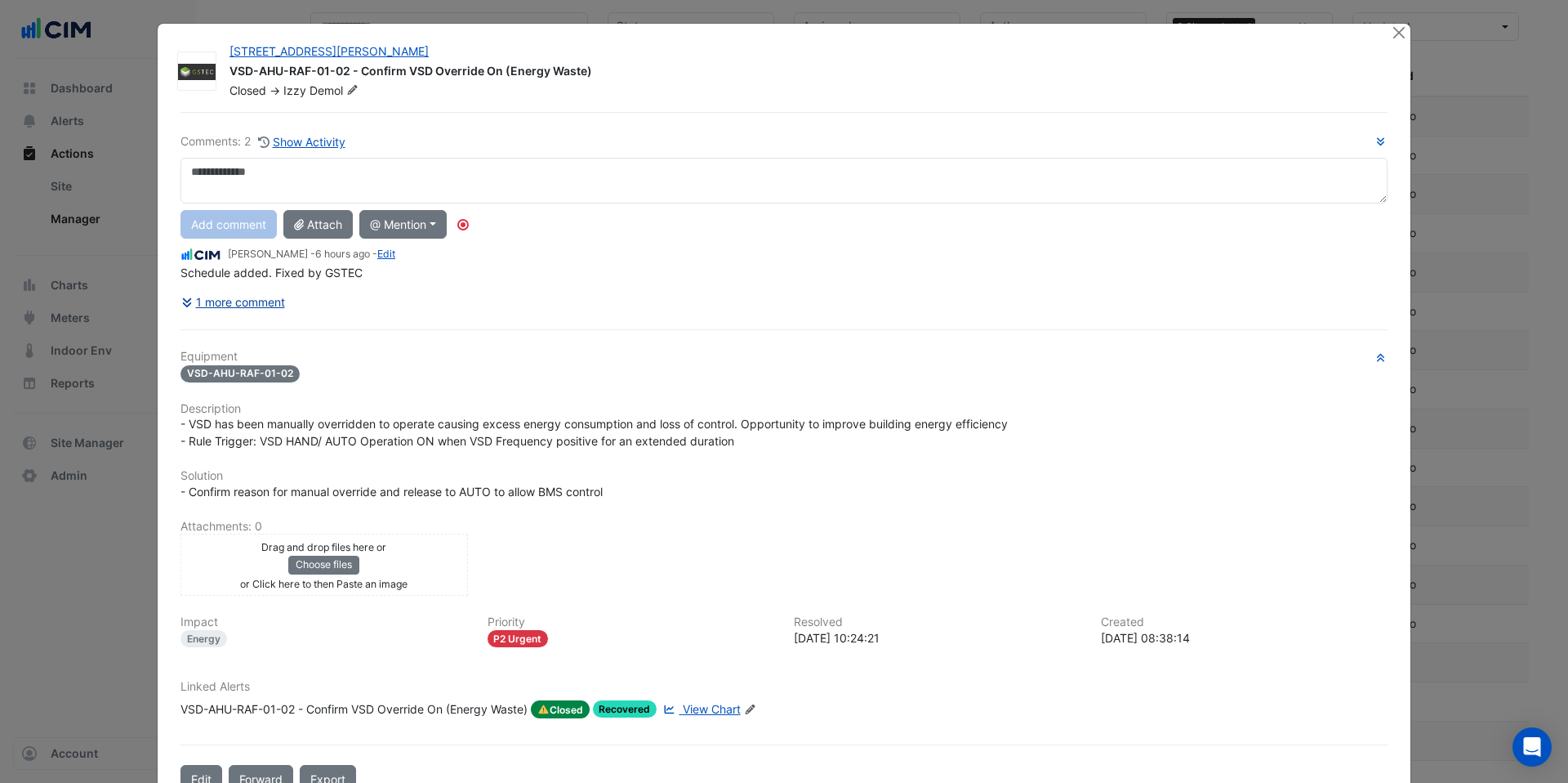
click at [267, 308] on button "1 more comment" at bounding box center [233, 302] width 105 height 29
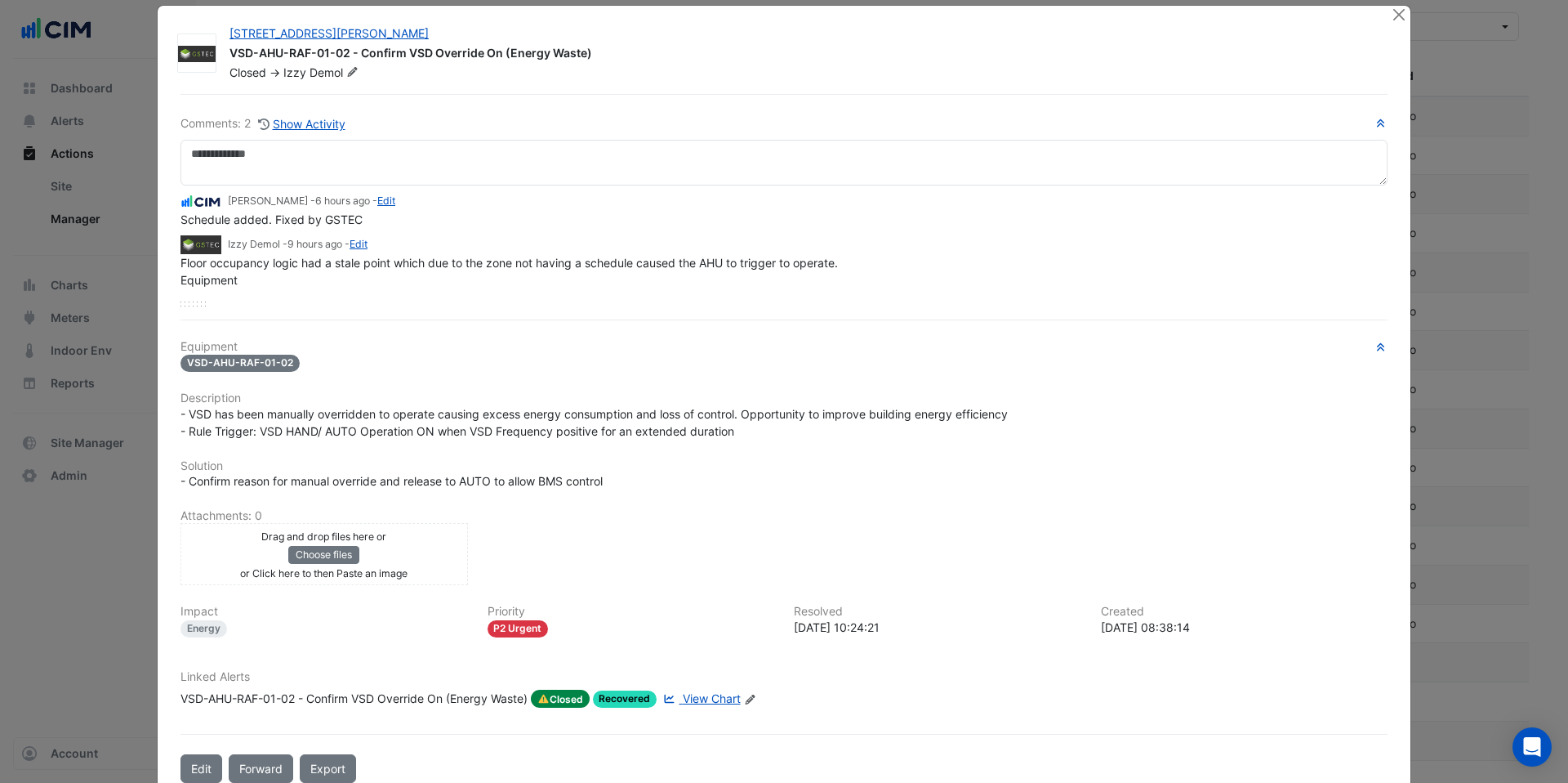
scroll to position [0, 0]
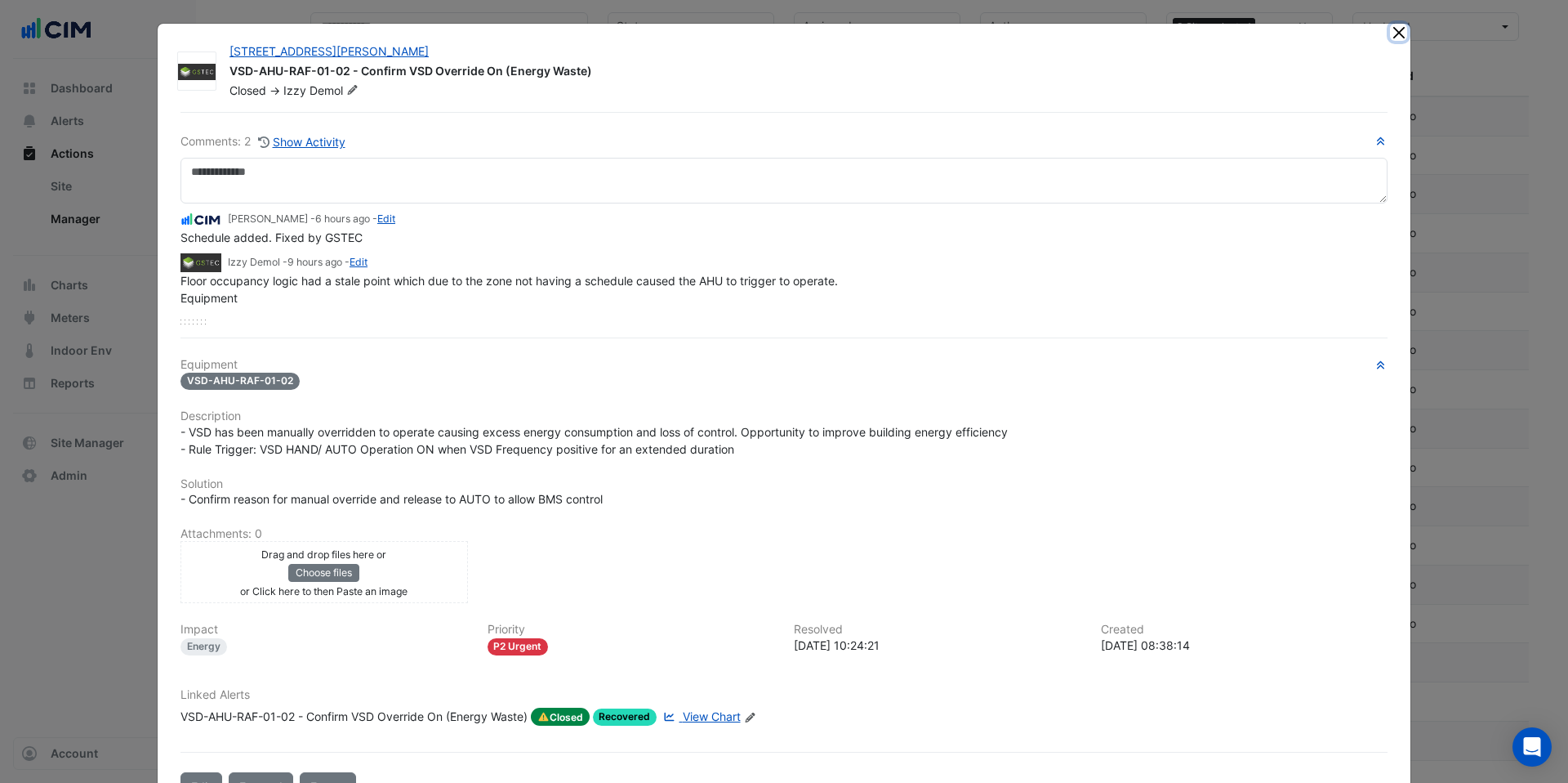
click at [1396, 34] on button "Close" at bounding box center [1398, 32] width 17 height 17
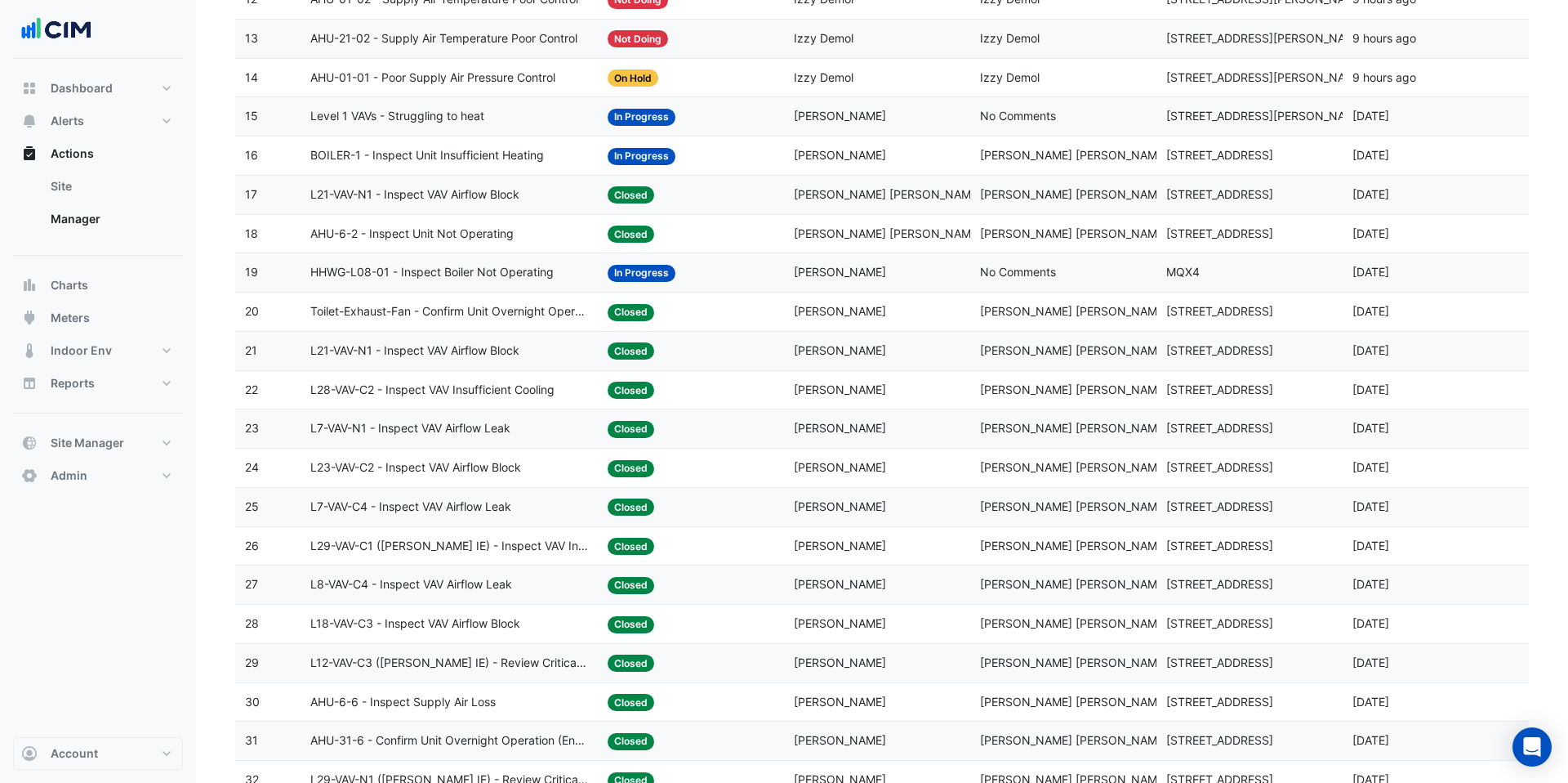
scroll to position [916, 0]
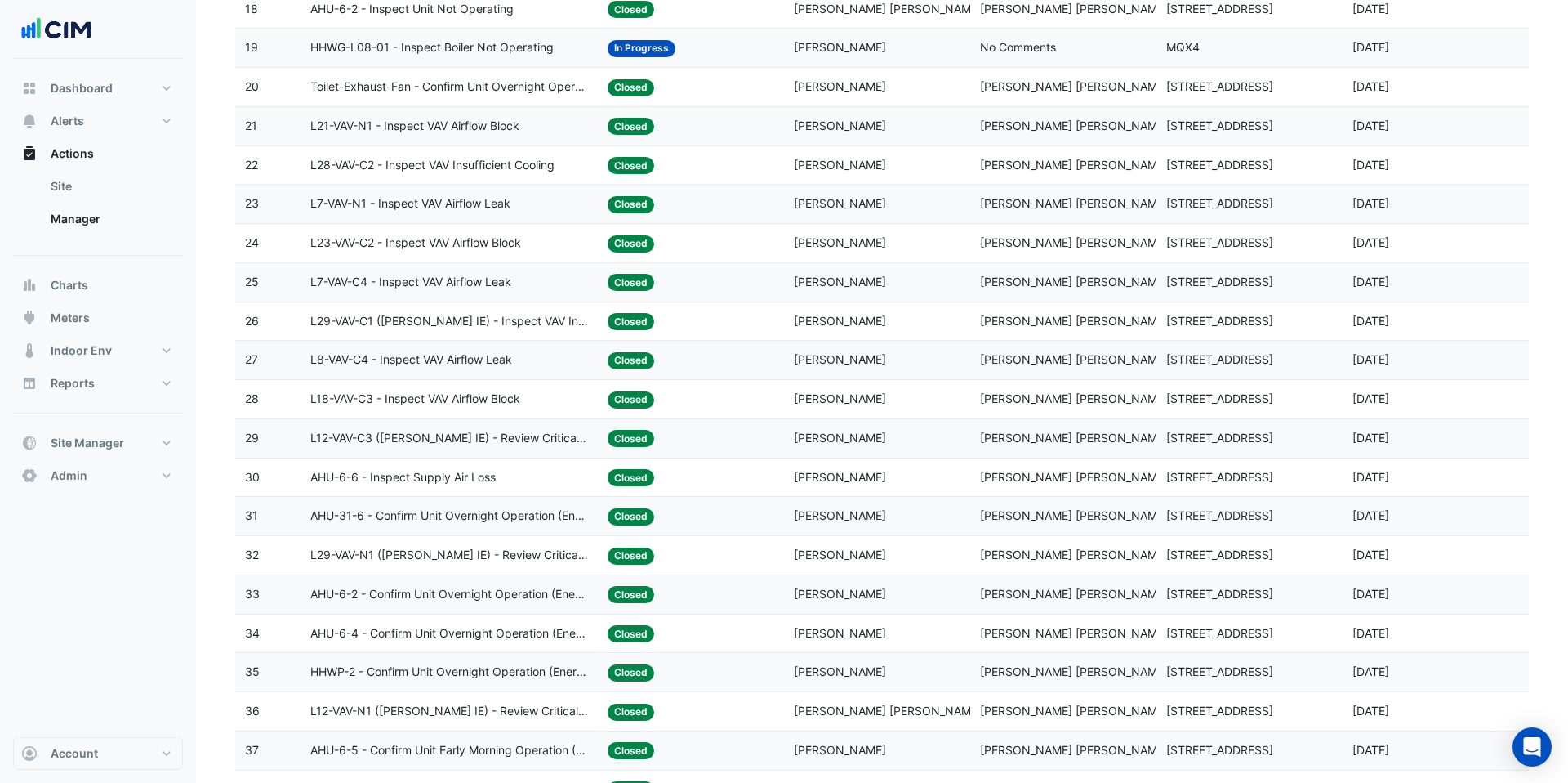
click at [459, 439] on span "L12-VAV-C3 (NABERS IE) - Review Critical Sensor Outside Range" at bounding box center [450, 437] width 278 height 19
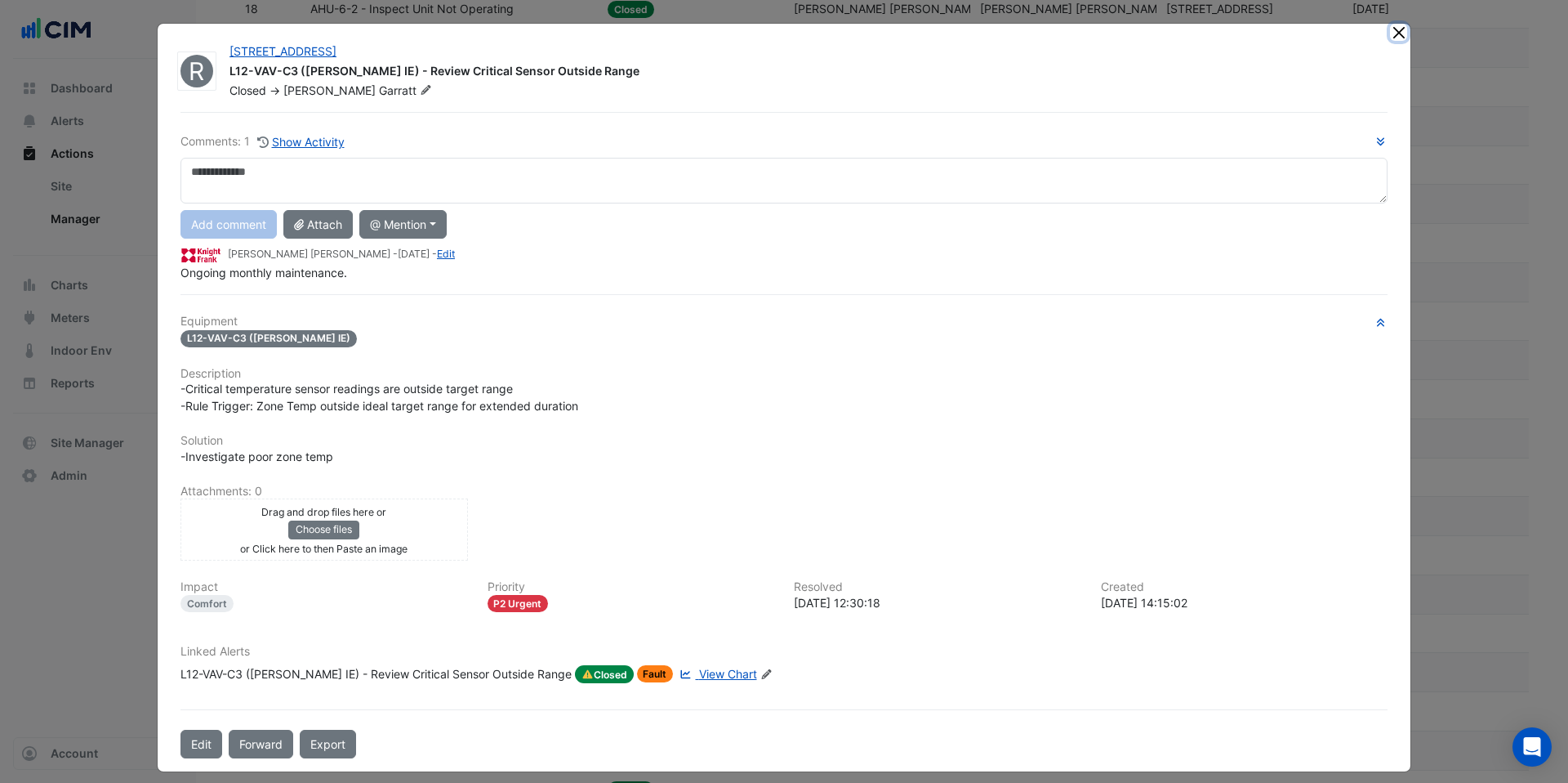
click at [1399, 32] on button "Close" at bounding box center [1398, 32] width 17 height 17
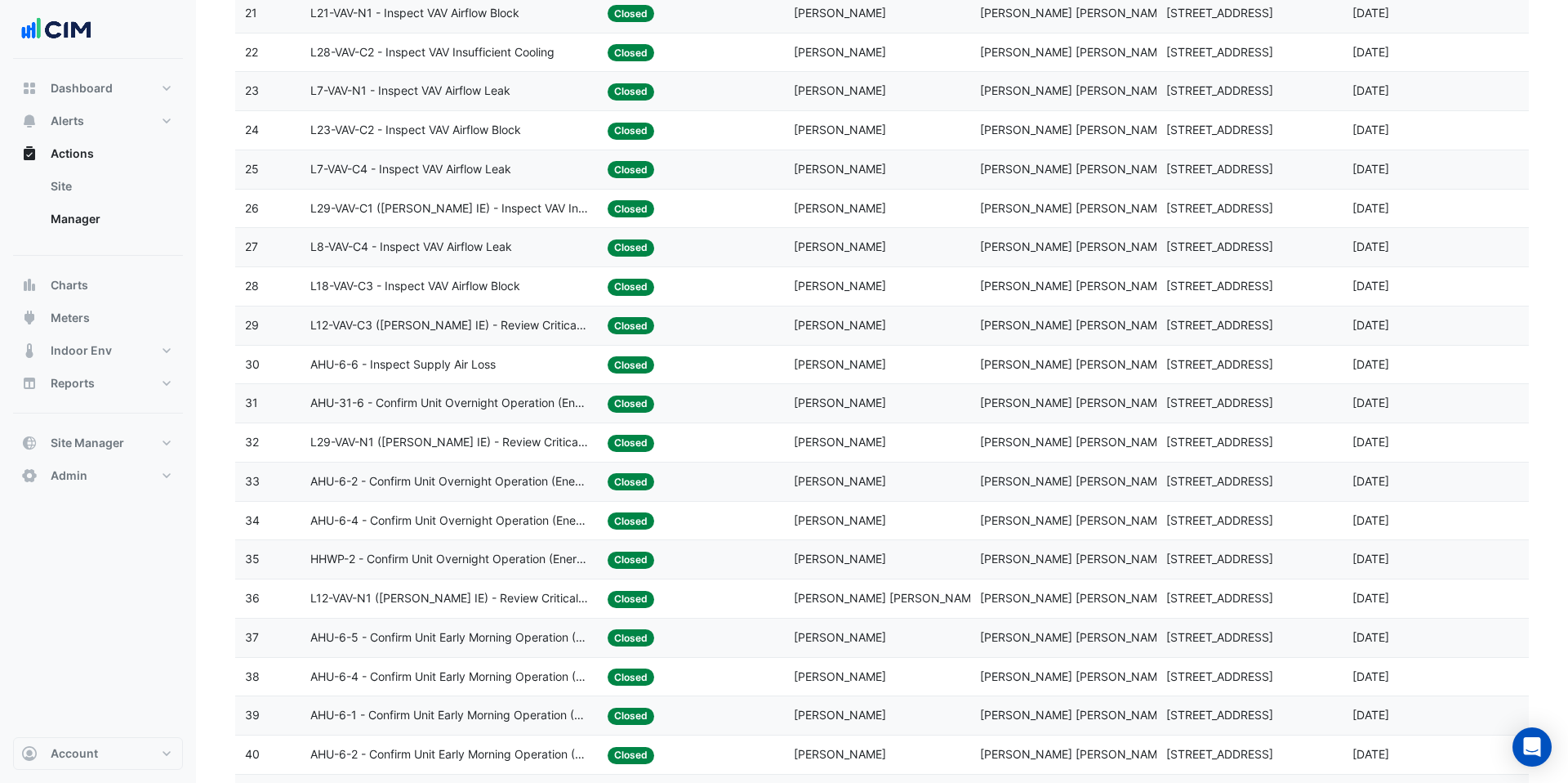
scroll to position [1270, 0]
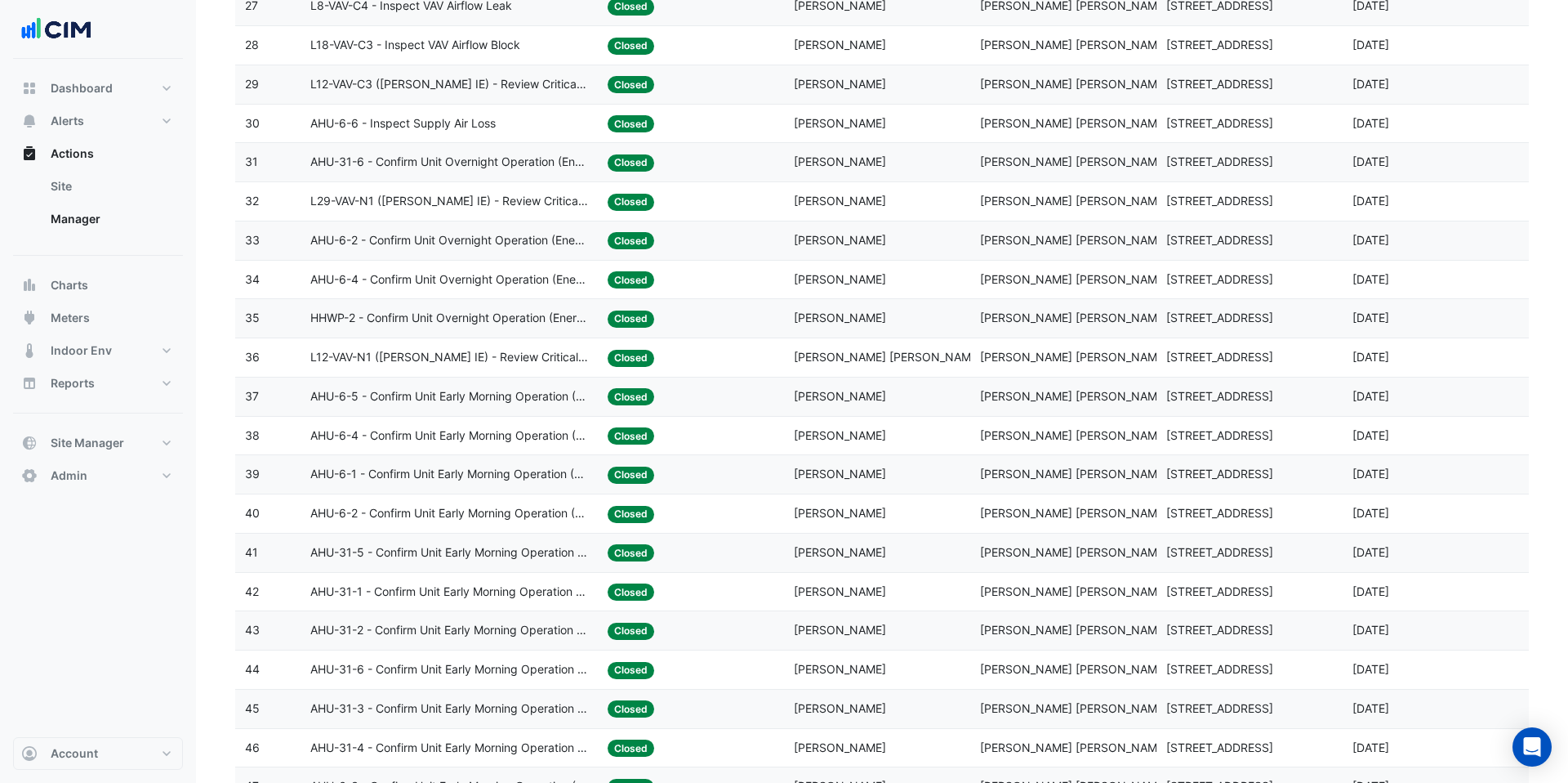
click at [469, 502] on datatable-body-cell "Action Title: AHU-6-2 - Confirm Unit Early Morning Operation (Energy Saving)" at bounding box center [450, 513] width 298 height 38
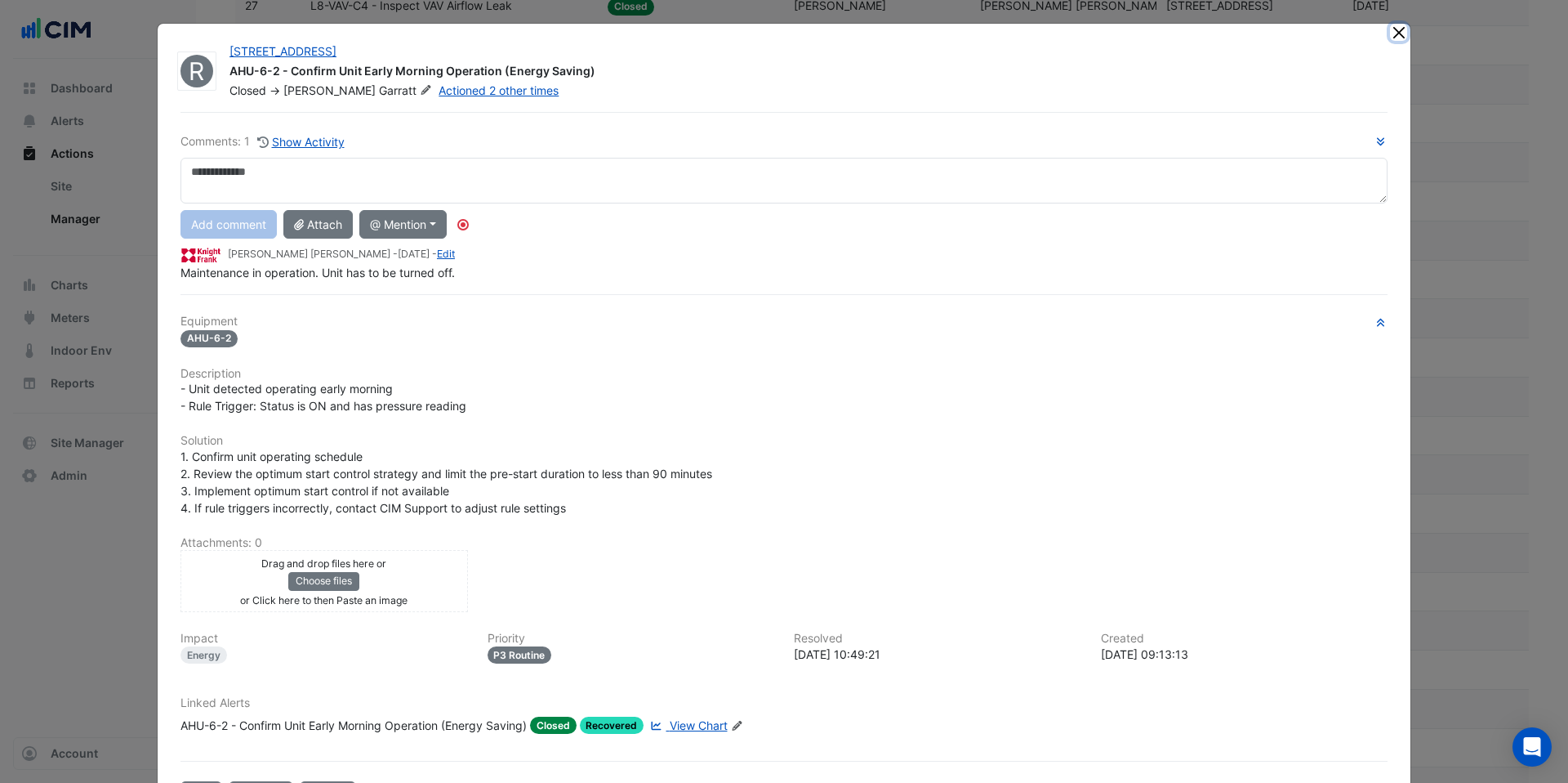
click at [1402, 27] on button "Close" at bounding box center [1398, 32] width 17 height 17
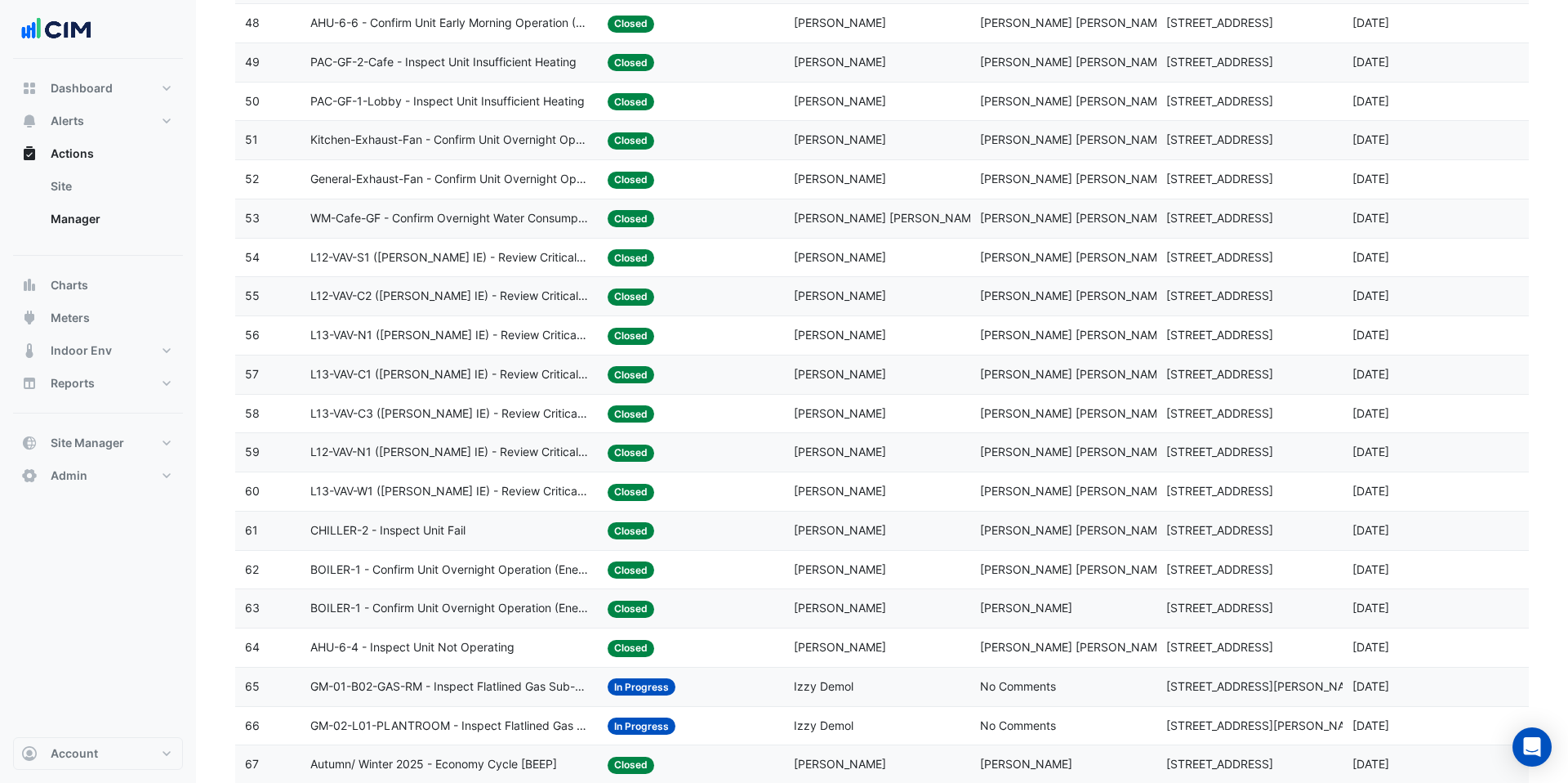
scroll to position [2073, 0]
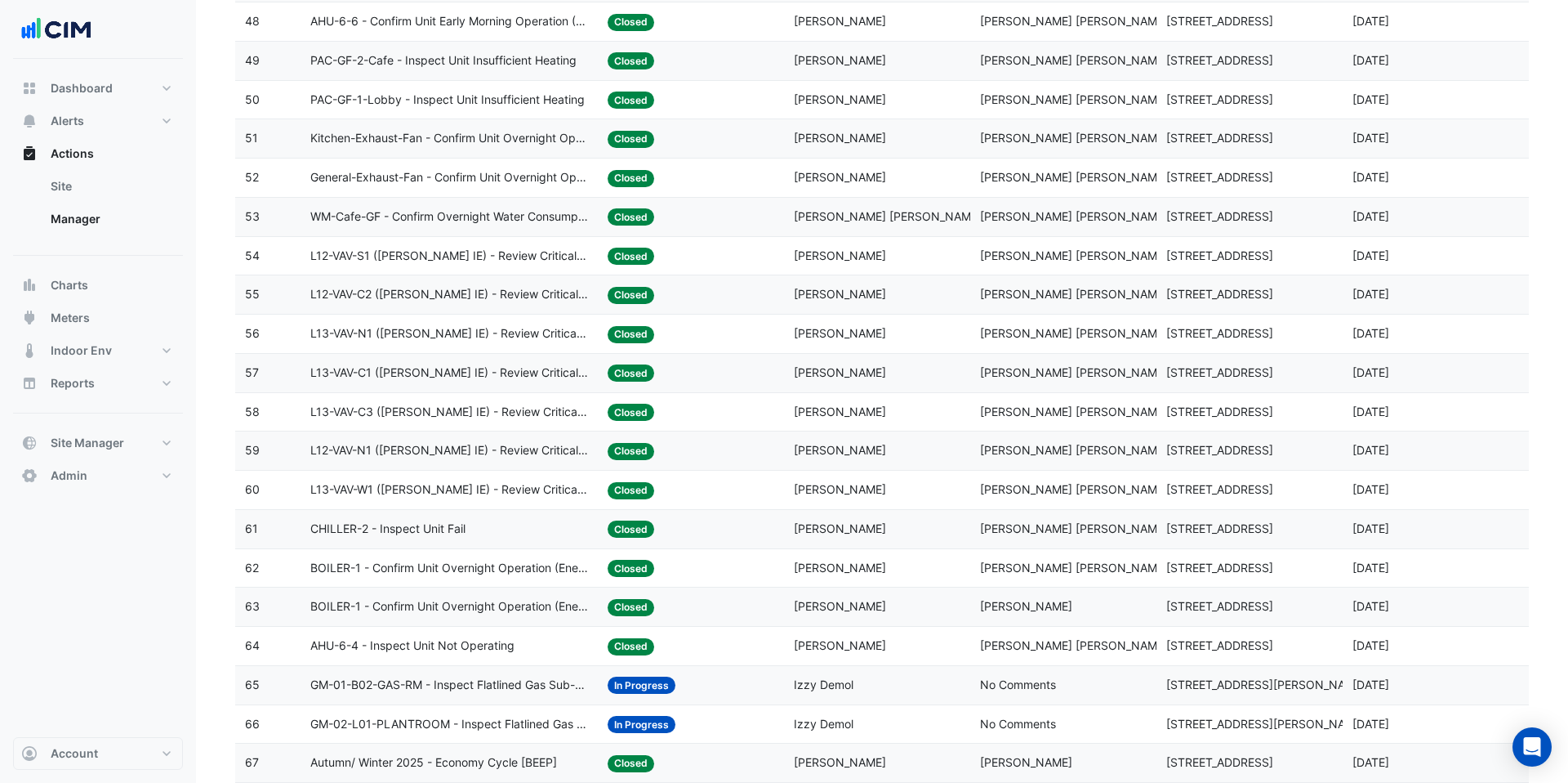
click at [533, 382] on datatable-body-cell "Action Title: L13-VAV-C1 (NABERS IE) - Review Critical Sensor Outside Range" at bounding box center [450, 372] width 298 height 38
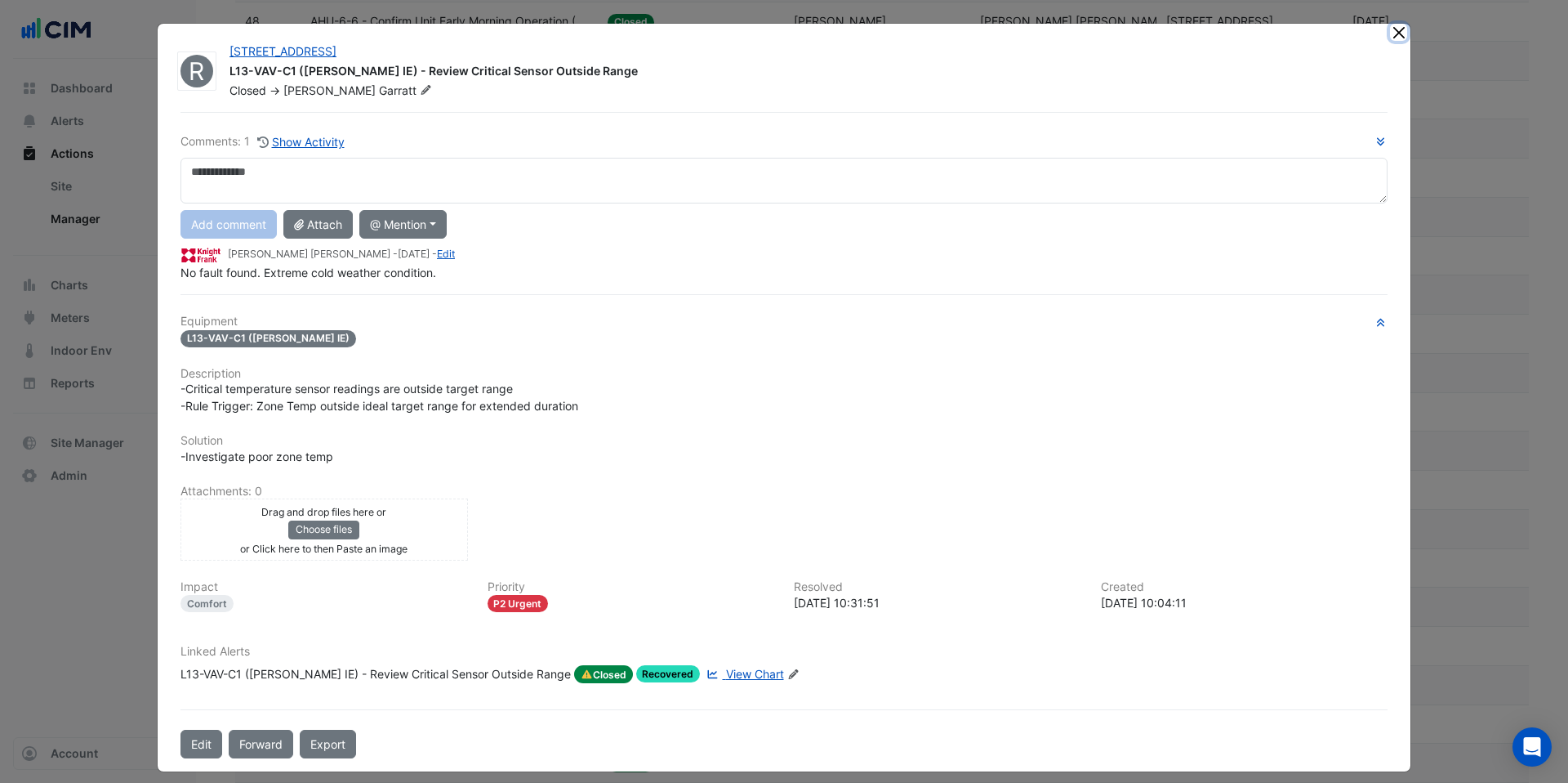
click at [1398, 32] on button "Close" at bounding box center [1398, 32] width 17 height 17
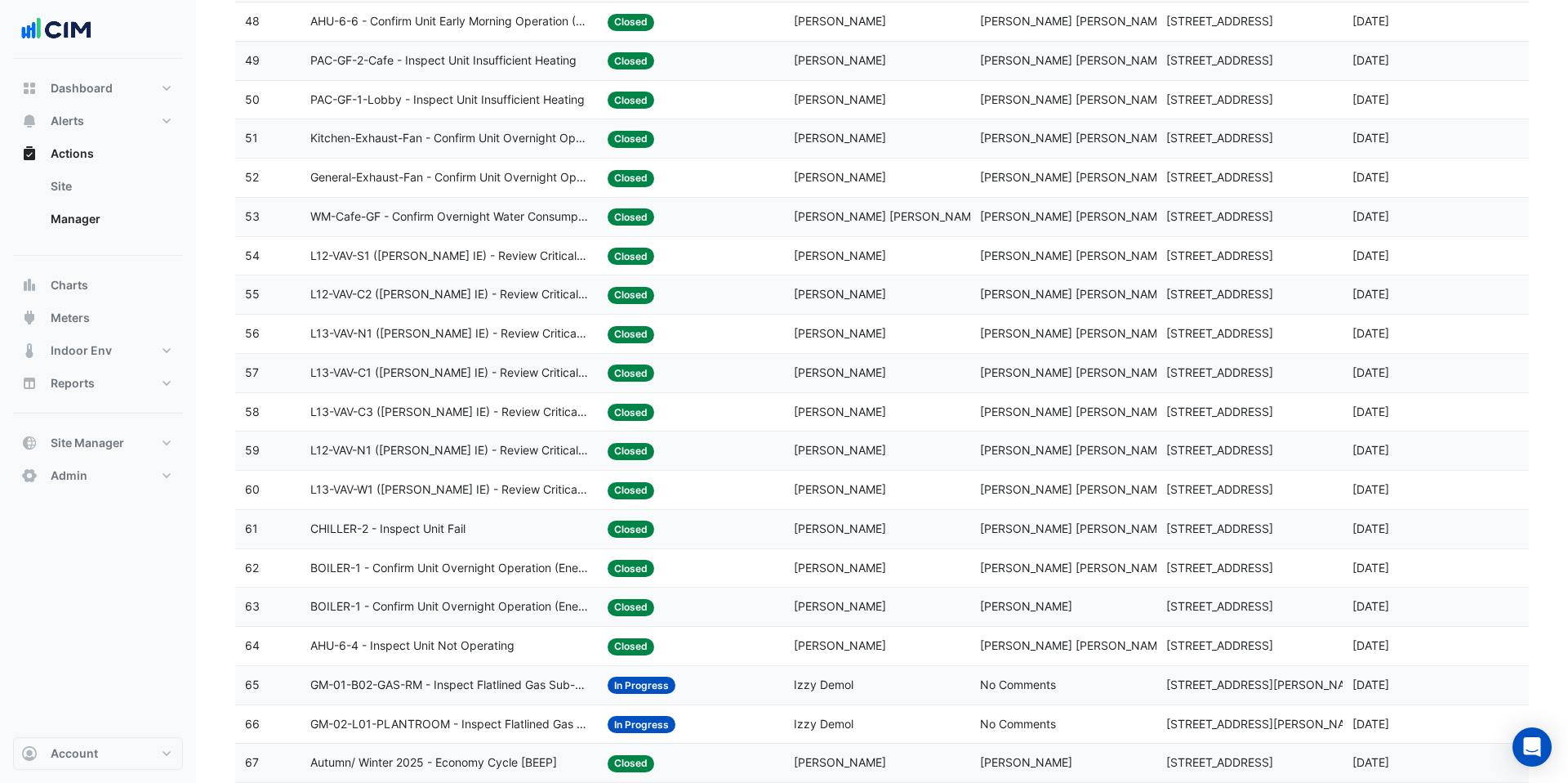
click at [516, 479] on datatable-body-cell "Action Title: L13-VAV-W1 (NABERS IE) - Review Critical Sensor Outside Range" at bounding box center [450, 489] width 298 height 38
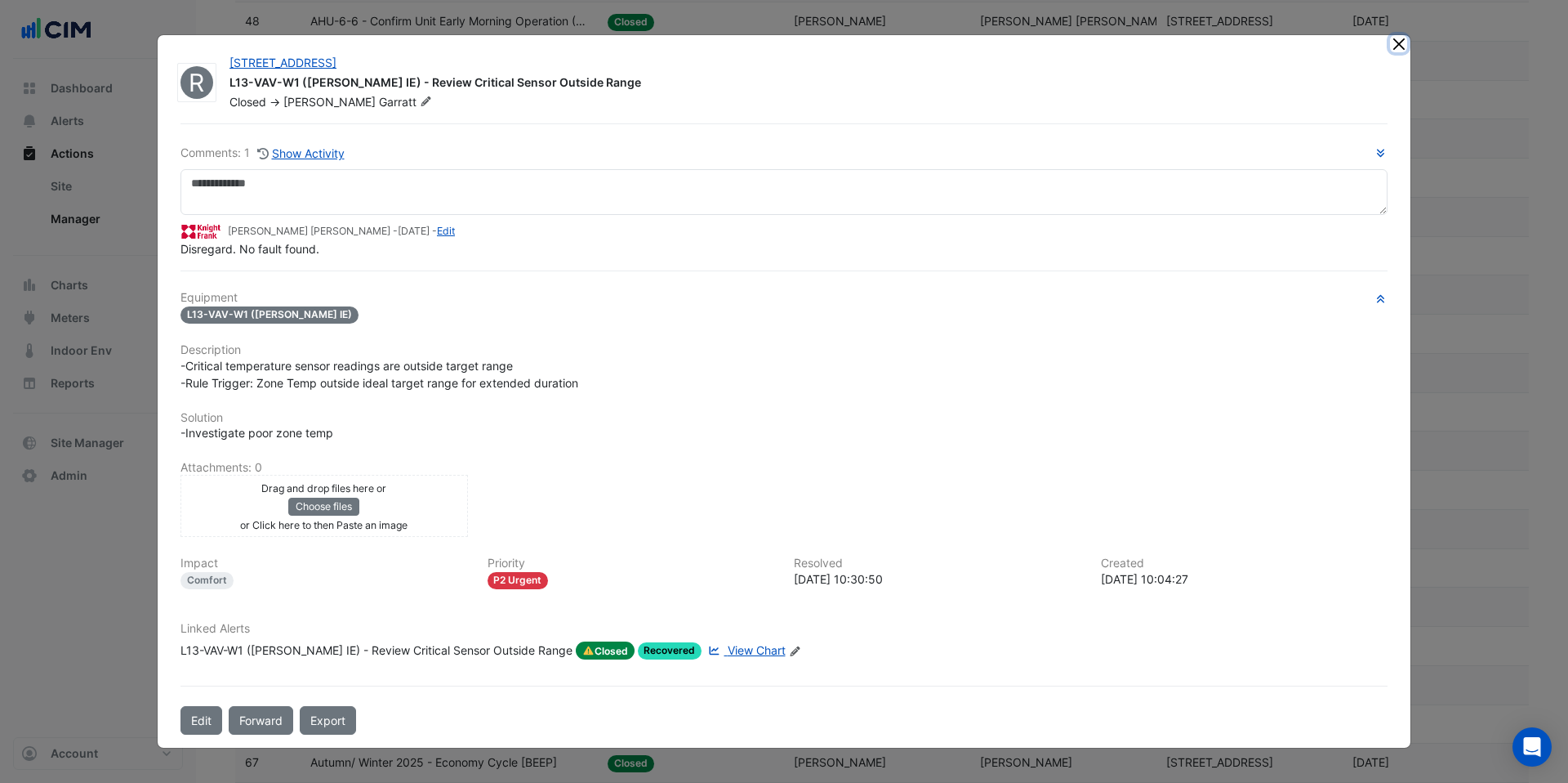
click at [1404, 37] on button "Close" at bounding box center [1398, 43] width 17 height 17
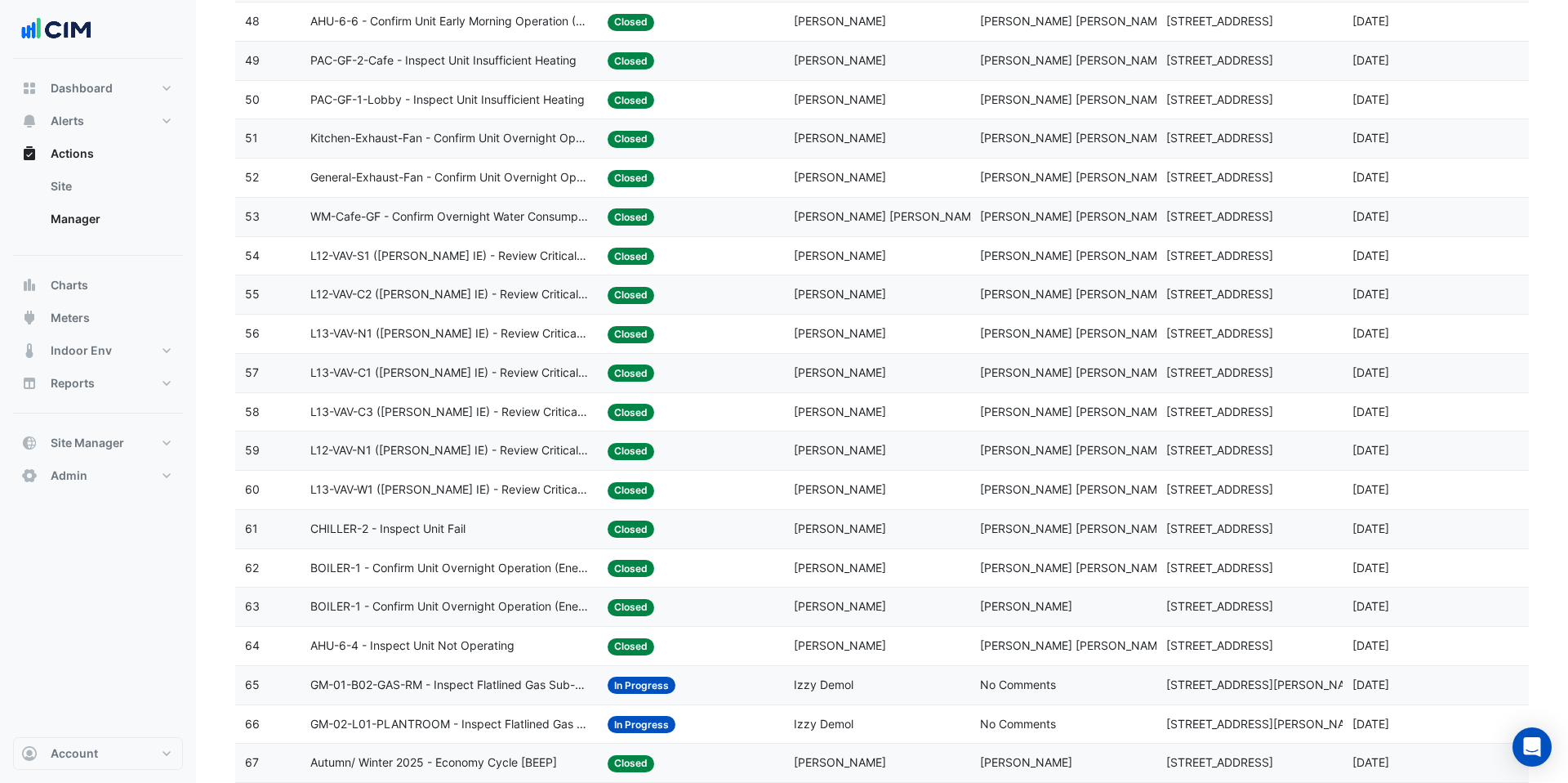
click at [502, 213] on span "WM-Cafe-GF - Confirm Overnight Water Consumption" at bounding box center [450, 216] width 278 height 19
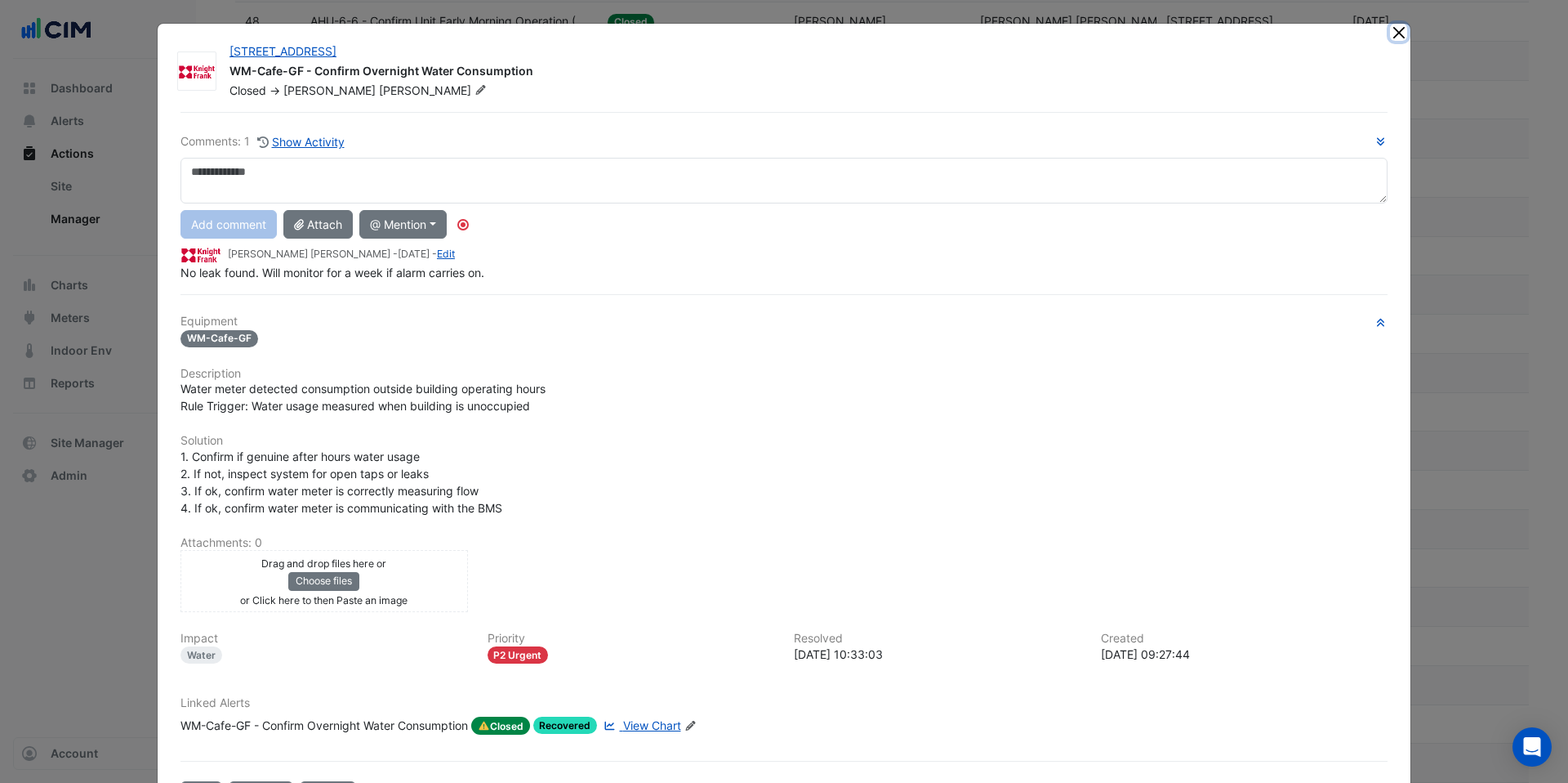
click at [1396, 37] on button "Close" at bounding box center [1398, 32] width 17 height 17
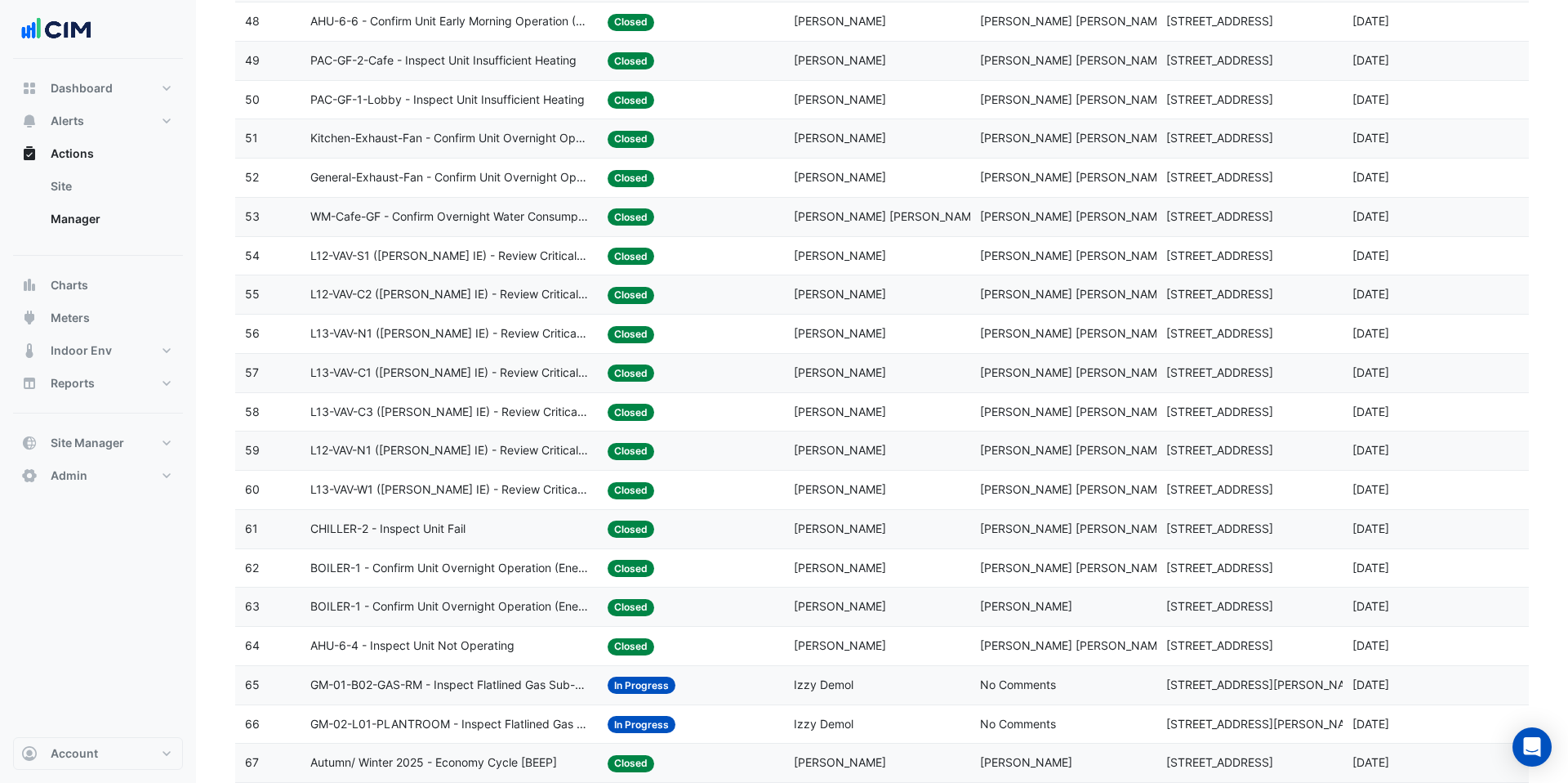
click at [460, 259] on span "L12-VAV-S1 (NABERS IE) - Review Critical Sensor Outside Range" at bounding box center [450, 255] width 278 height 19
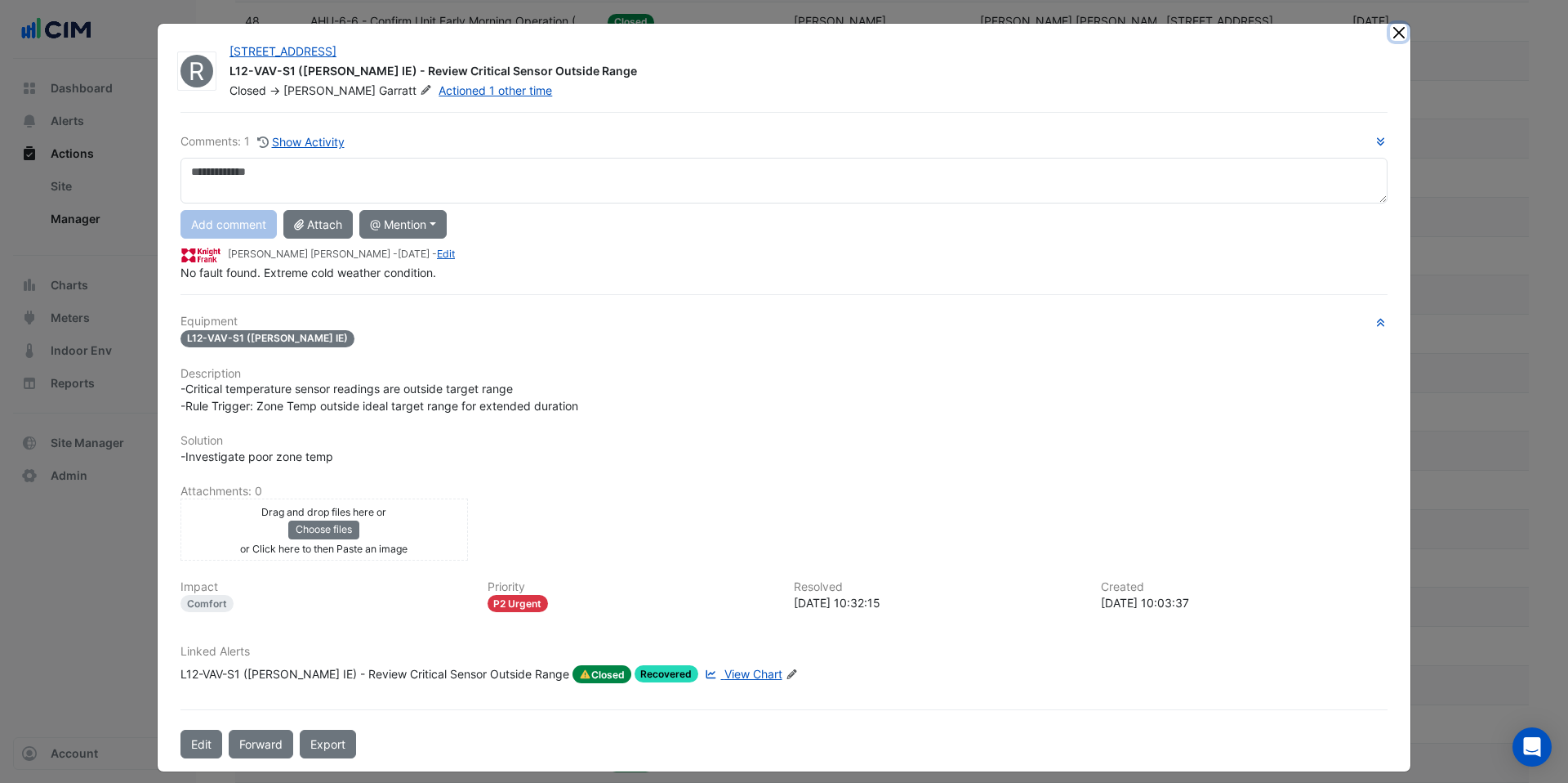
click at [1401, 37] on button "Close" at bounding box center [1398, 32] width 17 height 17
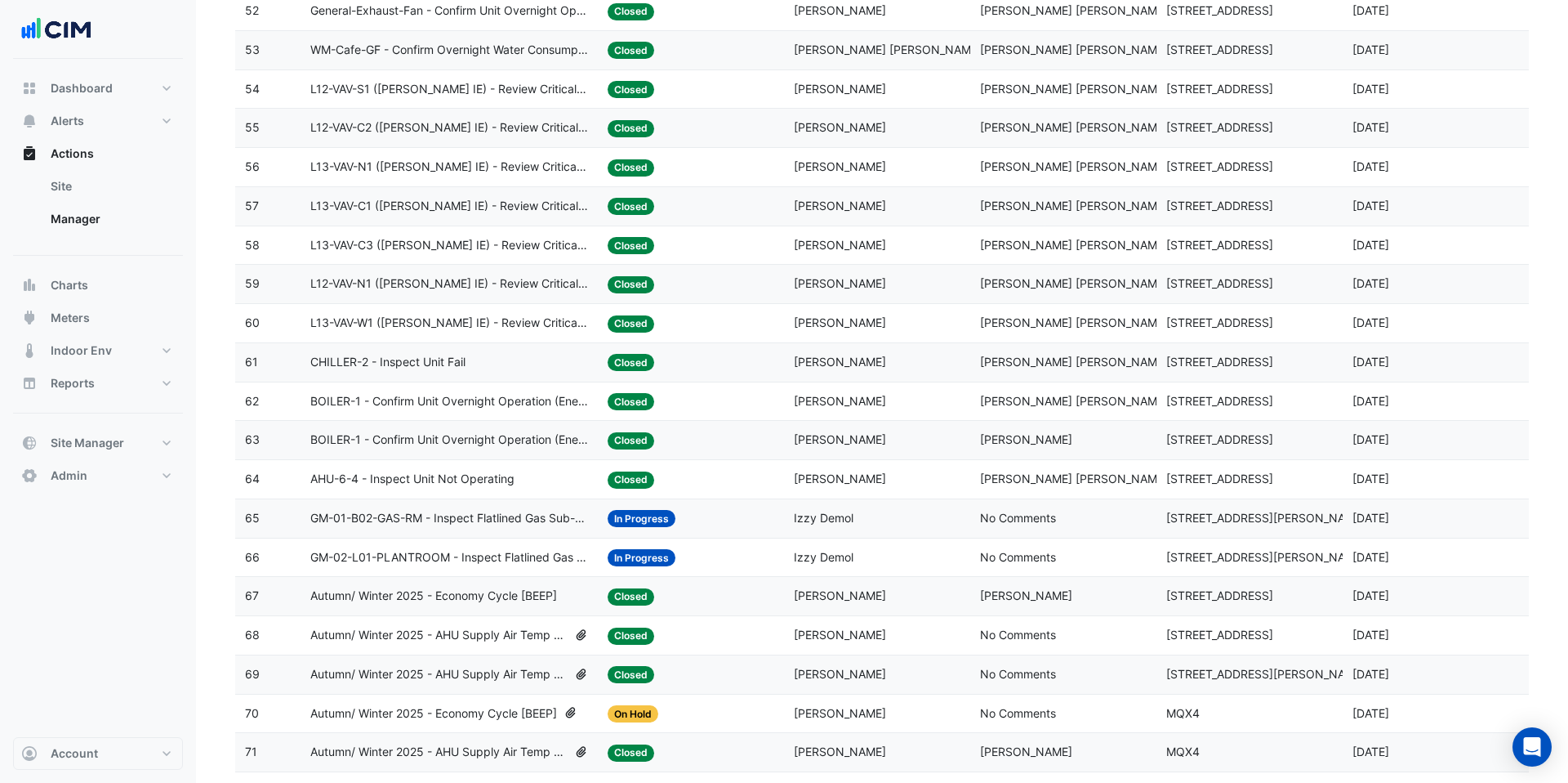
scroll to position [2456, 0]
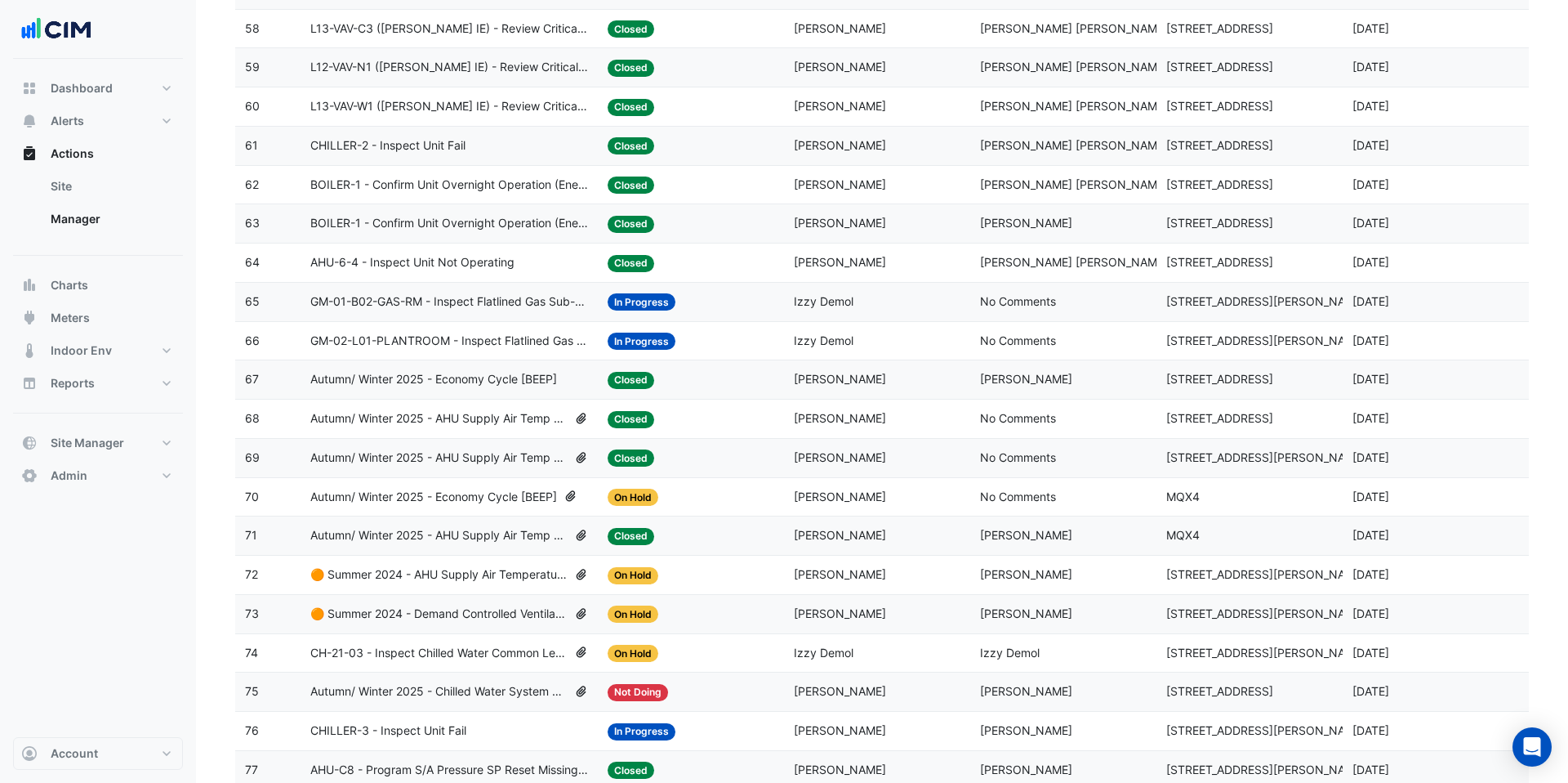
click at [543, 385] on span "Autumn/ Winter 2025 - Economy Cycle [BEEP]" at bounding box center [434, 379] width 246 height 19
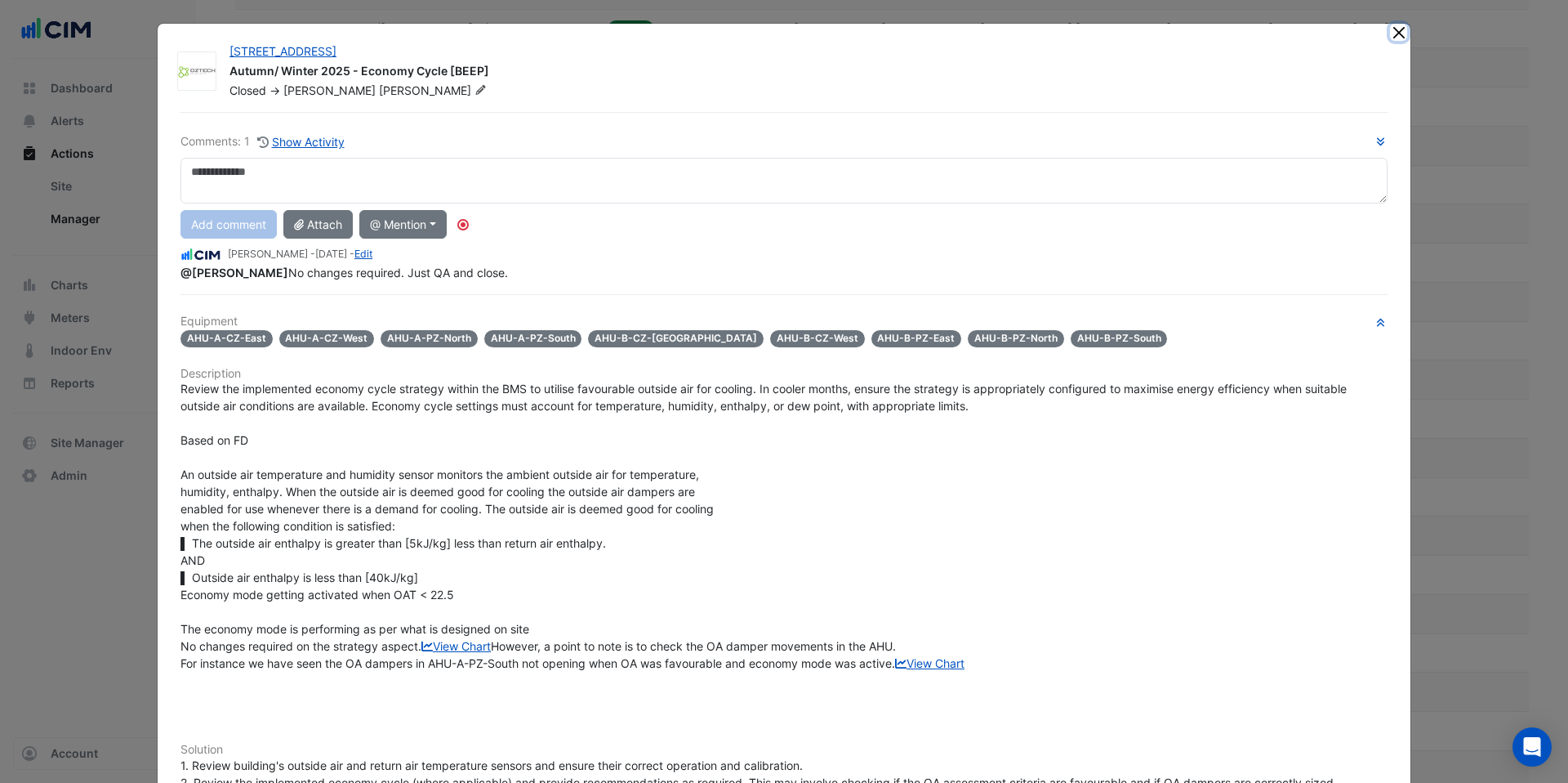
click at [1397, 30] on button "Close" at bounding box center [1398, 32] width 17 height 17
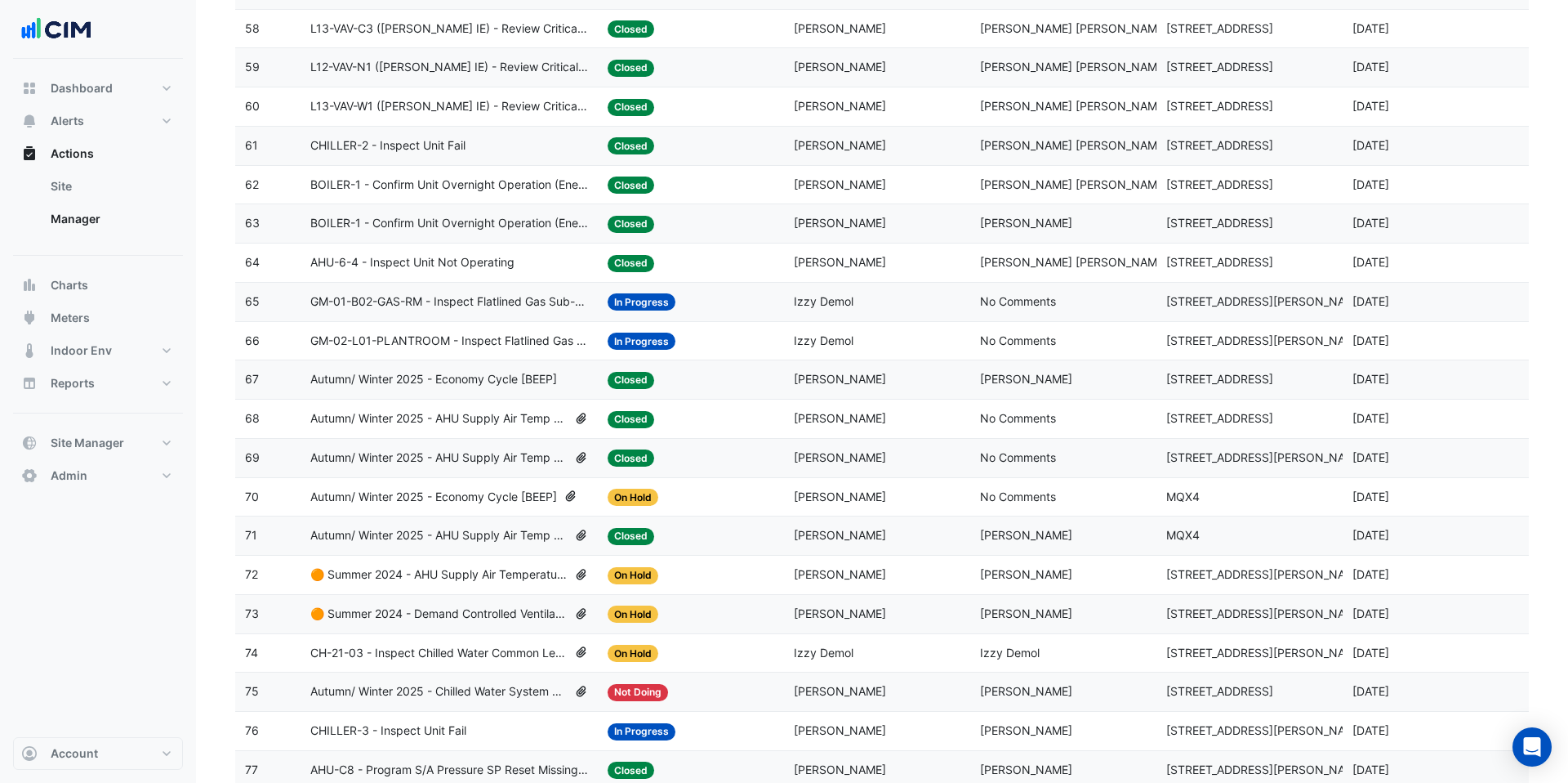
click at [1021, 526] on div "Last Commented: Shafayet Ali" at bounding box center [1063, 535] width 167 height 19
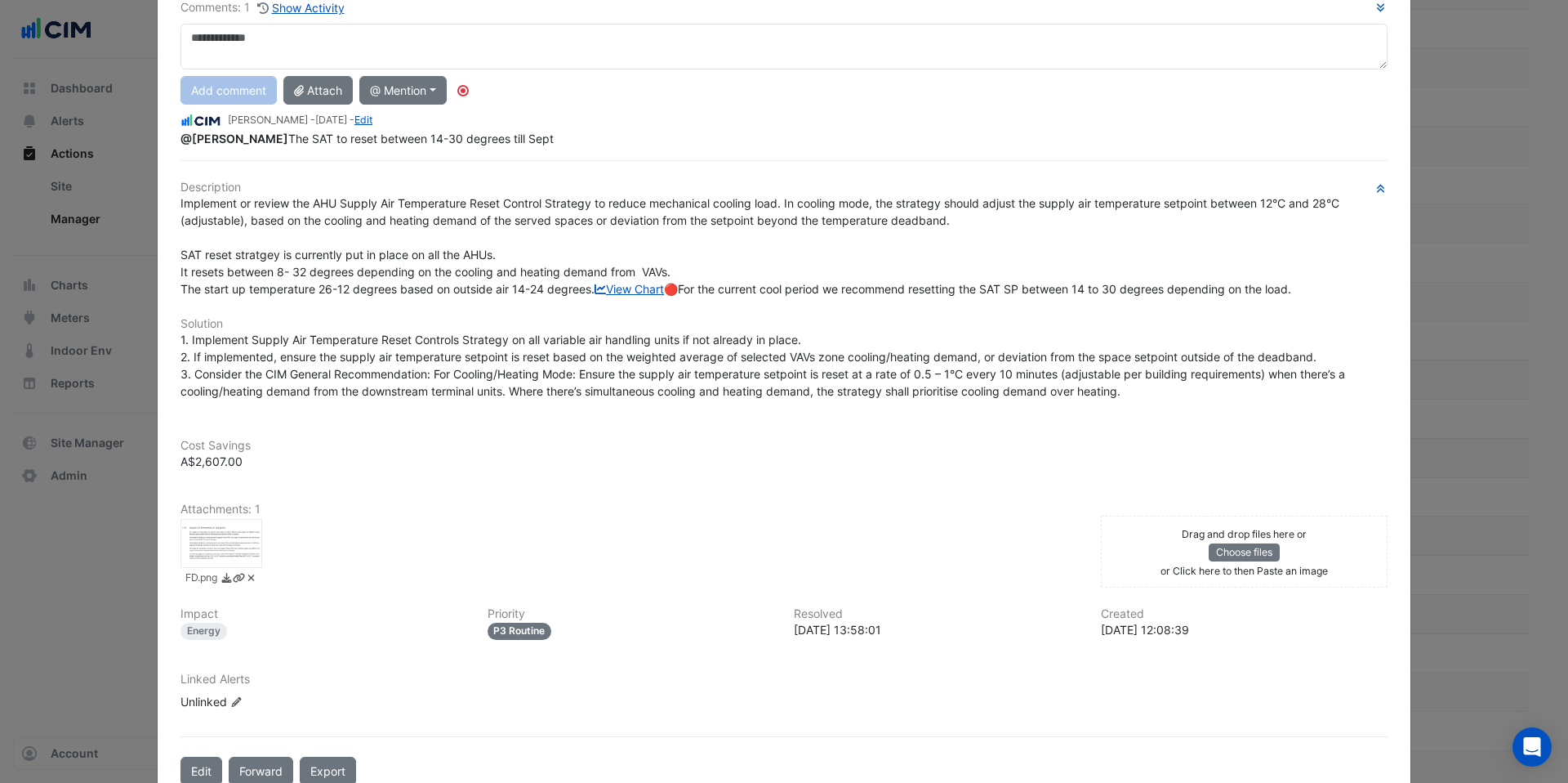
scroll to position [0, 0]
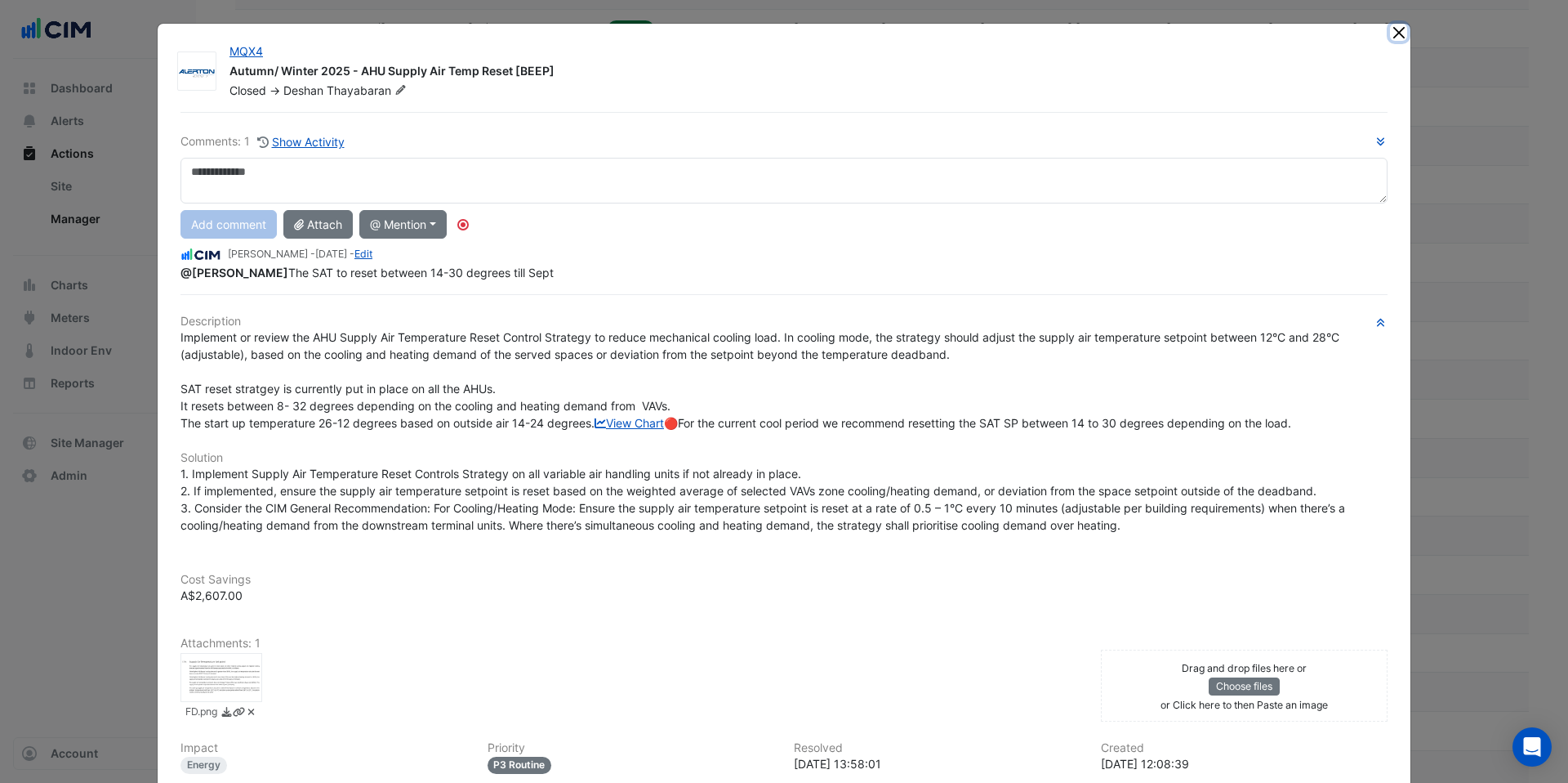
click at [1393, 34] on button "Close" at bounding box center [1398, 32] width 17 height 17
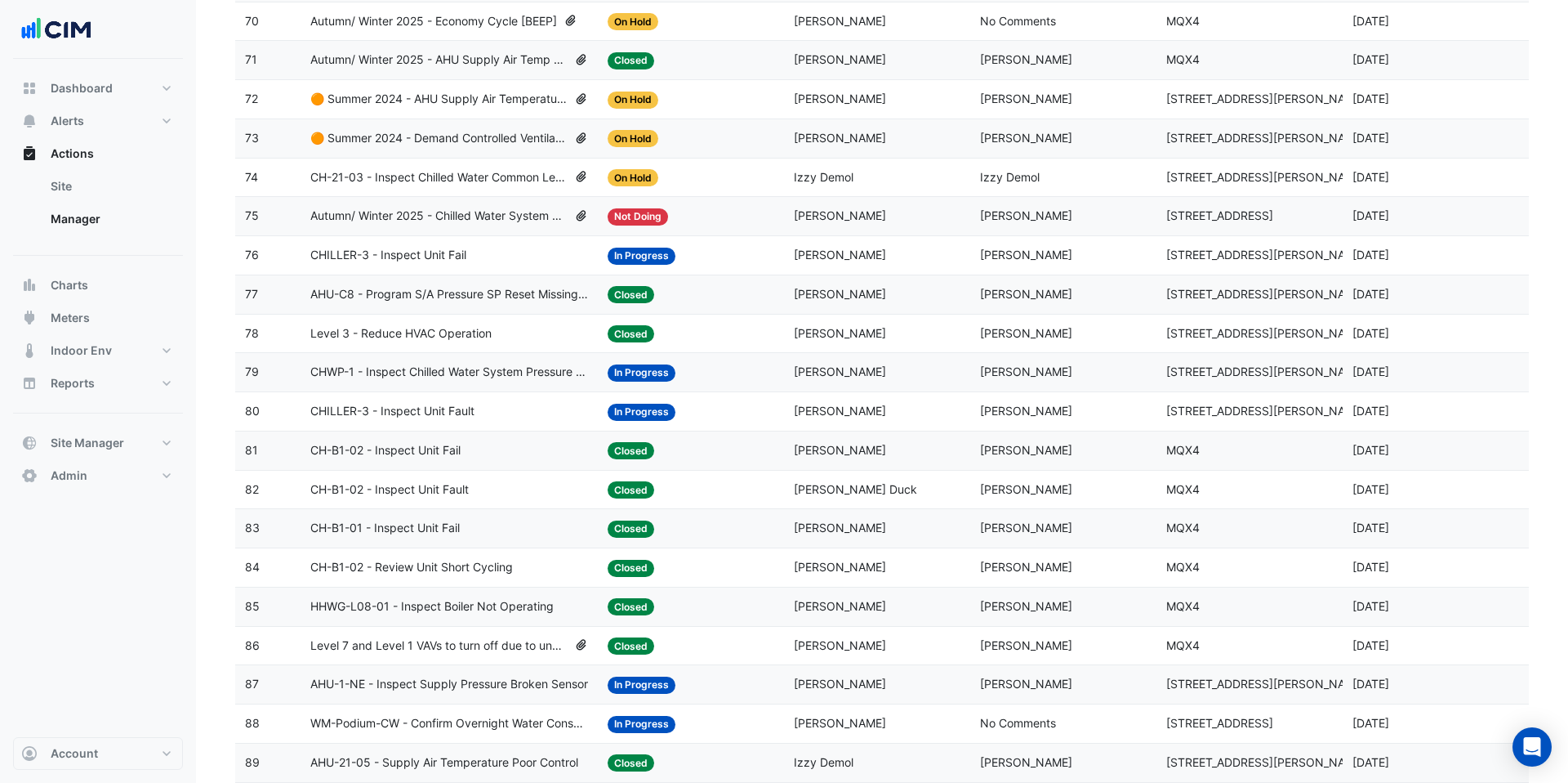
scroll to position [3136, 0]
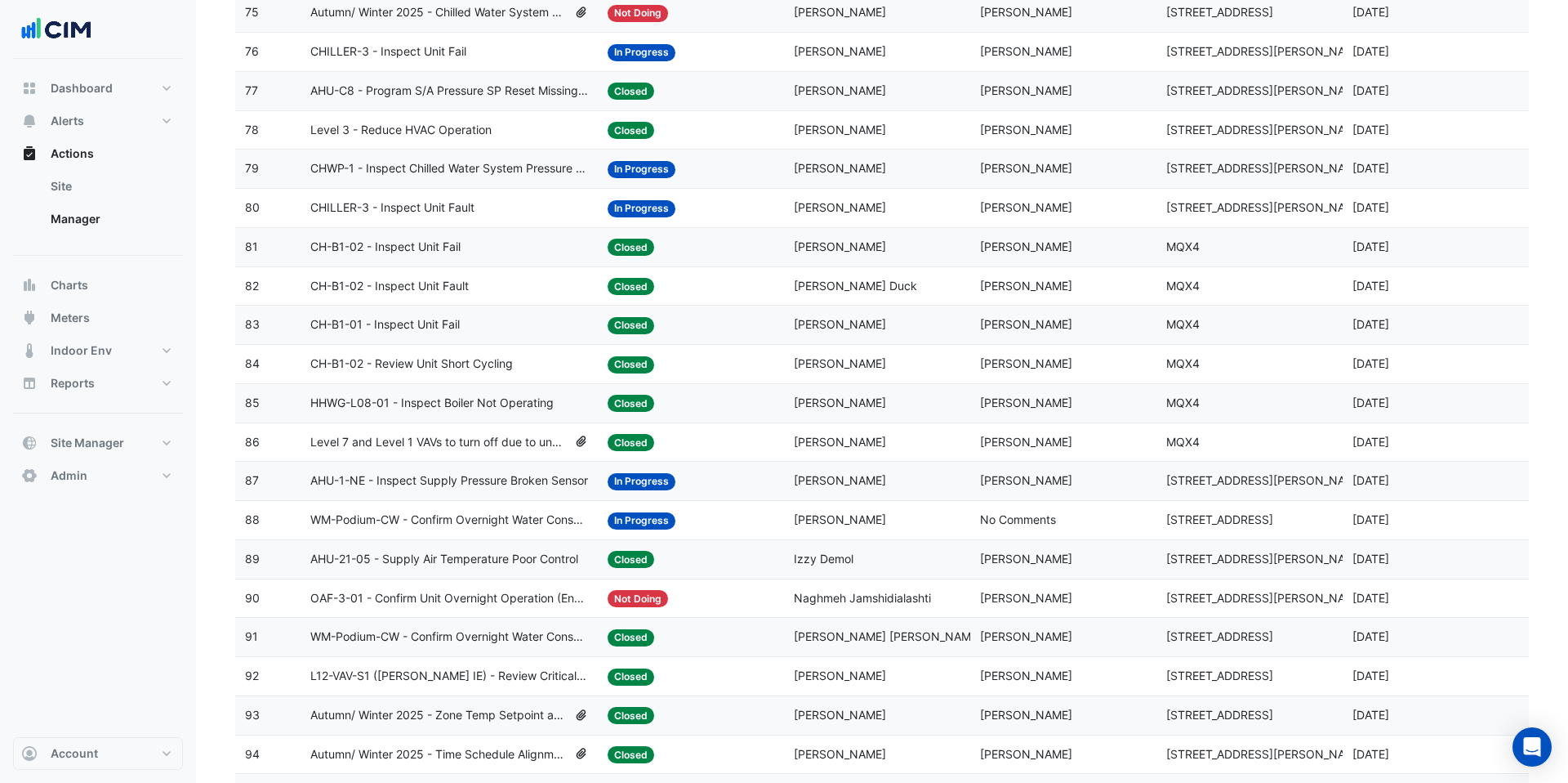
click at [1023, 546] on datatable-body-cell "Last Commented: Shafayet Ali" at bounding box center [1063, 559] width 187 height 38
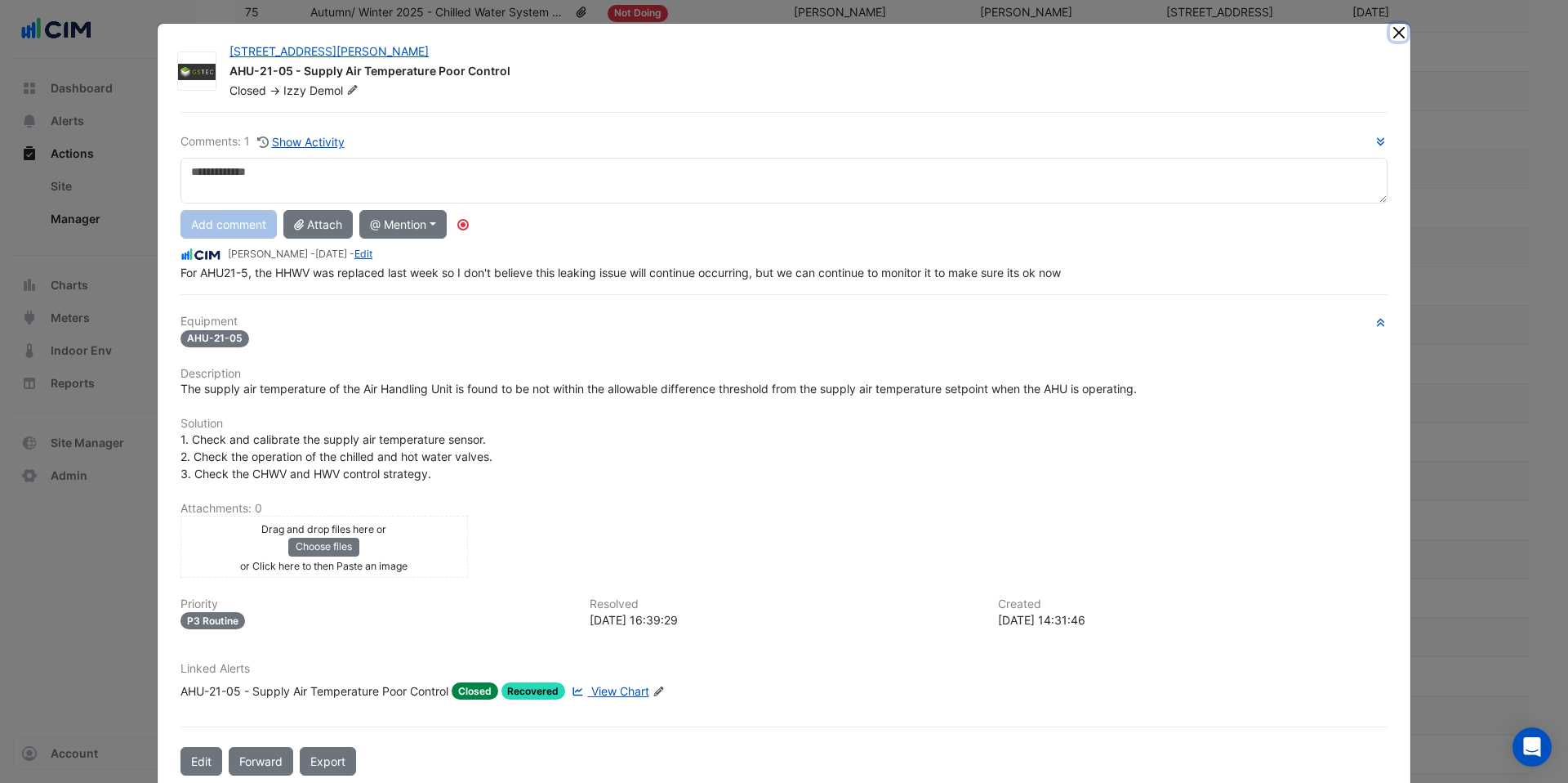
click at [1400, 29] on button "Close" at bounding box center [1398, 32] width 17 height 17
